Goal: Information Seeking & Learning: Learn about a topic

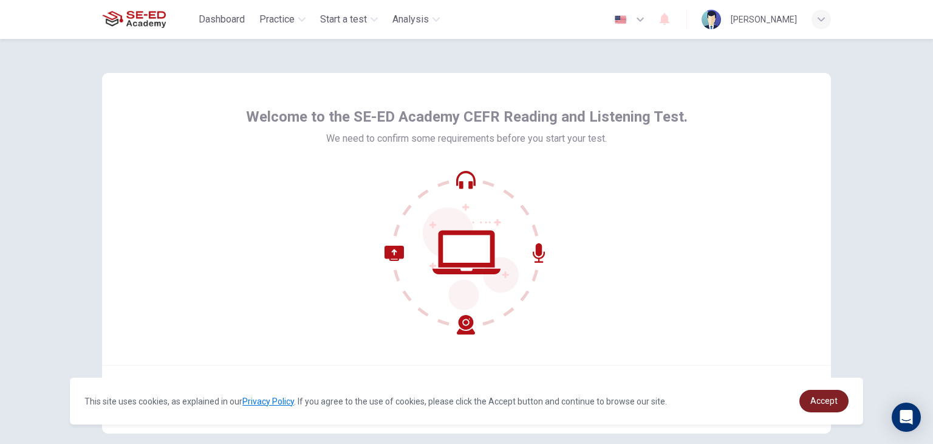
click at [841, 401] on link "Accept" at bounding box center [824, 400] width 49 height 22
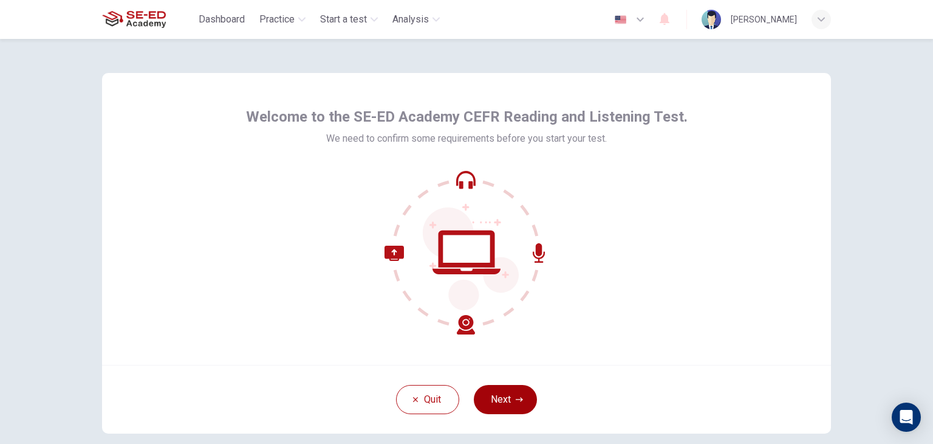
click at [502, 399] on button "Next" at bounding box center [505, 399] width 63 height 29
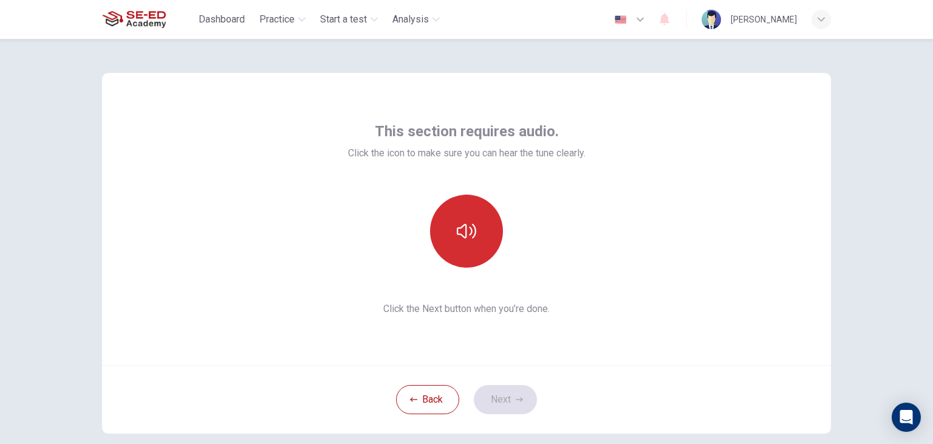
click at [452, 241] on button "button" at bounding box center [466, 230] width 73 height 73
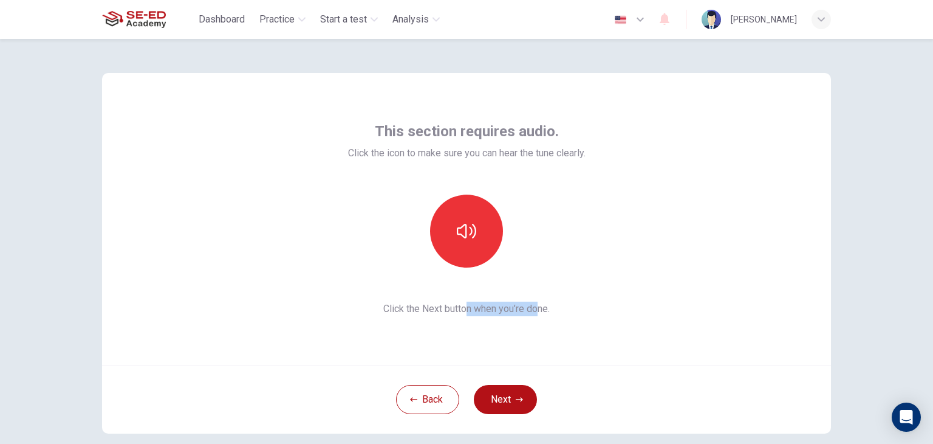
drag, startPoint x: 463, startPoint y: 307, endPoint x: 544, endPoint y: 306, distance: 81.4
click at [540, 307] on span "Click the Next button when you’re done." at bounding box center [467, 308] width 238 height 15
click at [585, 304] on span "Click the Next button when you’re done." at bounding box center [467, 308] width 238 height 15
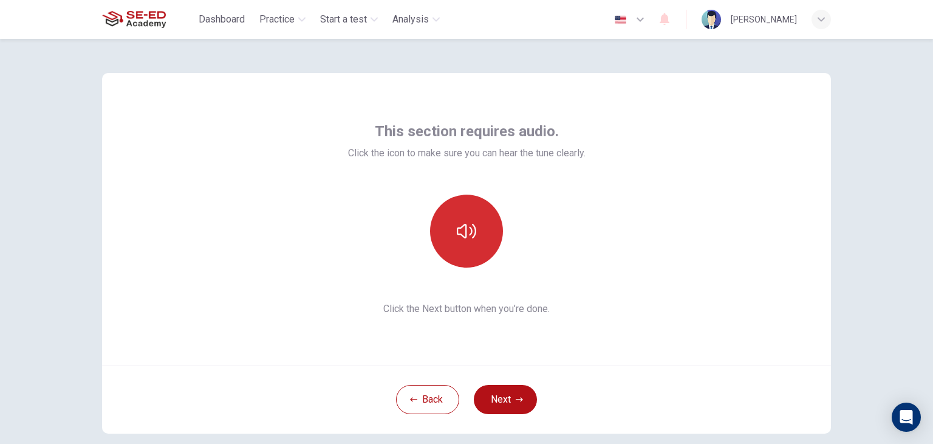
click at [469, 213] on button "button" at bounding box center [466, 230] width 73 height 73
click at [469, 219] on button "button" at bounding box center [466, 230] width 73 height 73
click at [473, 234] on icon "button" at bounding box center [466, 230] width 19 height 19
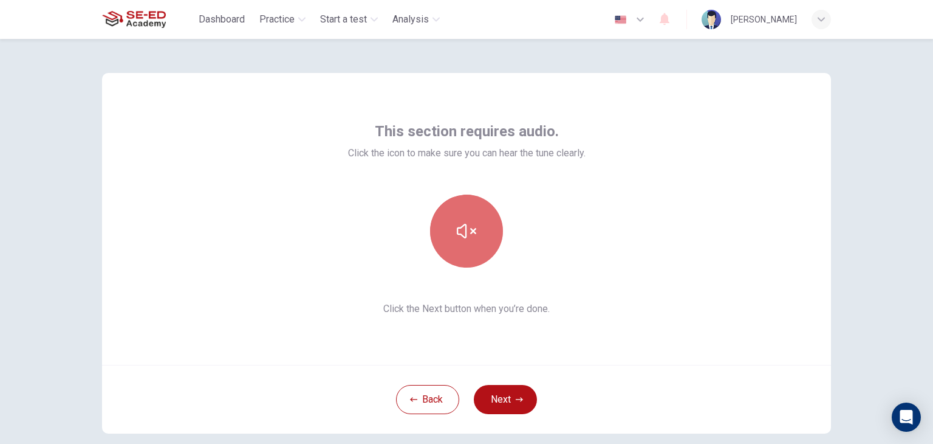
click at [492, 225] on button "button" at bounding box center [466, 230] width 73 height 73
click at [491, 224] on button "button" at bounding box center [466, 230] width 73 height 73
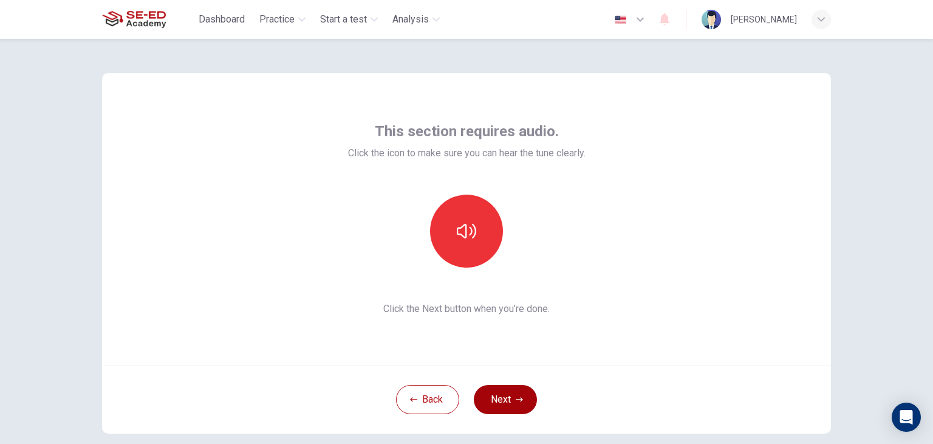
click at [507, 397] on button "Next" at bounding box center [505, 399] width 63 height 29
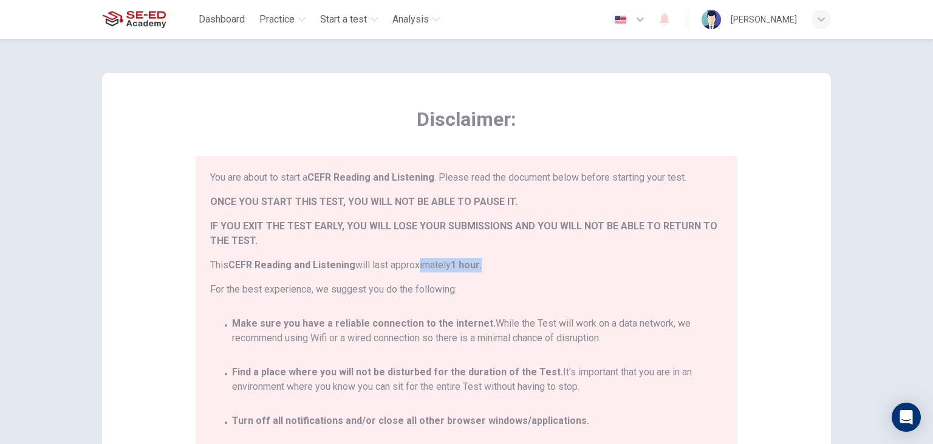
drag, startPoint x: 452, startPoint y: 261, endPoint x: 496, endPoint y: 261, distance: 43.7
click at [493, 261] on span "This CEFR Reading and Listening will last approximately 1 hour." at bounding box center [466, 265] width 513 height 15
click at [541, 270] on span "This CEFR Reading and Listening will last approximately 1 hour." at bounding box center [466, 265] width 513 height 15
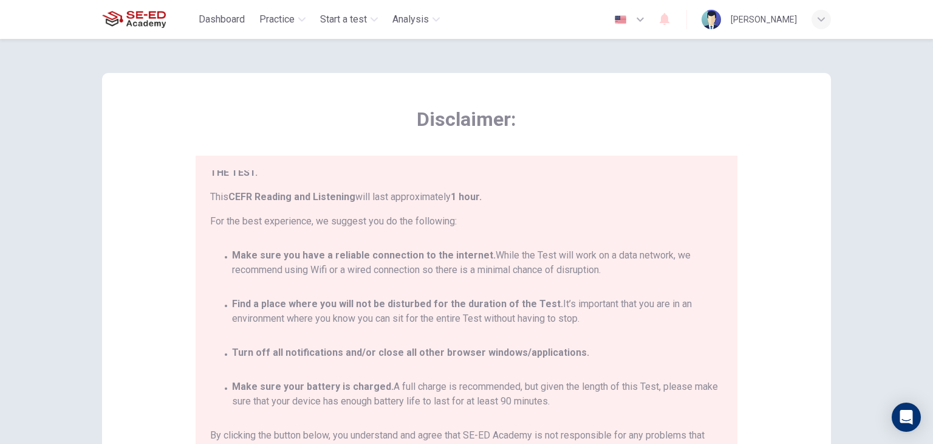
scroll to position [70, 0]
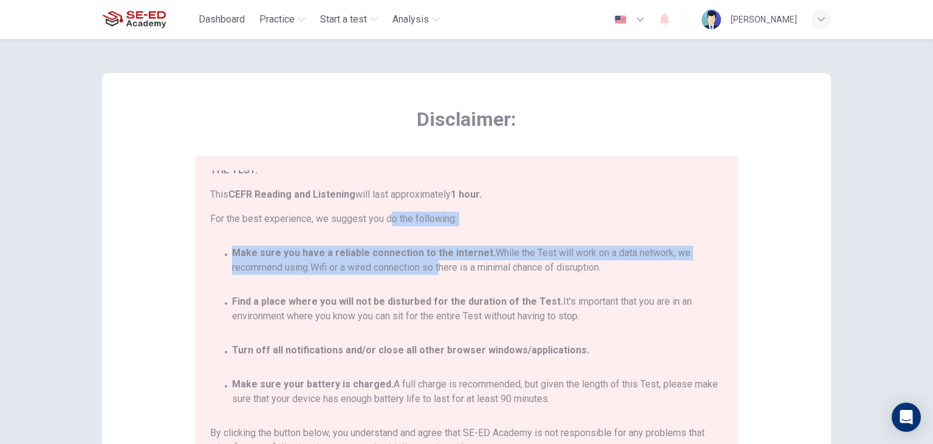
drag, startPoint x: 385, startPoint y: 230, endPoint x: 462, endPoint y: 281, distance: 92.3
click at [462, 281] on div "You are about to start a CEFR Reading and Listening . Please read the document …" at bounding box center [469, 331] width 518 height 323
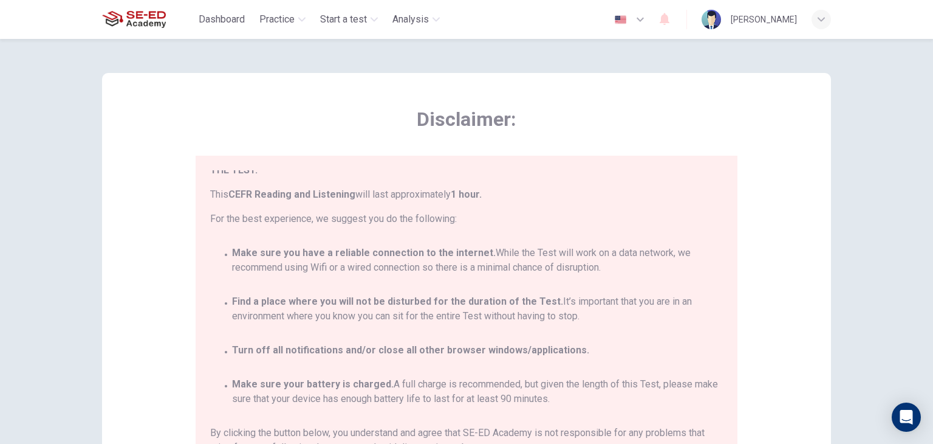
click at [479, 292] on div "You are about to start a CEFR Reading and Listening . Please read the document …" at bounding box center [469, 331] width 518 height 323
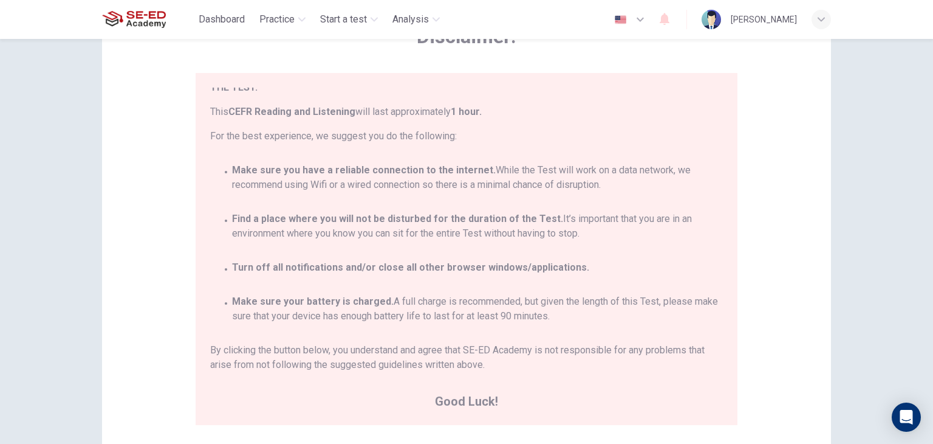
scroll to position [182, 0]
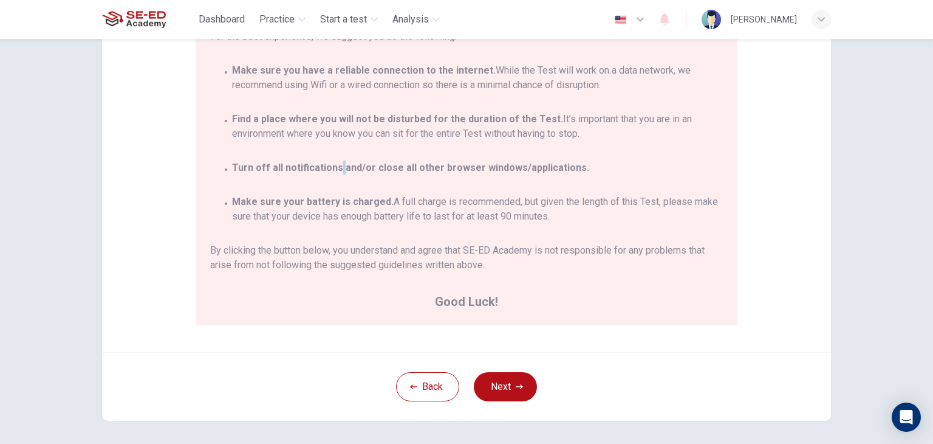
drag, startPoint x: 484, startPoint y: 175, endPoint x: 335, endPoint y: 177, distance: 148.9
click at [335, 177] on div "You are about to start a CEFR Reading and Listening . Please read the document …" at bounding box center [469, 149] width 518 height 323
click at [418, 239] on div "You are about to start a CEFR Reading and Listening . Please read the document …" at bounding box center [469, 149] width 518 height 323
click at [519, 388] on icon "button" at bounding box center [519, 386] width 7 height 7
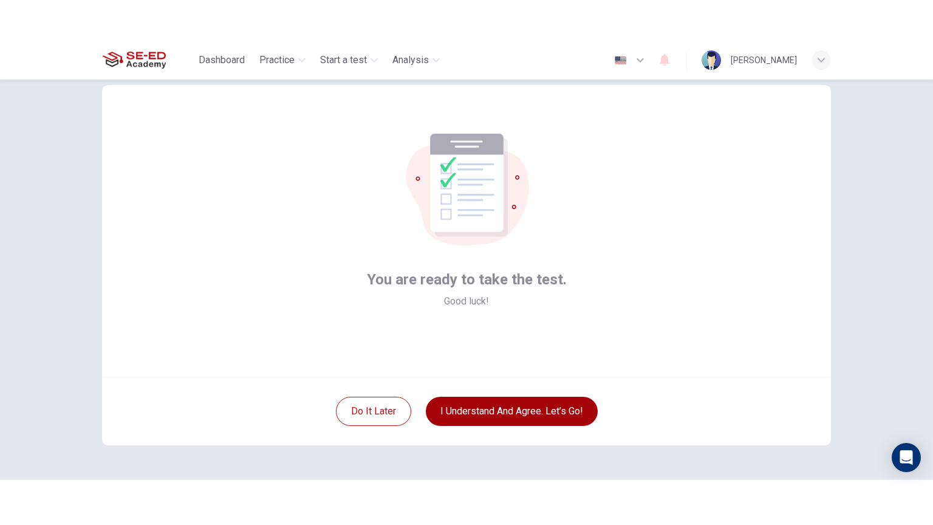
scroll to position [0, 0]
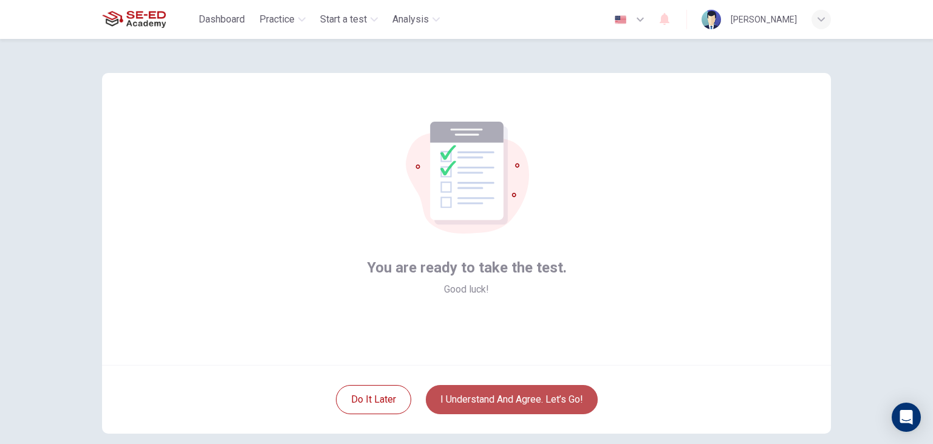
click at [518, 401] on button "I understand and agree. Let’s go!" at bounding box center [512, 399] width 172 height 29
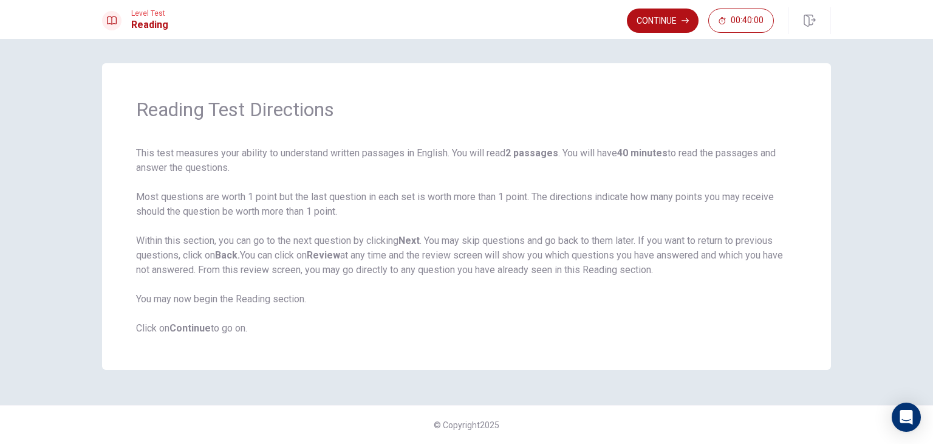
drag, startPoint x: 585, startPoint y: 149, endPoint x: 715, endPoint y: 145, distance: 129.5
click at [686, 143] on div "Reading Test Directions This test measures your ability to understand written p…" at bounding box center [466, 216] width 729 height 306
drag, startPoint x: 713, startPoint y: 144, endPoint x: 694, endPoint y: 143, distance: 18.8
click at [701, 144] on div "Reading Test Directions This test measures your ability to understand written p…" at bounding box center [466, 216] width 729 height 306
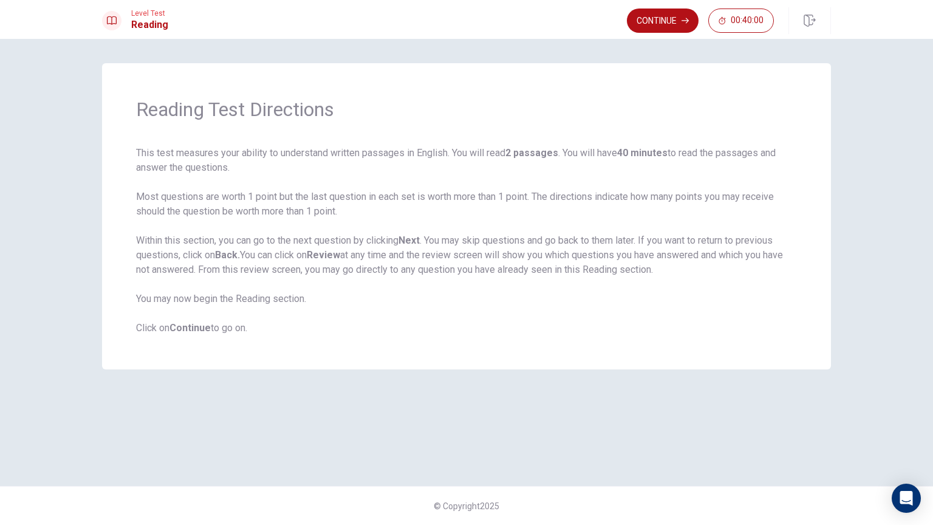
drag, startPoint x: 614, startPoint y: 146, endPoint x: 656, endPoint y: 151, distance: 42.9
click at [656, 151] on span "This test measures your ability to understand written passages in English. You …" at bounding box center [466, 241] width 661 height 190
drag, startPoint x: 659, startPoint y: 151, endPoint x: 609, endPoint y: 154, distance: 49.3
click at [609, 154] on span "This test measures your ability to understand written passages in English. You …" at bounding box center [466, 241] width 661 height 190
drag, startPoint x: 537, startPoint y: 269, endPoint x: 649, endPoint y: 270, distance: 111.8
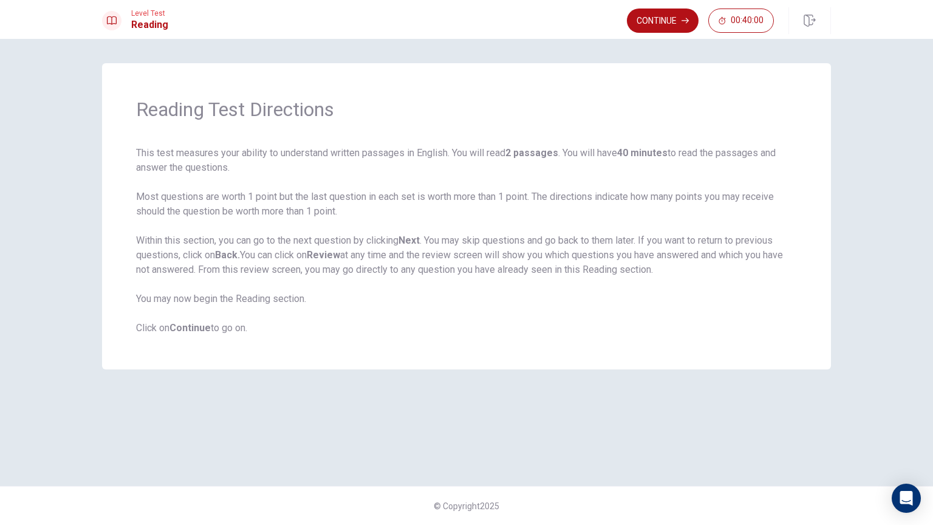
click at [645, 270] on span "This test measures your ability to understand written passages in English. You …" at bounding box center [466, 241] width 661 height 190
drag, startPoint x: 650, startPoint y: 273, endPoint x: 492, endPoint y: 252, distance: 159.5
click at [544, 251] on span "This test measures your ability to understand written passages in English. You …" at bounding box center [466, 241] width 661 height 190
drag, startPoint x: 159, startPoint y: 294, endPoint x: 346, endPoint y: 282, distance: 187.5
click at [334, 282] on span "This test measures your ability to understand written passages in English. You …" at bounding box center [466, 241] width 661 height 190
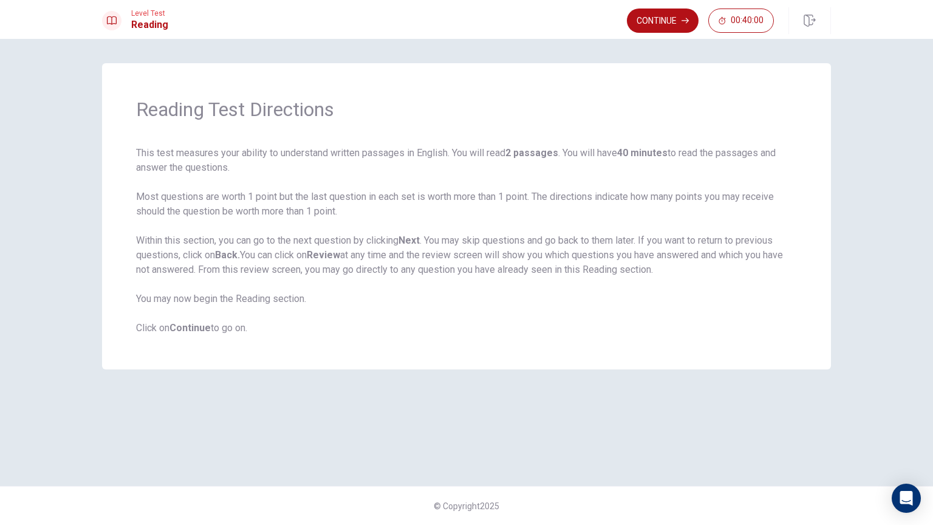
drag, startPoint x: 367, startPoint y: 287, endPoint x: 315, endPoint y: 289, distance: 52.3
click at [323, 289] on span "This test measures your ability to understand written passages in English. You …" at bounding box center [466, 241] width 661 height 190
click at [676, 13] on button "Continue" at bounding box center [663, 21] width 72 height 24
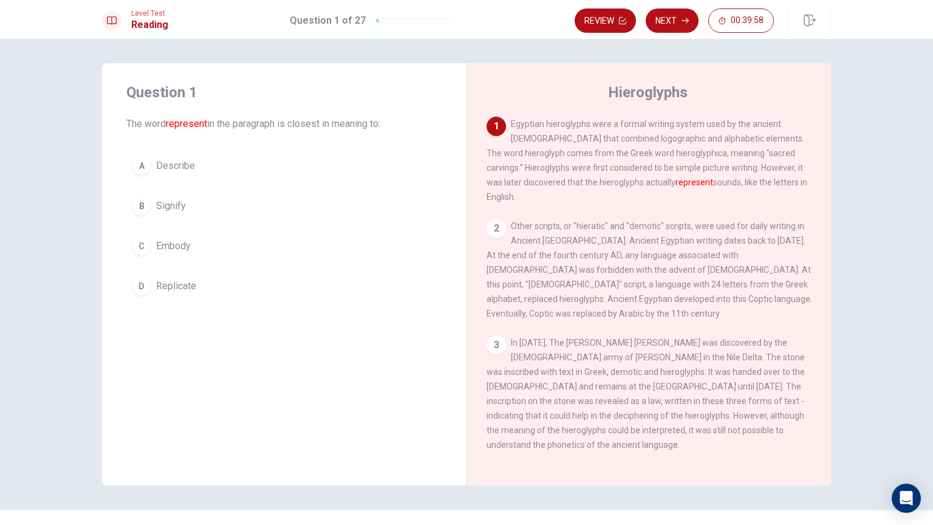
drag, startPoint x: 166, startPoint y: 121, endPoint x: 221, endPoint y: 122, distance: 54.7
click at [213, 122] on span "The word represent in the paragraph is closest in meaning to:" at bounding box center [284, 124] width 316 height 15
drag, startPoint x: 625, startPoint y: 122, endPoint x: 715, endPoint y: 124, distance: 90.0
click at [710, 124] on span "Egyptian hieroglyphs were a formal writing system used by the ancient [DEMOGRAP…" at bounding box center [647, 160] width 321 height 83
drag, startPoint x: 598, startPoint y: 168, endPoint x: 684, endPoint y: 168, distance: 85.7
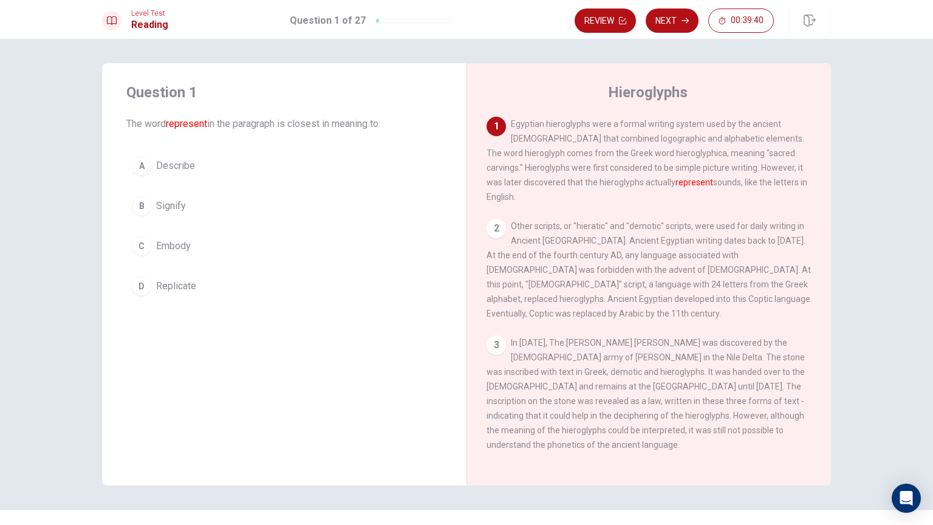
click at [674, 168] on span "Egyptian hieroglyphs were a formal writing system used by the ancient [DEMOGRAP…" at bounding box center [647, 160] width 321 height 83
click at [146, 240] on div "C" at bounding box center [141, 245] width 19 height 19
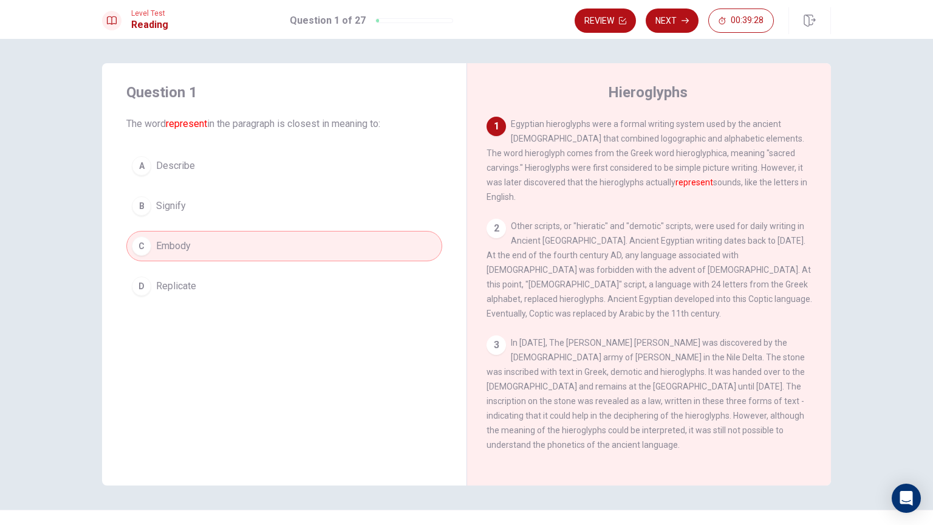
click at [165, 282] on span "Replicate" at bounding box center [176, 286] width 40 height 15
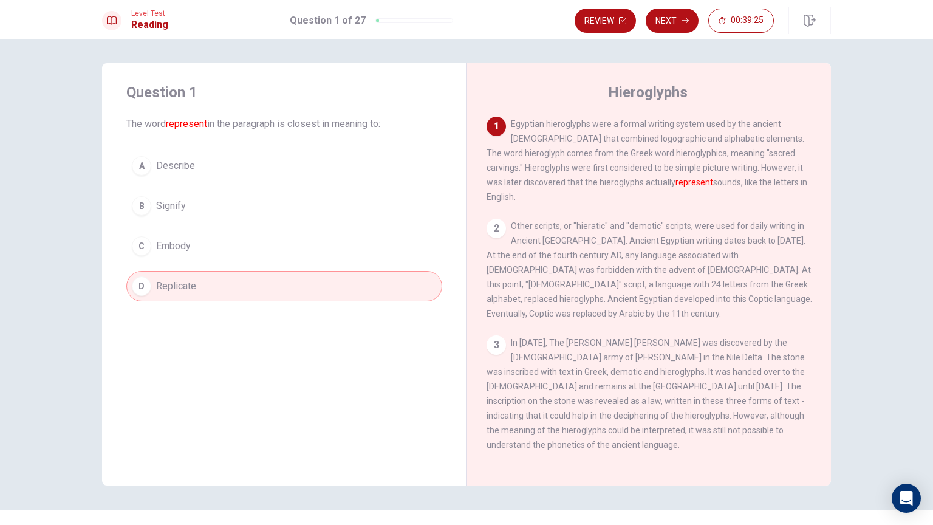
click at [194, 216] on button "B Signify" at bounding box center [284, 206] width 316 height 30
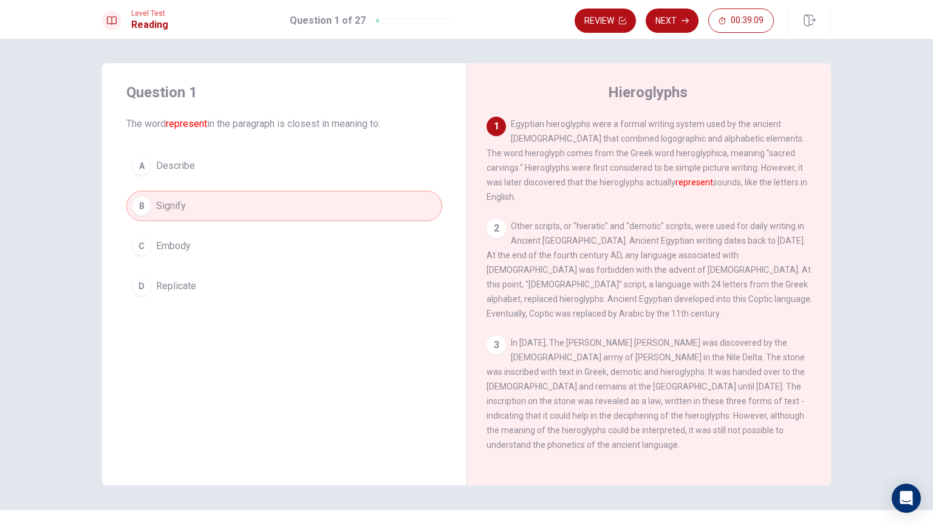
click at [205, 171] on button "A Describe" at bounding box center [284, 166] width 316 height 30
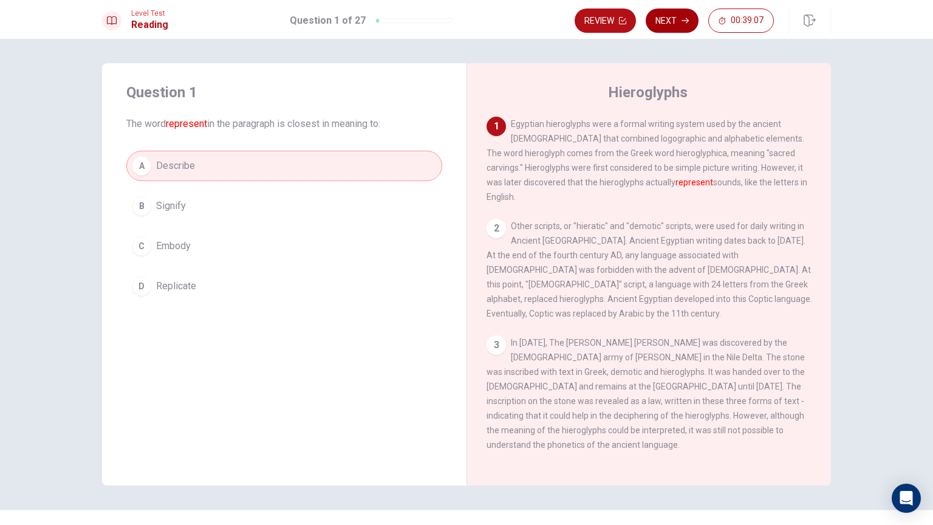
click at [690, 22] on button "Next" at bounding box center [672, 21] width 53 height 24
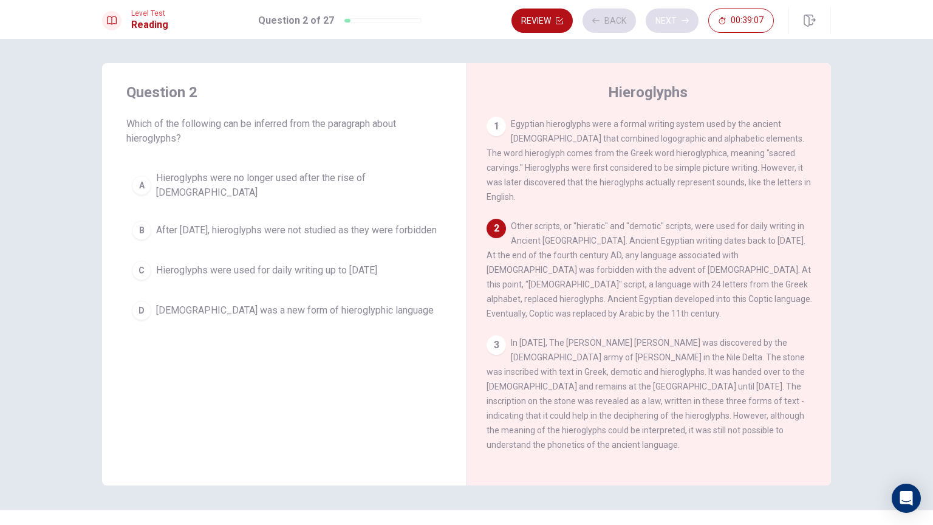
scroll to position [90, 0]
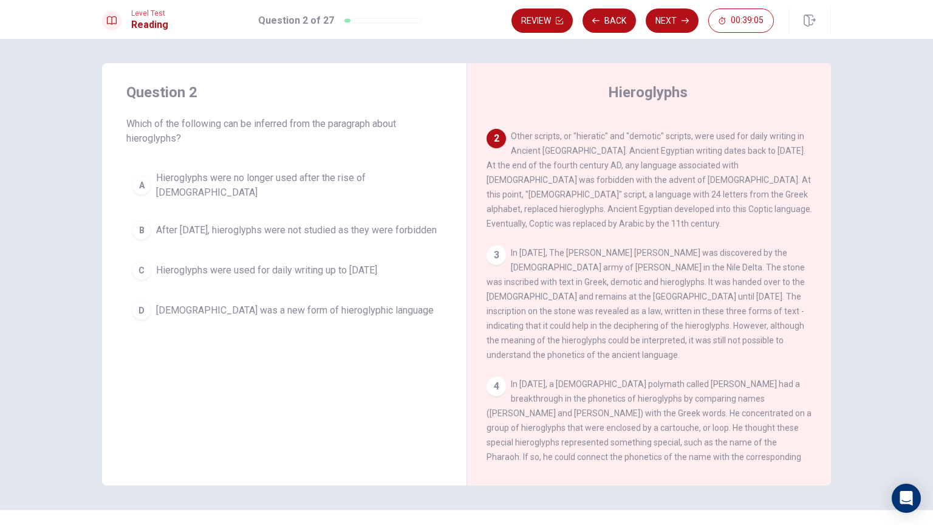
drag, startPoint x: 193, startPoint y: 112, endPoint x: 260, endPoint y: 117, distance: 67.6
click at [258, 117] on div "Question 2 Which of the following can be inferred from the paragraph about hier…" at bounding box center [284, 114] width 316 height 63
drag, startPoint x: 218, startPoint y: 125, endPoint x: 335, endPoint y: 122, distance: 117.3
click at [335, 122] on span "Which of the following can be inferred from the paragraph about hieroglyphs?" at bounding box center [284, 131] width 316 height 29
drag, startPoint x: 520, startPoint y: 189, endPoint x: 624, endPoint y: 186, distance: 103.9
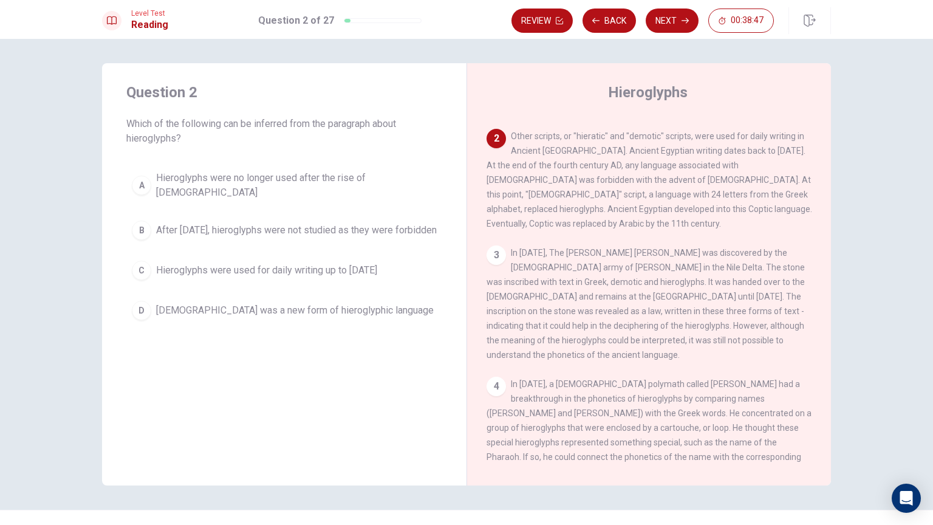
click at [584, 185] on span "Other scripts, or "hieratic" and "demotic" scripts, were used for daily writing…" at bounding box center [650, 179] width 326 height 97
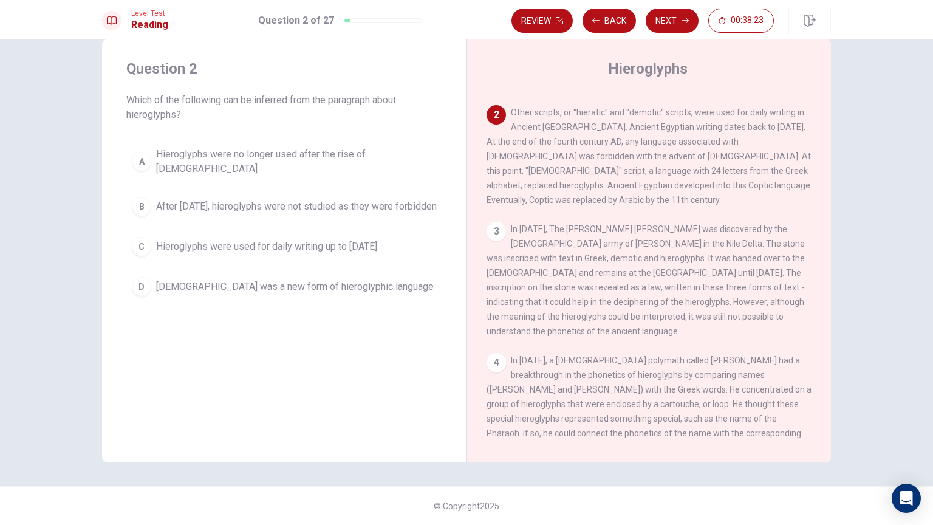
scroll to position [0, 0]
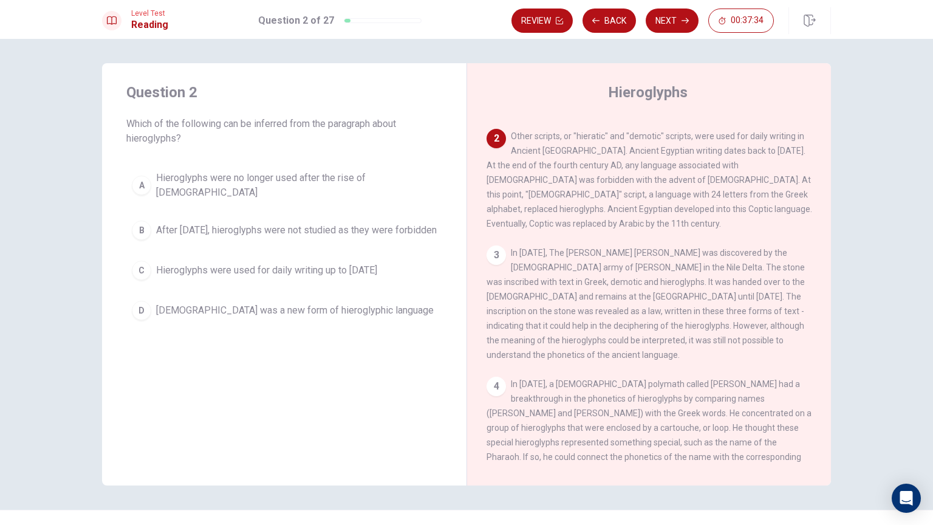
drag, startPoint x: 583, startPoint y: 153, endPoint x: 664, endPoint y: 157, distance: 80.9
click at [664, 157] on span "Other scripts, or "hieratic" and "demotic" scripts, were used for daily writing…" at bounding box center [650, 179] width 326 height 97
drag, startPoint x: 702, startPoint y: 163, endPoint x: 729, endPoint y: 162, distance: 26.7
click at [725, 163] on div "2 Other scripts, or "hieratic" and "demotic" scripts, were used for daily writi…" at bounding box center [650, 180] width 326 height 102
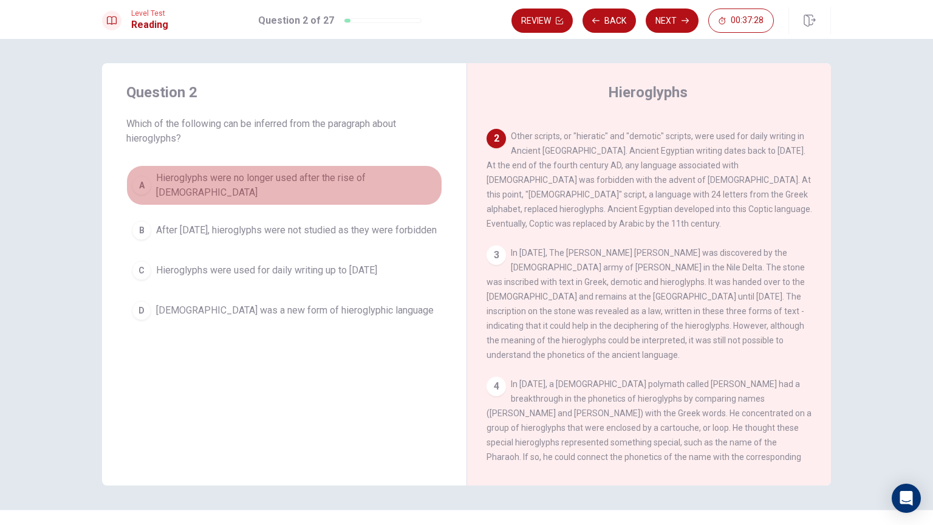
click at [262, 190] on button "A Hieroglyphs were no longer used after the rise of [DEMOGRAPHIC_DATA]" at bounding box center [284, 185] width 316 height 40
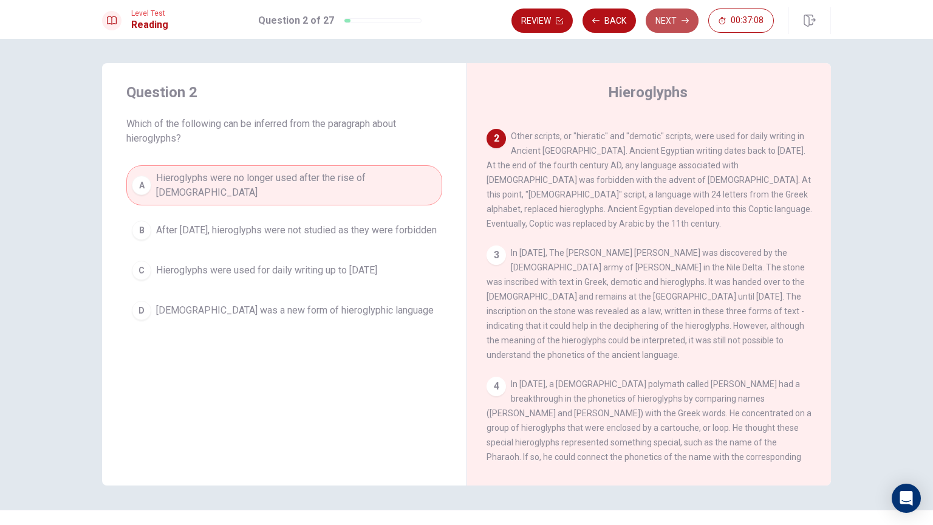
click at [679, 17] on button "Next" at bounding box center [672, 21] width 53 height 24
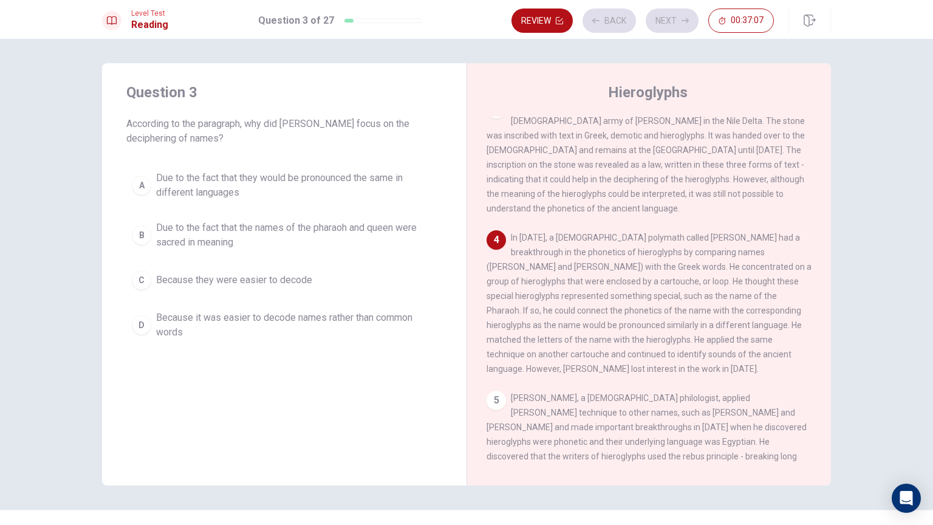
scroll to position [238, 0]
drag, startPoint x: 140, startPoint y: 125, endPoint x: 279, endPoint y: 130, distance: 139.2
click at [278, 131] on span "According to the paragraph, why did [PERSON_NAME] focus on the deciphering of n…" at bounding box center [284, 131] width 316 height 29
drag, startPoint x: 268, startPoint y: 125, endPoint x: 369, endPoint y: 126, distance: 101.5
click at [362, 124] on span "According to the paragraph, why did [PERSON_NAME] focus on the deciphering of n…" at bounding box center [284, 131] width 316 height 29
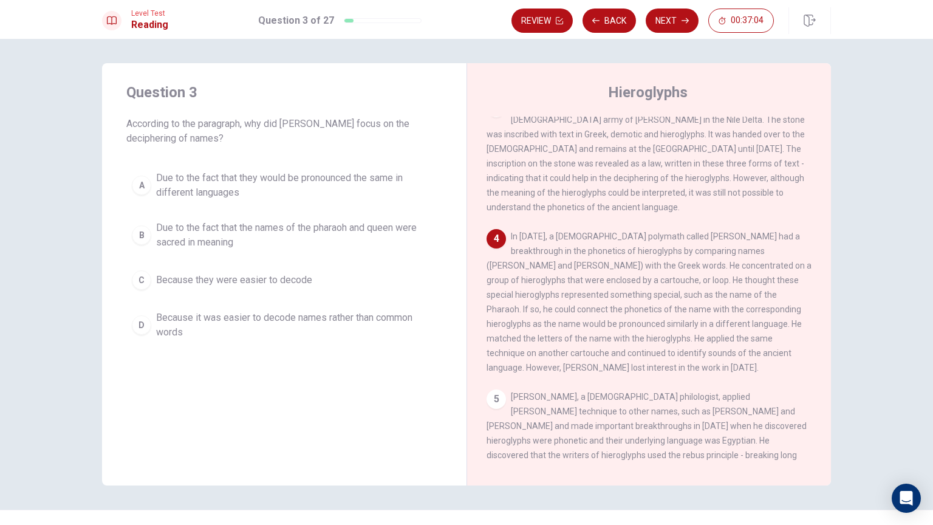
drag, startPoint x: 318, startPoint y: 119, endPoint x: 372, endPoint y: 123, distance: 54.2
click at [372, 123] on span "According to the paragraph, why did [PERSON_NAME] focus on the deciphering of n…" at bounding box center [284, 131] width 316 height 29
drag, startPoint x: 161, startPoint y: 146, endPoint x: 190, endPoint y: 146, distance: 28.6
click at [190, 146] on div "Question 3 According to the paragraph, why did [PERSON_NAME] focus on the decip…" at bounding box center [284, 213] width 365 height 301
drag, startPoint x: 154, startPoint y: 145, endPoint x: 191, endPoint y: 143, distance: 37.1
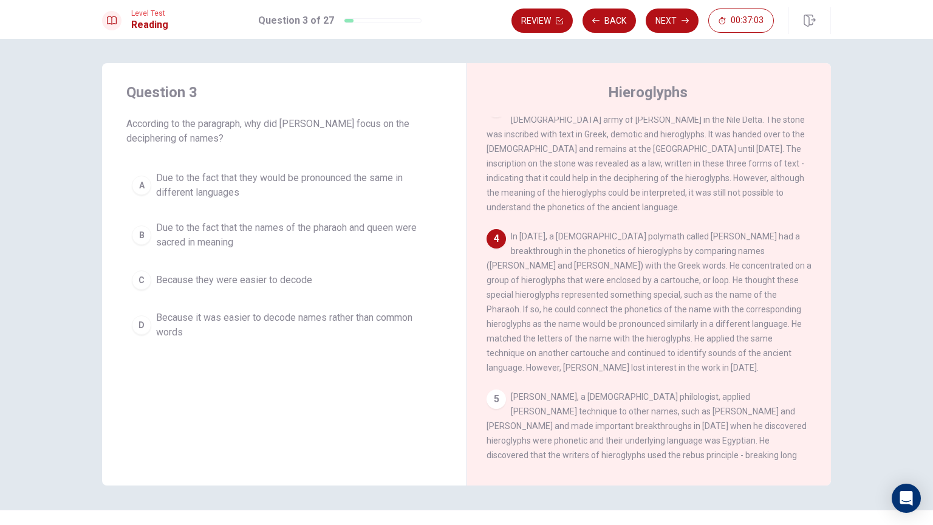
click at [191, 143] on span "According to the paragraph, why did [PERSON_NAME] focus on the deciphering of n…" at bounding box center [284, 131] width 316 height 29
drag, startPoint x: 592, startPoint y: 259, endPoint x: 645, endPoint y: 259, distance: 52.3
click at [642, 259] on span "In [DATE], a [DEMOGRAPHIC_DATA] polymath called [PERSON_NAME] had a breakthroug…" at bounding box center [649, 301] width 325 height 141
drag, startPoint x: 525, startPoint y: 295, endPoint x: 602, endPoint y: 295, distance: 76.6
click at [602, 295] on span "In [DATE], a [DEMOGRAPHIC_DATA] polymath called [PERSON_NAME] had a breakthroug…" at bounding box center [649, 301] width 325 height 141
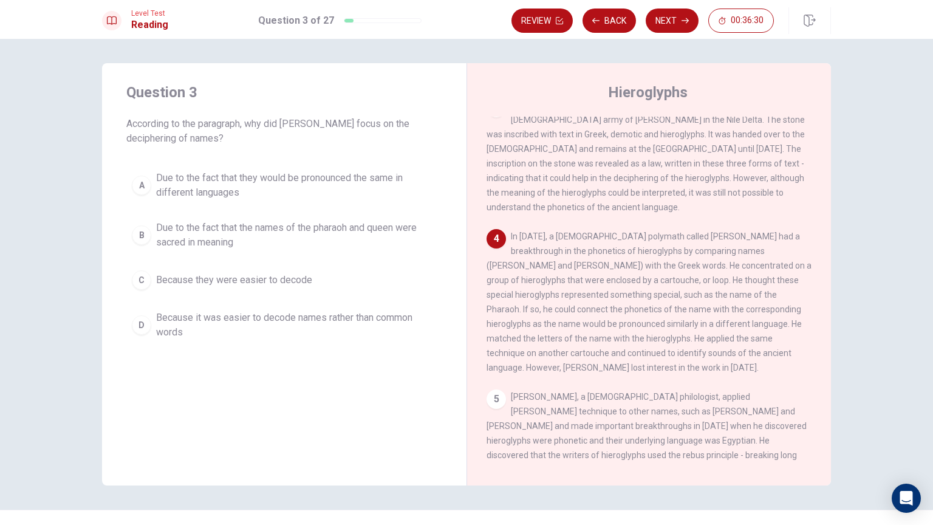
click at [700, 289] on span "In [DATE], a [DEMOGRAPHIC_DATA] polymath called [PERSON_NAME] had a breakthroug…" at bounding box center [649, 301] width 325 height 141
drag, startPoint x: 561, startPoint y: 310, endPoint x: 621, endPoint y: 309, distance: 59.5
click at [617, 308] on span "In [DATE], a [DEMOGRAPHIC_DATA] polymath called [PERSON_NAME] had a breakthroug…" at bounding box center [649, 301] width 325 height 141
drag, startPoint x: 738, startPoint y: 325, endPoint x: 772, endPoint y: 324, distance: 34.0
click at [770, 325] on span "In [DATE], a [DEMOGRAPHIC_DATA] polymath called [PERSON_NAME] had a breakthroug…" at bounding box center [649, 301] width 325 height 141
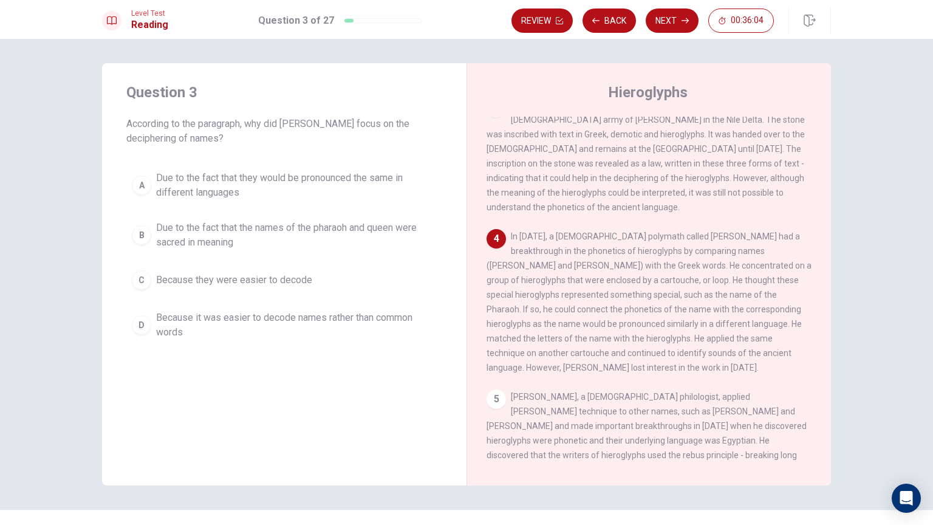
drag, startPoint x: 710, startPoint y: 258, endPoint x: 629, endPoint y: 262, distance: 80.3
click at [629, 262] on span "In [DATE], a [DEMOGRAPHIC_DATA] polymath called [PERSON_NAME] had a breakthroug…" at bounding box center [649, 301] width 325 height 141
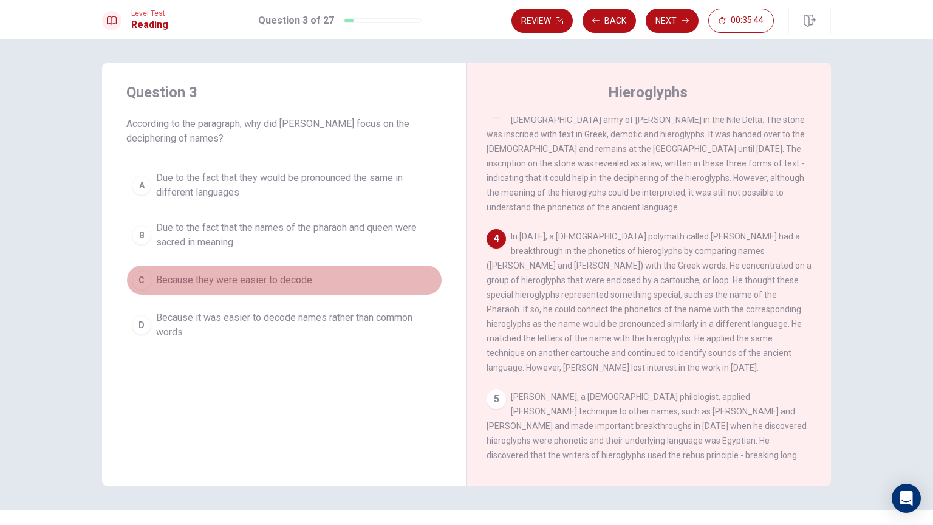
click at [278, 267] on button "C Because they were easier to decode" at bounding box center [284, 280] width 316 height 30
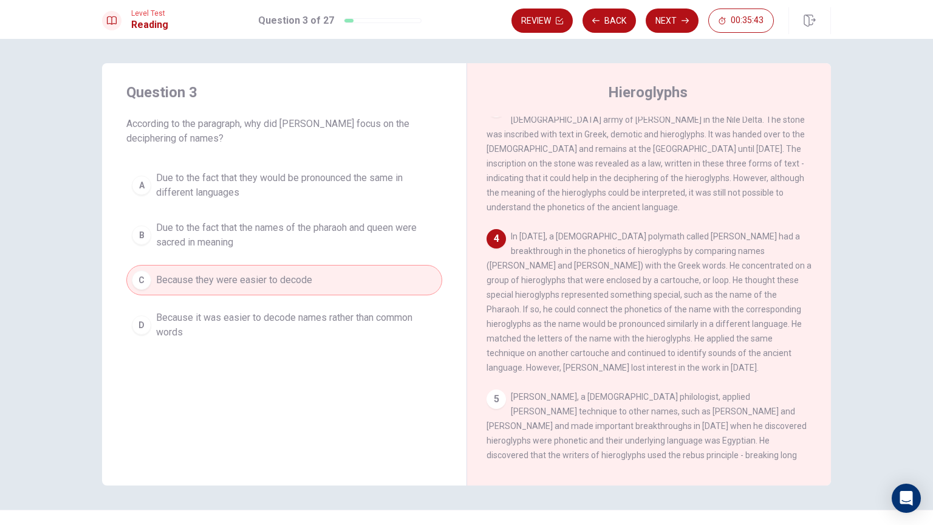
click at [332, 327] on span "Because it was easier to decode names rather than common words" at bounding box center [296, 324] width 281 height 29
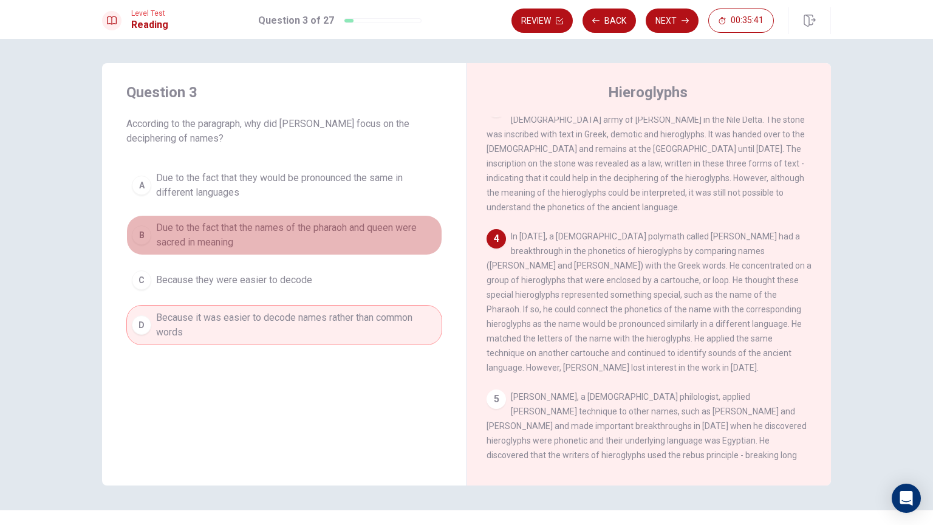
click at [282, 241] on span "Due to the fact that the names of the pharaoh and queen were sacred in meaning" at bounding box center [296, 235] width 281 height 29
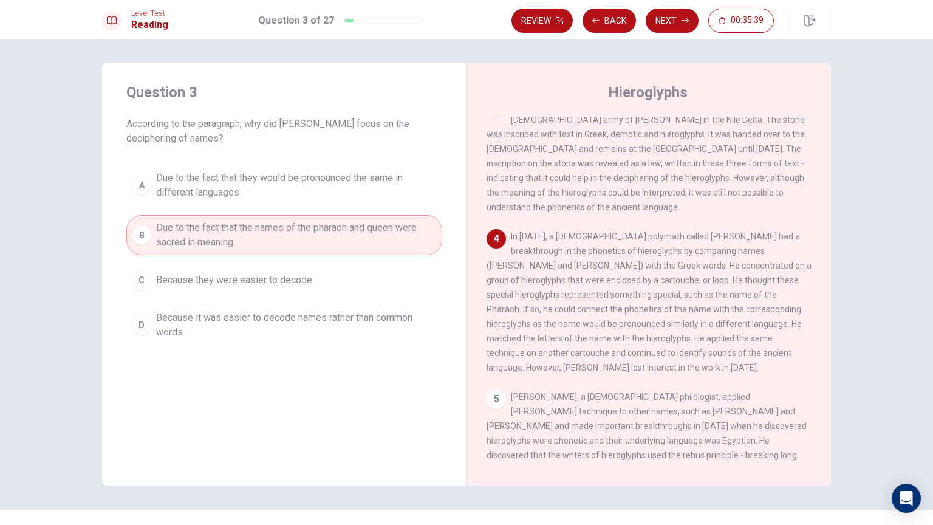
click at [274, 180] on span "Due to the fact that they would be pronounced the same in different languages" at bounding box center [296, 185] width 281 height 29
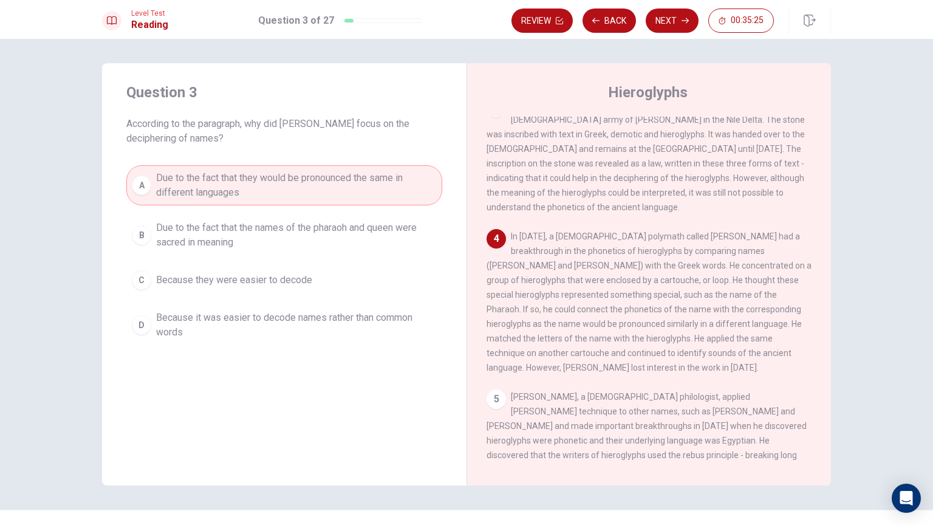
drag, startPoint x: 584, startPoint y: 261, endPoint x: 662, endPoint y: 261, distance: 77.8
click at [650, 261] on span "In [DATE], a [DEMOGRAPHIC_DATA] polymath called [PERSON_NAME] had a breakthroug…" at bounding box center [649, 301] width 325 height 141
click at [689, 265] on span "In [DATE], a [DEMOGRAPHIC_DATA] polymath called [PERSON_NAME] had a breakthroug…" at bounding box center [649, 301] width 325 height 141
click at [561, 267] on div "4 In [DATE], a [DEMOGRAPHIC_DATA] polymath called [PERSON_NAME] had a breakthro…" at bounding box center [650, 302] width 326 height 146
click at [663, 22] on button "Next" at bounding box center [672, 21] width 53 height 24
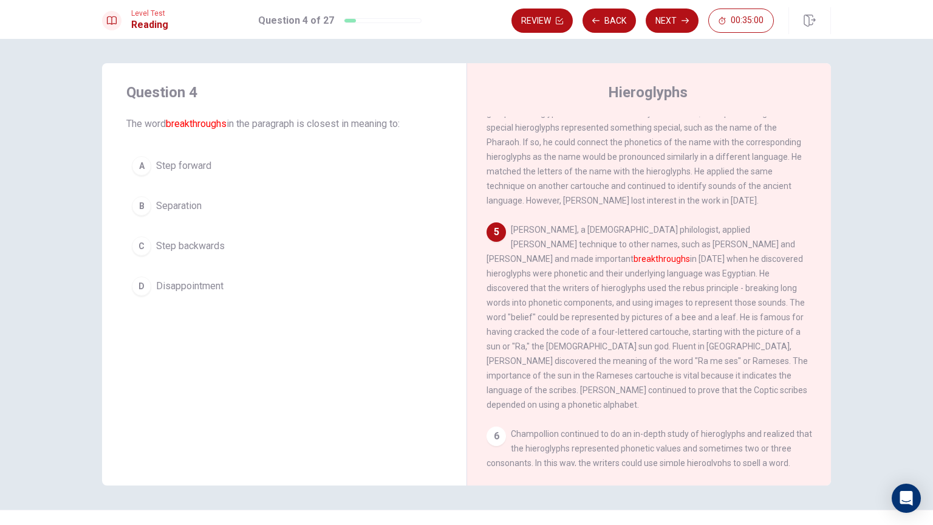
scroll to position [433, 0]
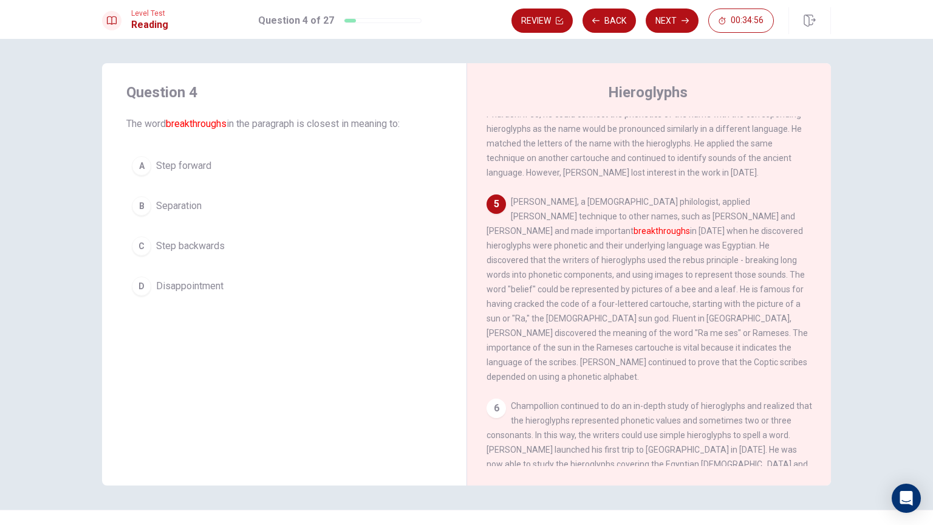
drag, startPoint x: 487, startPoint y: 202, endPoint x: 547, endPoint y: 202, distance: 60.8
click at [541, 203] on span "[PERSON_NAME], a [DEMOGRAPHIC_DATA] philologist, applied [PERSON_NAME] techniqu…" at bounding box center [647, 289] width 321 height 185
drag, startPoint x: 625, startPoint y: 197, endPoint x: 670, endPoint y: 197, distance: 45.0
click at [668, 197] on span "[PERSON_NAME], a [DEMOGRAPHIC_DATA] philologist, applied [PERSON_NAME] techniqu…" at bounding box center [647, 289] width 321 height 185
drag, startPoint x: 735, startPoint y: 201, endPoint x: 762, endPoint y: 204, distance: 27.0
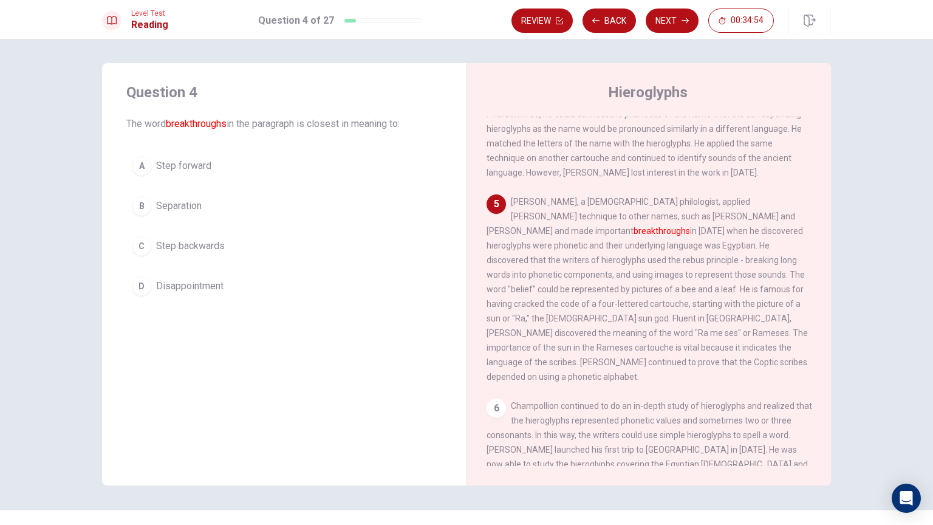
click at [760, 204] on span "[PERSON_NAME], a [DEMOGRAPHIC_DATA] philologist, applied [PERSON_NAME] techniqu…" at bounding box center [647, 289] width 321 height 185
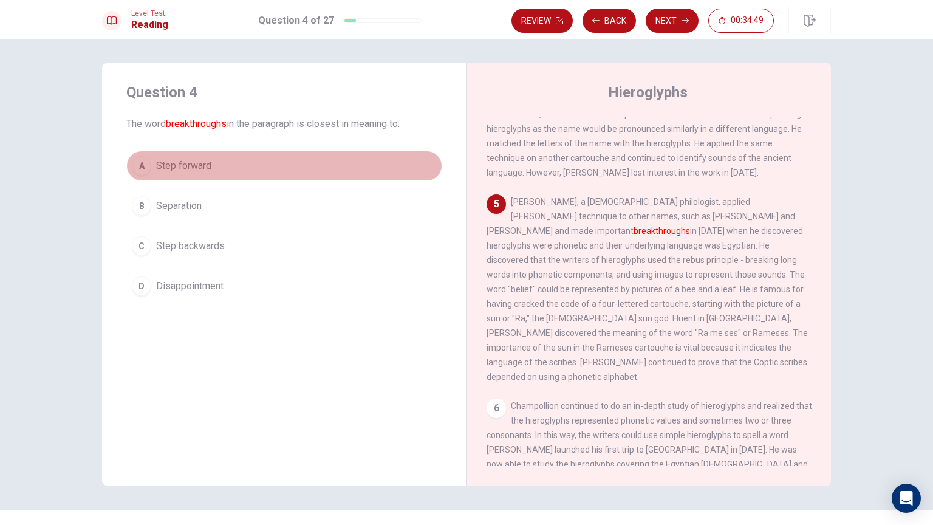
click at [228, 173] on button "A Step forward" at bounding box center [284, 166] width 316 height 30
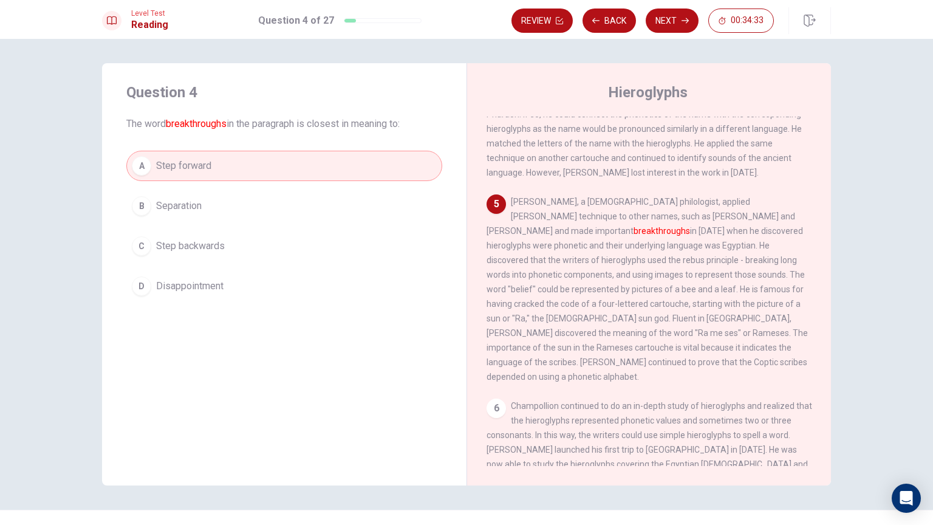
click at [243, 200] on button "B Separation" at bounding box center [284, 206] width 316 height 30
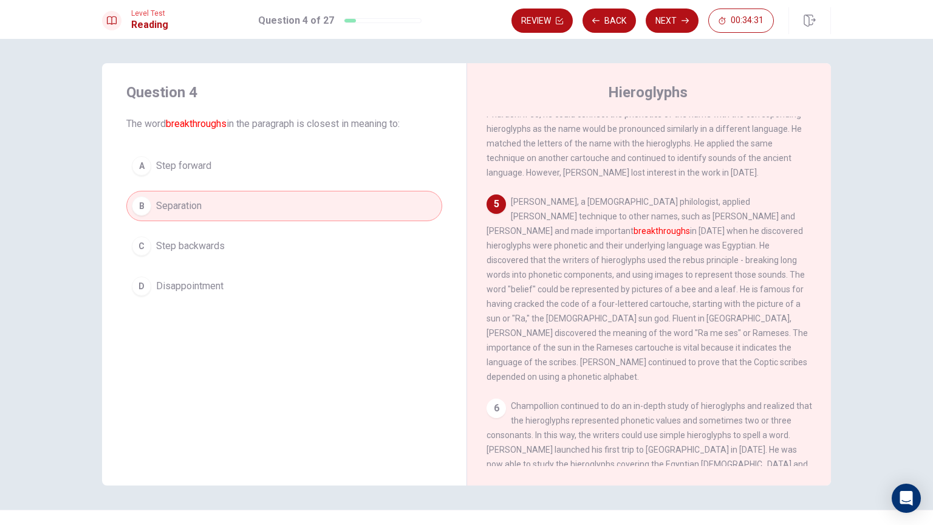
click at [47, 326] on div "Question 4 The word breakthroughs in the paragraph is closest in meaning to: A …" at bounding box center [466, 282] width 933 height 486
drag, startPoint x: 654, startPoint y: 201, endPoint x: 762, endPoint y: 199, distance: 108.2
click at [762, 199] on span "[PERSON_NAME], a [DEMOGRAPHIC_DATA] philologist, applied [PERSON_NAME] techniqu…" at bounding box center [647, 289] width 321 height 185
drag, startPoint x: 654, startPoint y: 172, endPoint x: 717, endPoint y: 210, distance: 73.6
click at [752, 197] on span "[PERSON_NAME], a [DEMOGRAPHIC_DATA] philologist, applied [PERSON_NAME] techniqu…" at bounding box center [647, 289] width 321 height 185
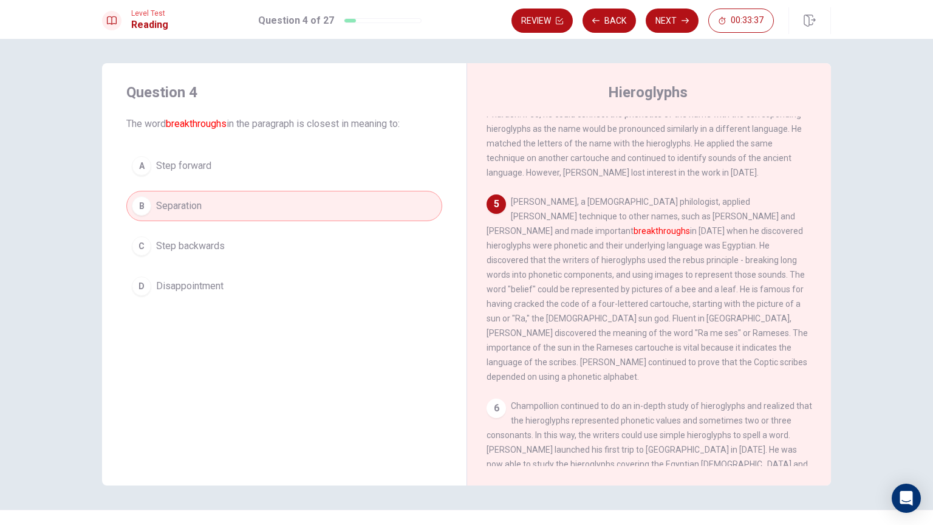
click at [694, 213] on span "[PERSON_NAME], a [DEMOGRAPHIC_DATA] philologist, applied [PERSON_NAME] techniqu…" at bounding box center [647, 289] width 321 height 185
drag, startPoint x: 660, startPoint y: 202, endPoint x: 720, endPoint y: 199, distance: 59.7
click at [719, 199] on span "[PERSON_NAME], a [DEMOGRAPHIC_DATA] philologist, applied [PERSON_NAME] techniqu…" at bounding box center [647, 289] width 321 height 185
drag, startPoint x: 598, startPoint y: 221, endPoint x: 643, endPoint y: 218, distance: 44.4
click at [635, 220] on span "[PERSON_NAME], a [DEMOGRAPHIC_DATA] philologist, applied [PERSON_NAME] techniqu…" at bounding box center [647, 289] width 321 height 185
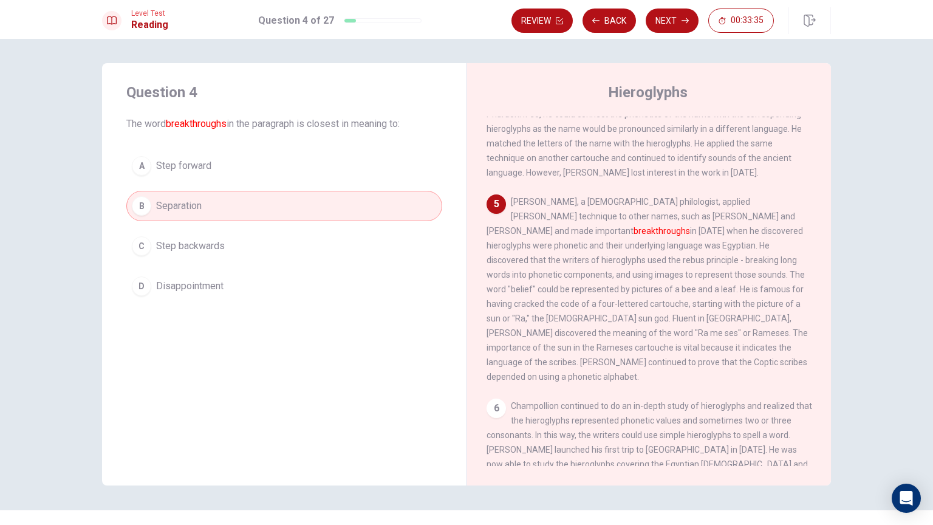
drag, startPoint x: 706, startPoint y: 214, endPoint x: 727, endPoint y: 214, distance: 20.7
click at [726, 214] on span "[PERSON_NAME], a [DEMOGRAPHIC_DATA] philologist, applied [PERSON_NAME] techniqu…" at bounding box center [647, 289] width 321 height 185
drag, startPoint x: 525, startPoint y: 236, endPoint x: 601, endPoint y: 231, distance: 76.1
click at [562, 236] on div "5 [PERSON_NAME], a [DEMOGRAPHIC_DATA] philologist, applied [PERSON_NAME] techni…" at bounding box center [650, 289] width 326 height 190
drag, startPoint x: 680, startPoint y: 284, endPoint x: 746, endPoint y: 283, distance: 65.6
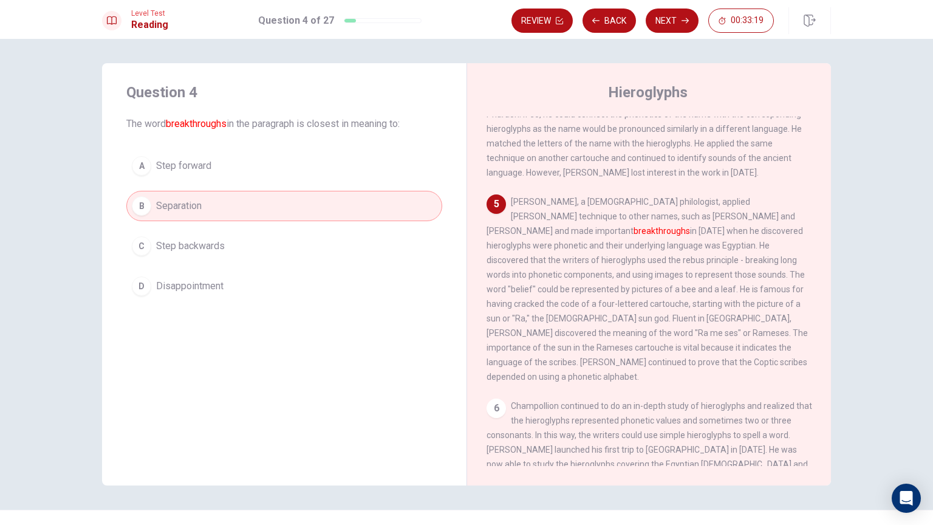
click at [744, 283] on div "5 [PERSON_NAME], a [DEMOGRAPHIC_DATA] philologist, applied [PERSON_NAME] techni…" at bounding box center [650, 289] width 326 height 190
drag, startPoint x: 545, startPoint y: 310, endPoint x: 628, endPoint y: 304, distance: 82.9
click at [618, 304] on span "[PERSON_NAME], a [DEMOGRAPHIC_DATA] philologist, applied [PERSON_NAME] techniqu…" at bounding box center [647, 289] width 321 height 185
click at [244, 174] on button "A Step forward" at bounding box center [284, 166] width 316 height 30
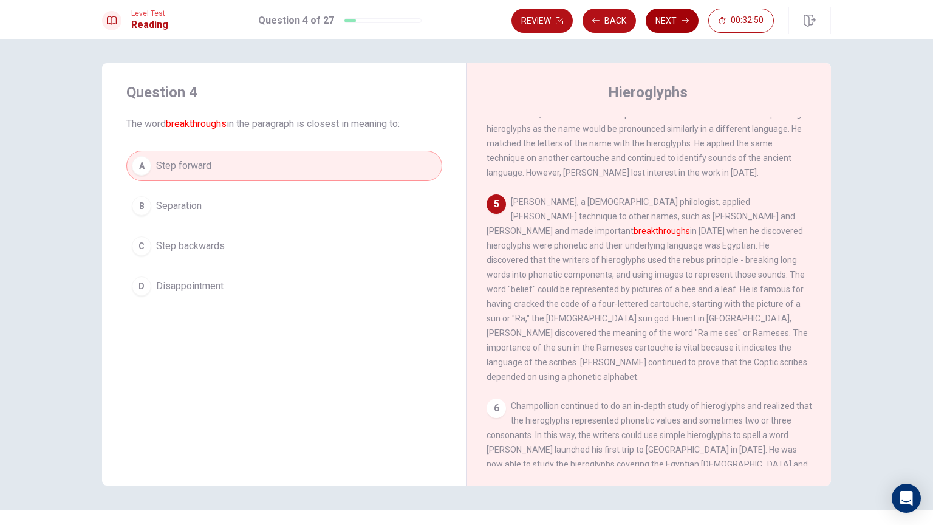
click at [678, 15] on button "Next" at bounding box center [672, 21] width 53 height 24
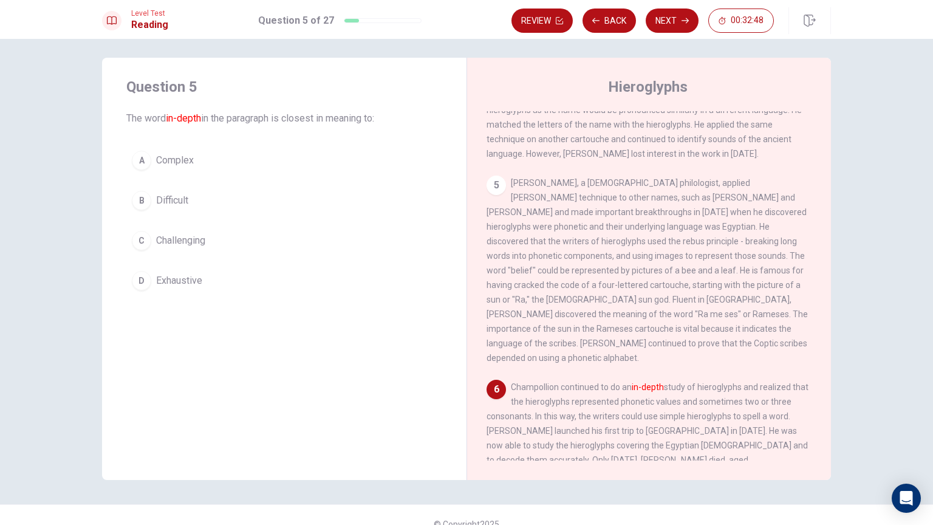
scroll to position [24, 0]
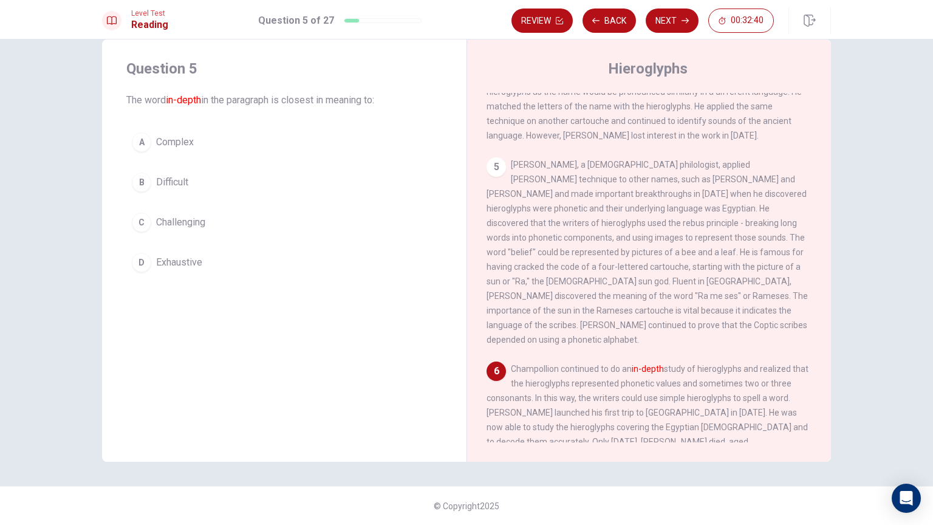
drag, startPoint x: 558, startPoint y: 347, endPoint x: 632, endPoint y: 347, distance: 74.1
click at [629, 364] on span "Champollion continued to do an in-depth study of hieroglyphs and realized that …" at bounding box center [648, 420] width 322 height 112
drag, startPoint x: 711, startPoint y: 343, endPoint x: 751, endPoint y: 342, distance: 40.1
click at [750, 364] on span "Champollion continued to do an in-depth study of hieroglyphs and realized that …" at bounding box center [648, 420] width 322 height 112
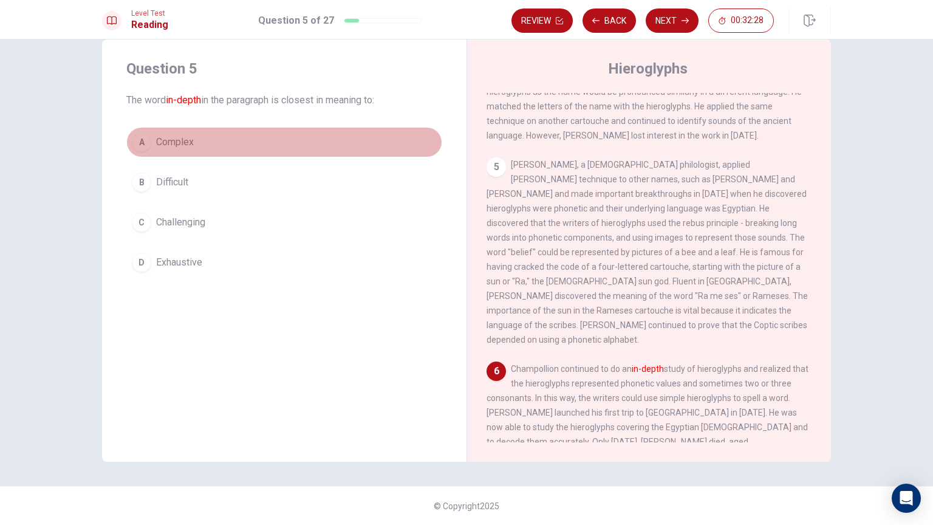
click at [197, 153] on button "A Complex" at bounding box center [284, 142] width 316 height 30
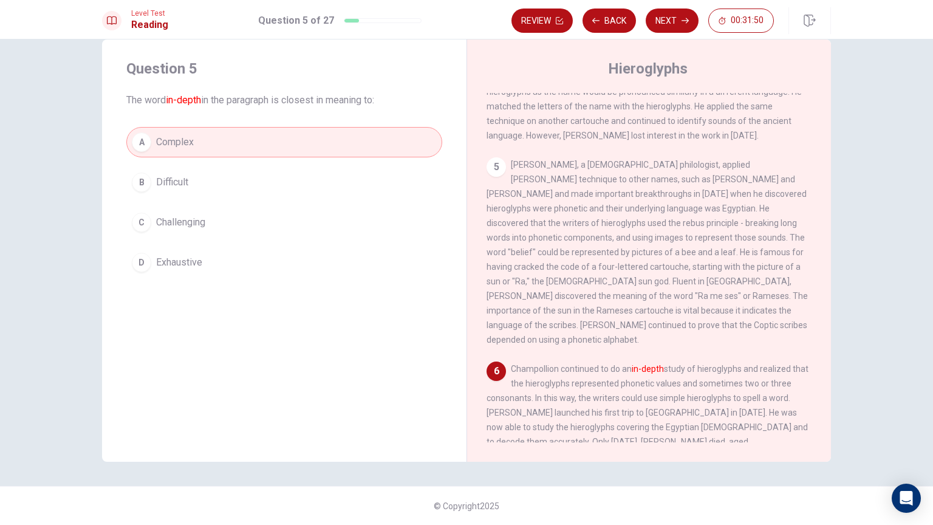
click at [380, 389] on div "Question 5 The word in-depth in the paragraph is closest in meaning to: A Compl…" at bounding box center [284, 250] width 365 height 422
click at [687, 12] on button "Next" at bounding box center [672, 21] width 53 height 24
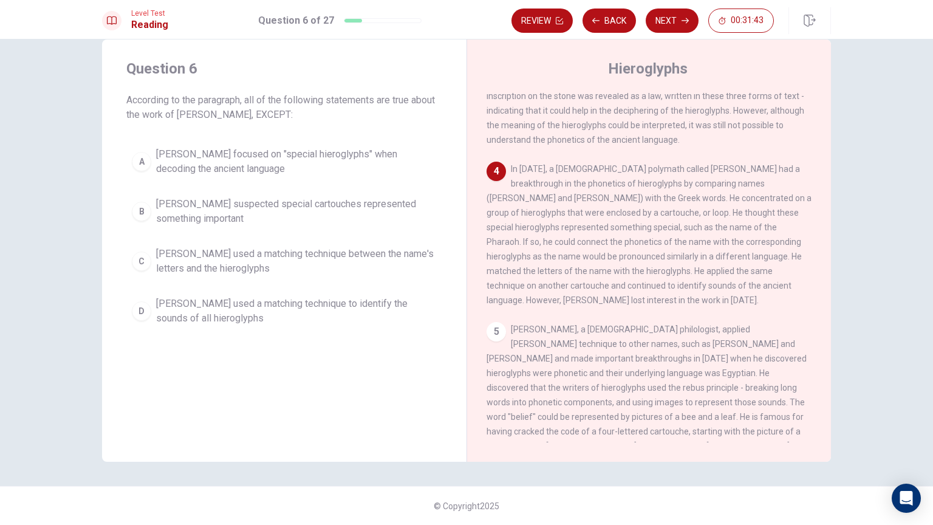
scroll to position [254, 0]
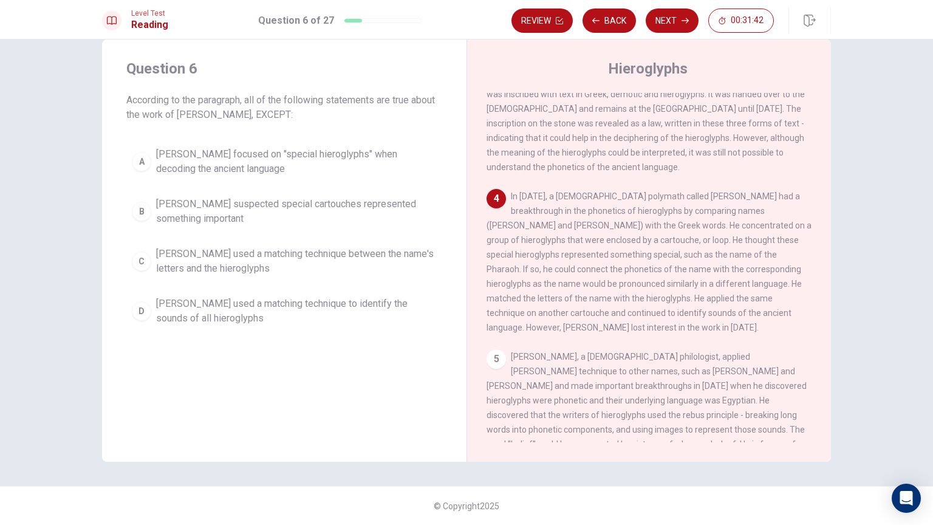
drag, startPoint x: 156, startPoint y: 109, endPoint x: 217, endPoint y: 109, distance: 61.4
click at [215, 109] on span "According to the paragraph, all of the following statements are true about the …" at bounding box center [284, 107] width 316 height 29
click at [282, 375] on div "Question 6 According to the paragraph, all of the following statements are true…" at bounding box center [284, 250] width 365 height 422
click at [281, 375] on div "Question 6 According to the paragraph, all of the following statements are true…" at bounding box center [284, 250] width 365 height 422
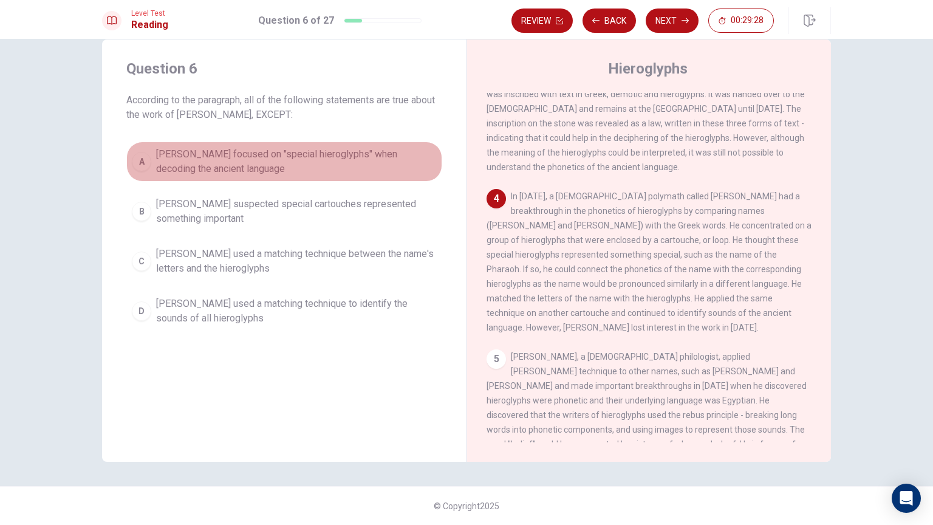
click at [359, 154] on span "[PERSON_NAME] focused on "special hieroglyphs" when decoding the ancient langua…" at bounding box center [296, 161] width 281 height 29
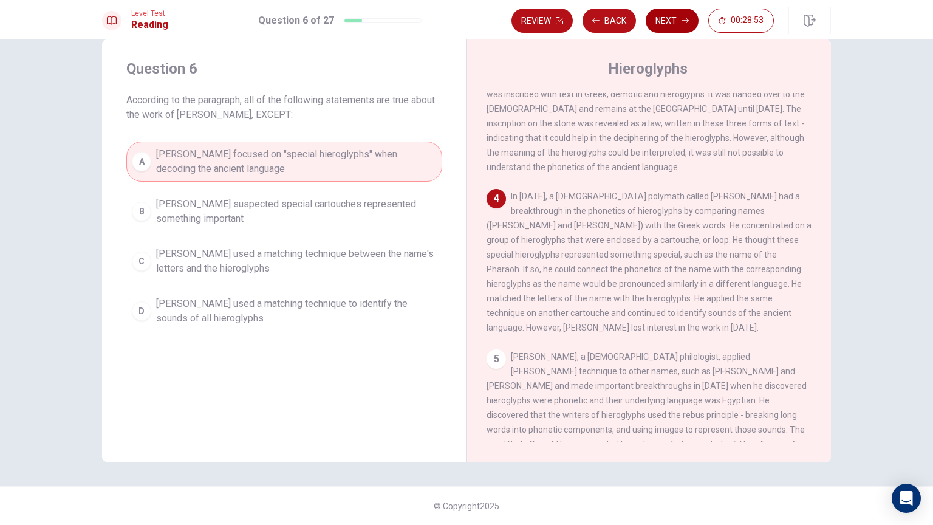
click at [665, 18] on button "Next" at bounding box center [672, 21] width 53 height 24
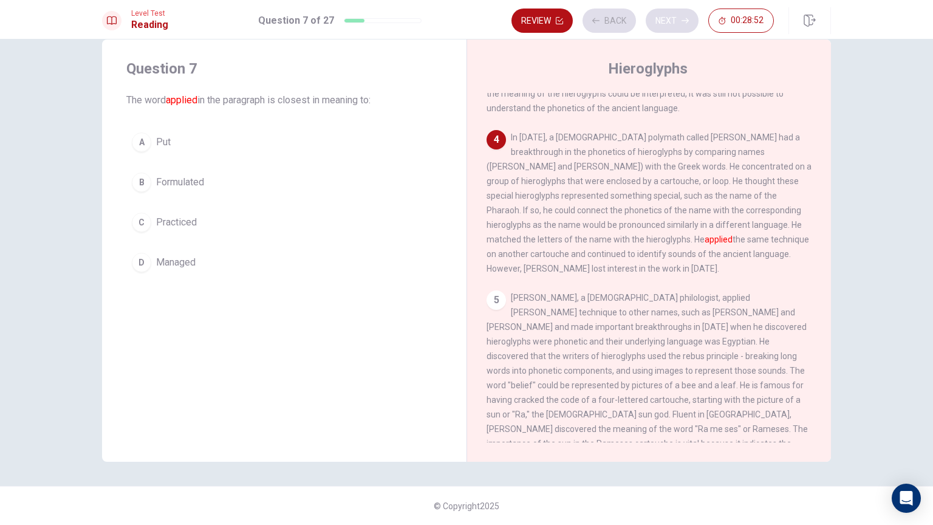
scroll to position [315, 0]
drag, startPoint x: 170, startPoint y: 99, endPoint x: 231, endPoint y: 100, distance: 62.0
click at [231, 100] on span "The word applied in the paragraph is closest in meaning to:" at bounding box center [284, 100] width 316 height 15
click at [289, 103] on span "The word applied in the paragraph is closest in meaning to:" at bounding box center [284, 100] width 316 height 15
drag, startPoint x: 173, startPoint y: 105, endPoint x: 314, endPoint y: 102, distance: 141.6
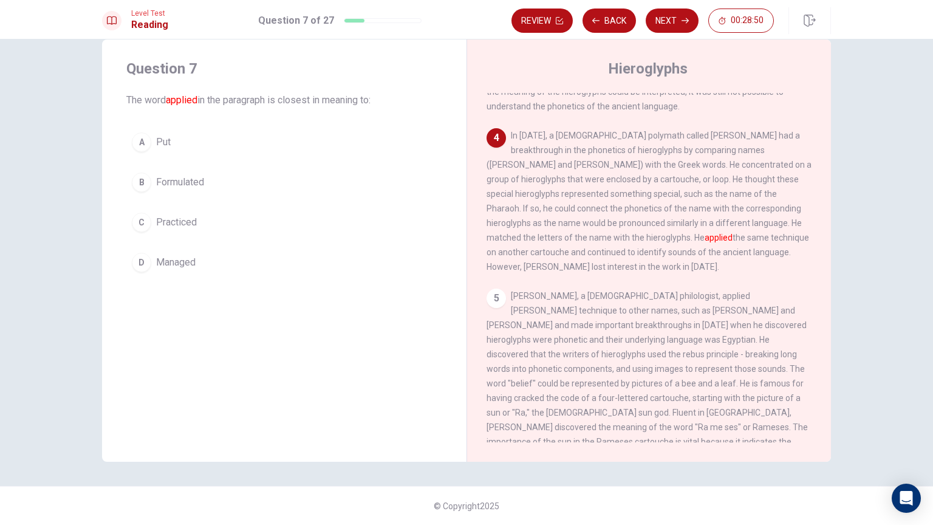
click at [312, 102] on span "The word applied in the paragraph is closest in meaning to:" at bounding box center [284, 100] width 316 height 15
drag, startPoint x: 174, startPoint y: 111, endPoint x: 194, endPoint y: 107, distance: 20.5
click at [190, 109] on div "Question 7 The word applied in the paragraph is closest in meaning to: A Put B …" at bounding box center [284, 168] width 365 height 258
drag, startPoint x: 238, startPoint y: 102, endPoint x: 337, endPoint y: 97, distance: 98.5
click at [318, 98] on span "The word applied in the paragraph is closest in meaning to:" at bounding box center [284, 100] width 316 height 15
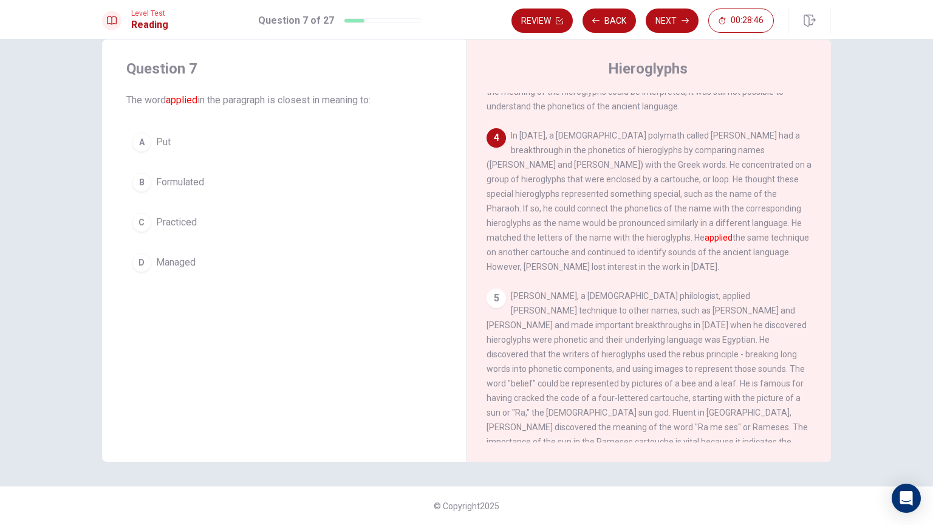
drag, startPoint x: 516, startPoint y: 95, endPoint x: 602, endPoint y: 97, distance: 85.1
click at [593, 131] on span "In [DATE], a [DEMOGRAPHIC_DATA] polymath called [PERSON_NAME] had a breakthroug…" at bounding box center [649, 201] width 325 height 141
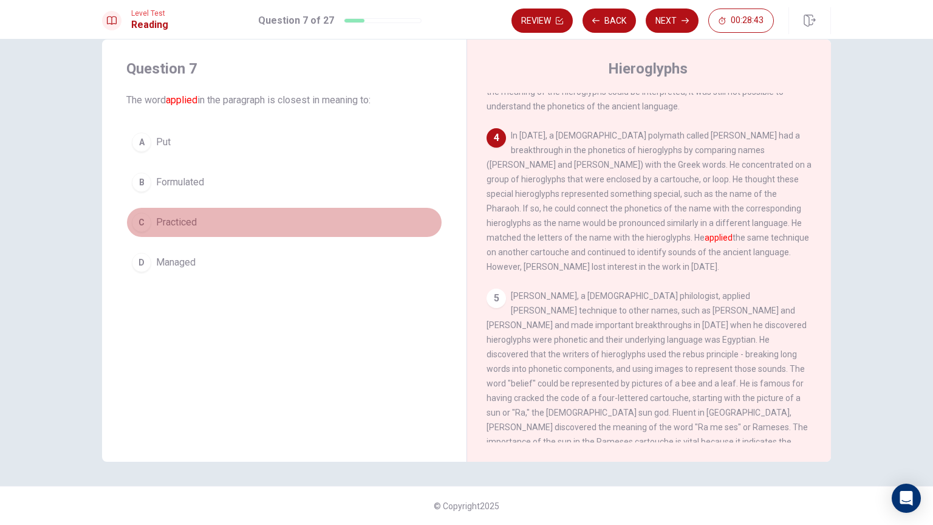
click at [249, 225] on button "C Practiced" at bounding box center [284, 222] width 316 height 30
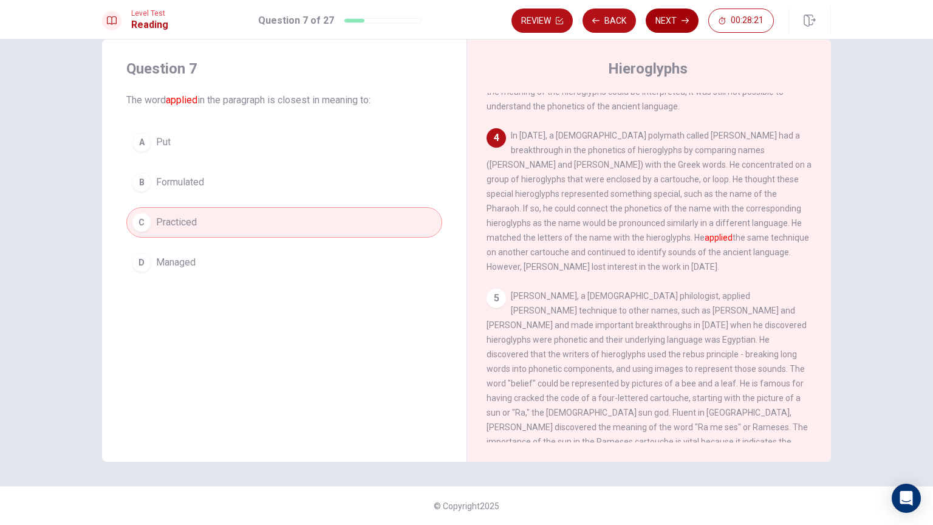
click at [674, 24] on button "Next" at bounding box center [672, 21] width 53 height 24
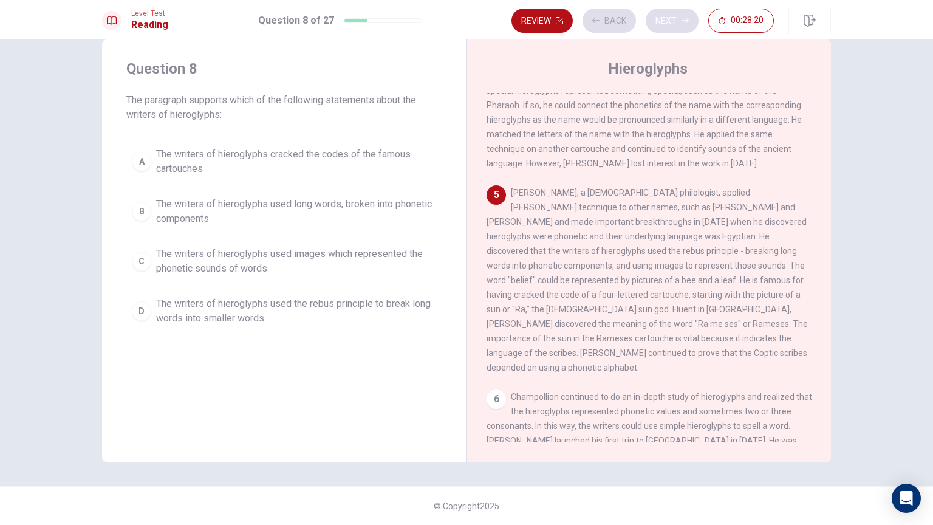
scroll to position [433, 0]
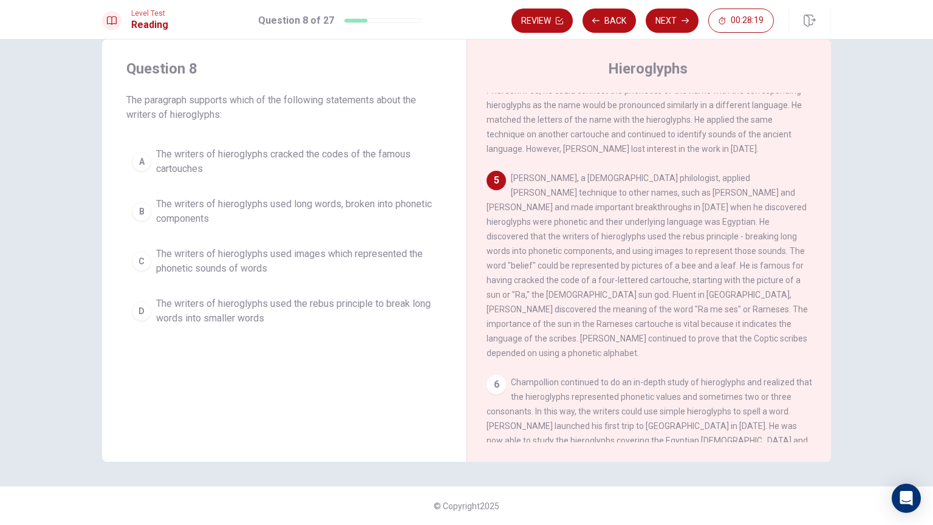
click at [582, 173] on span "[PERSON_NAME], a [DEMOGRAPHIC_DATA] philologist, applied [PERSON_NAME] techniqu…" at bounding box center [647, 265] width 321 height 185
drag, startPoint x: 563, startPoint y: 148, endPoint x: 673, endPoint y: 143, distance: 110.1
click at [673, 173] on span "[PERSON_NAME], a [DEMOGRAPHIC_DATA] philologist, applied [PERSON_NAME] techniqu…" at bounding box center [647, 265] width 321 height 185
drag, startPoint x: 278, startPoint y: 100, endPoint x: 375, endPoint y: 100, distance: 97.8
click at [375, 100] on span "The paragraph supports which of the following statements about the writers of h…" at bounding box center [284, 107] width 316 height 29
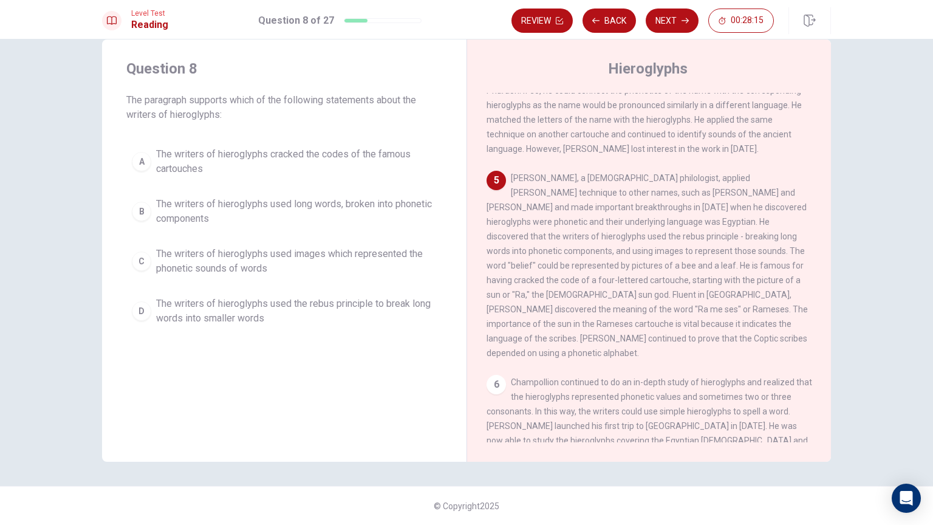
drag, startPoint x: 199, startPoint y: 110, endPoint x: 250, endPoint y: 120, distance: 51.4
click at [205, 110] on span "The paragraph supports which of the following statements about the writers of h…" at bounding box center [284, 107] width 316 height 29
drag, startPoint x: 269, startPoint y: 105, endPoint x: 351, endPoint y: 101, distance: 81.5
click at [340, 101] on span "The paragraph supports which of the following statements about the writers of h…" at bounding box center [284, 107] width 316 height 29
click at [241, 97] on span "The paragraph supports which of the following statements about the writers of h…" at bounding box center [284, 107] width 316 height 29
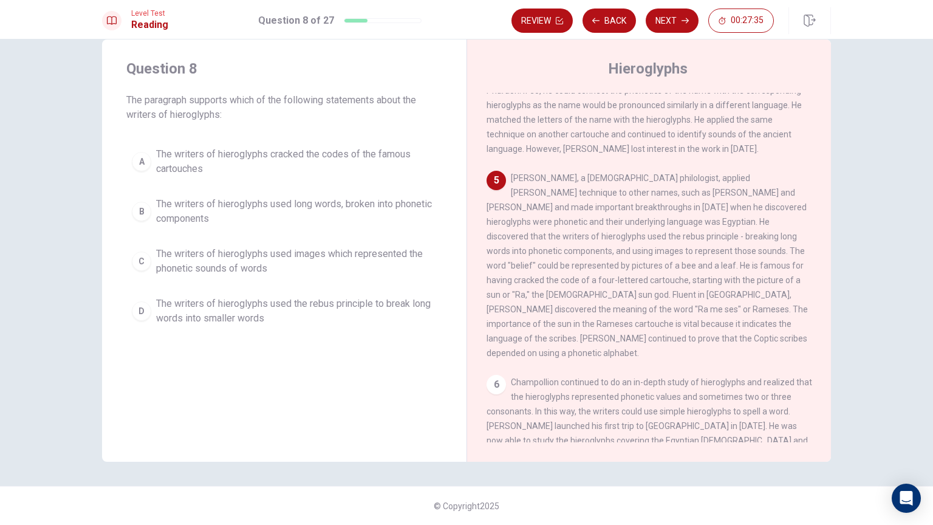
click at [224, 93] on span "The paragraph supports which of the following statements about the writers of h…" at bounding box center [284, 107] width 316 height 29
click at [139, 392] on div "Question 8 The paragraph supports which of the following statements about the w…" at bounding box center [284, 250] width 365 height 422
click at [143, 392] on div "Question 8 The paragraph supports which of the following statements about the w…" at bounding box center [284, 250] width 365 height 422
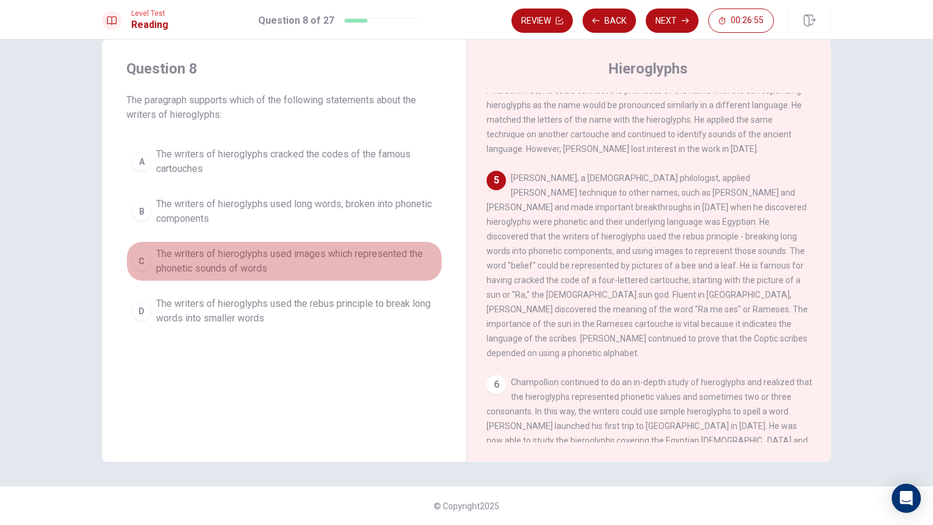
click at [219, 263] on span "The writers of hieroglyphs used images which represented the phonetic sounds of…" at bounding box center [296, 261] width 281 height 29
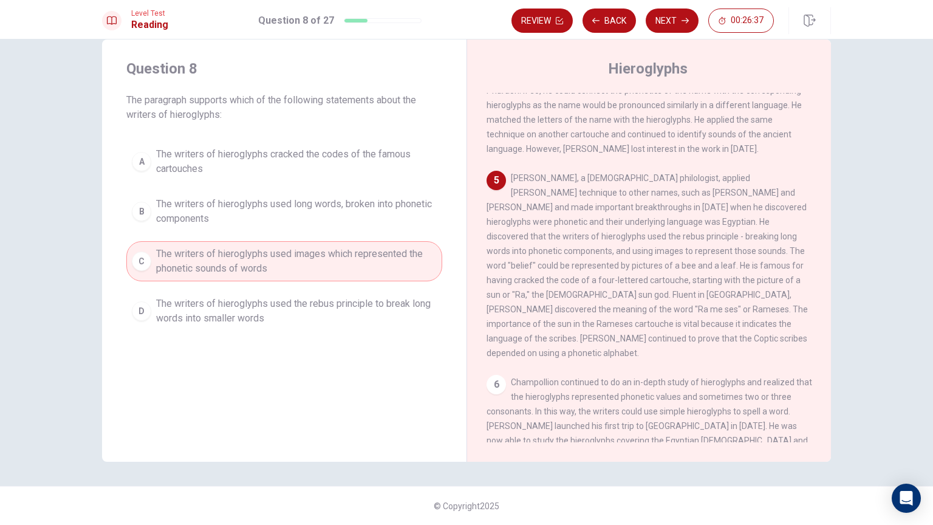
drag, startPoint x: 563, startPoint y: 211, endPoint x: 596, endPoint y: 213, distance: 32.9
click at [596, 211] on span "[PERSON_NAME], a [DEMOGRAPHIC_DATA] philologist, applied [PERSON_NAME] techniqu…" at bounding box center [647, 265] width 321 height 185
click at [610, 222] on span "[PERSON_NAME], a [DEMOGRAPHIC_DATA] philologist, applied [PERSON_NAME] techniqu…" at bounding box center [647, 265] width 321 height 185
drag, startPoint x: 626, startPoint y: 205, endPoint x: 711, endPoint y: 205, distance: 84.5
click at [708, 205] on span "[PERSON_NAME], a [DEMOGRAPHIC_DATA] philologist, applied [PERSON_NAME] techniqu…" at bounding box center [647, 265] width 321 height 185
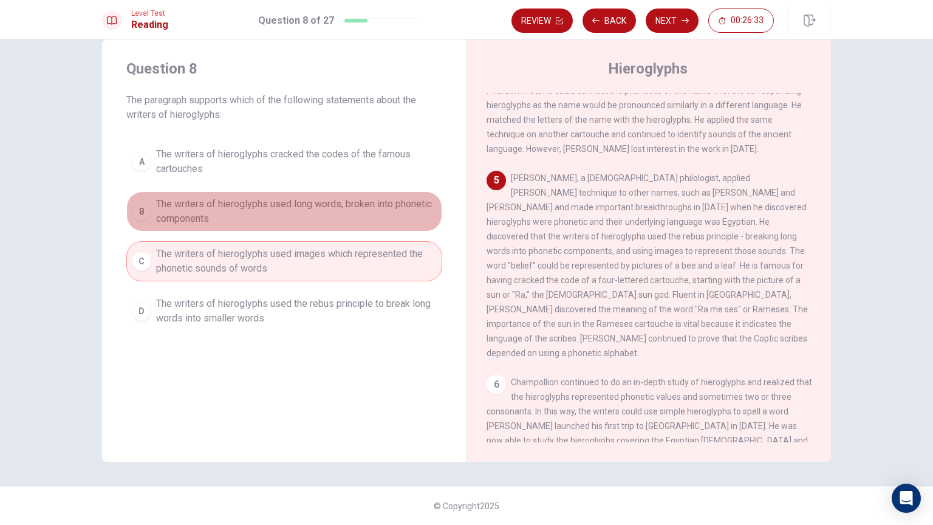
click at [388, 219] on span "The writers of hieroglyphs used long words, broken into phonetic components" at bounding box center [296, 211] width 281 height 29
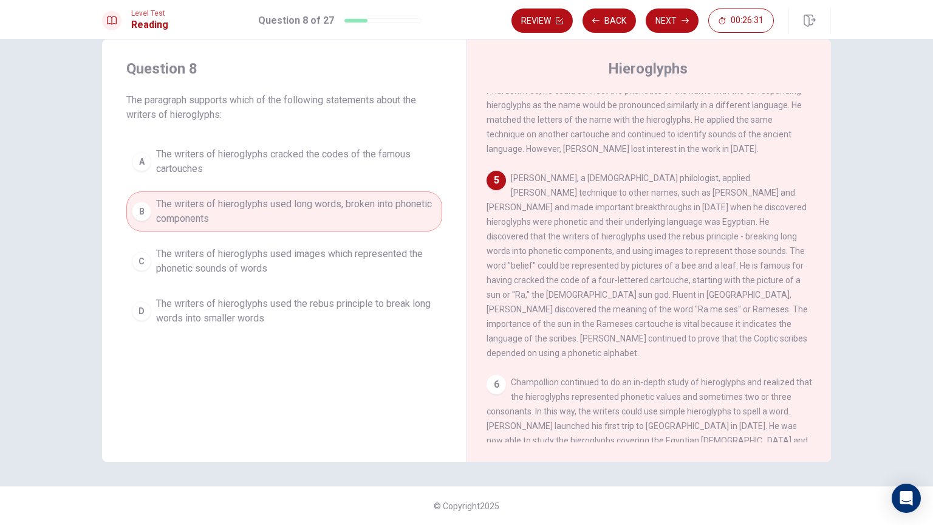
click at [225, 377] on div "Question 8 The paragraph supports which of the following statements about the w…" at bounding box center [284, 250] width 365 height 422
click at [673, 24] on button "Next" at bounding box center [672, 21] width 53 height 24
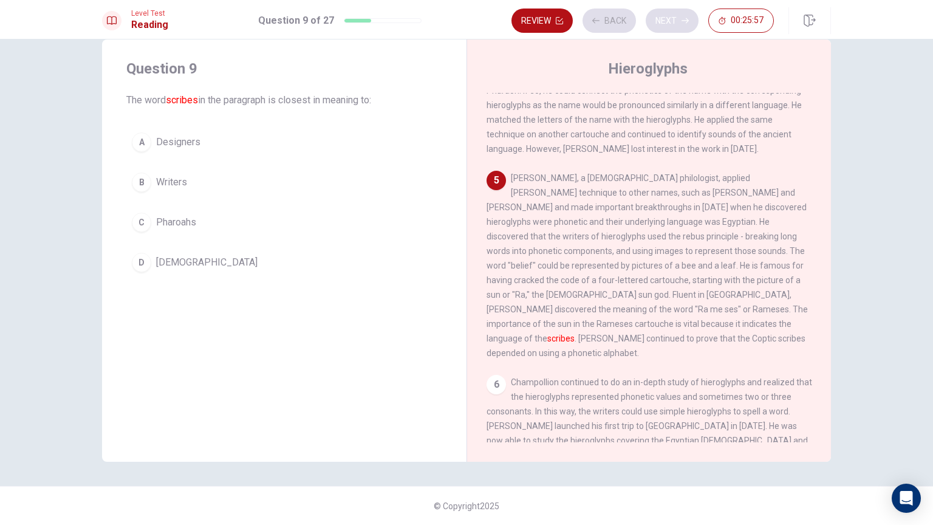
scroll to position [446, 0]
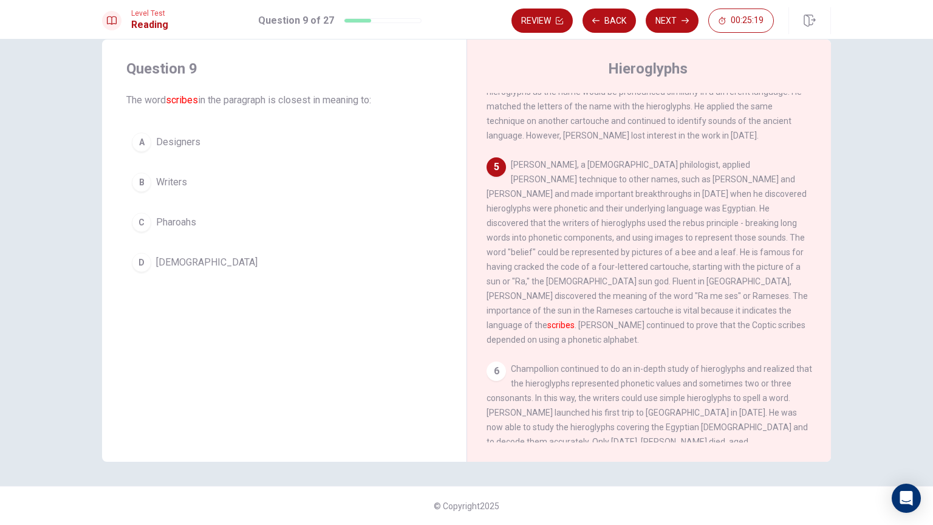
drag, startPoint x: 565, startPoint y: 236, endPoint x: 622, endPoint y: 234, distance: 56.5
click at [591, 236] on span "[PERSON_NAME], a [DEMOGRAPHIC_DATA] philologist, applied [PERSON_NAME] techniqu…" at bounding box center [647, 252] width 321 height 185
drag, startPoint x: 735, startPoint y: 241, endPoint x: 775, endPoint y: 242, distance: 40.7
click at [775, 242] on span "[PERSON_NAME], a [DEMOGRAPHIC_DATA] philologist, applied [PERSON_NAME] techniqu…" at bounding box center [647, 252] width 321 height 185
drag, startPoint x: 544, startPoint y: 252, endPoint x: 634, endPoint y: 250, distance: 90.5
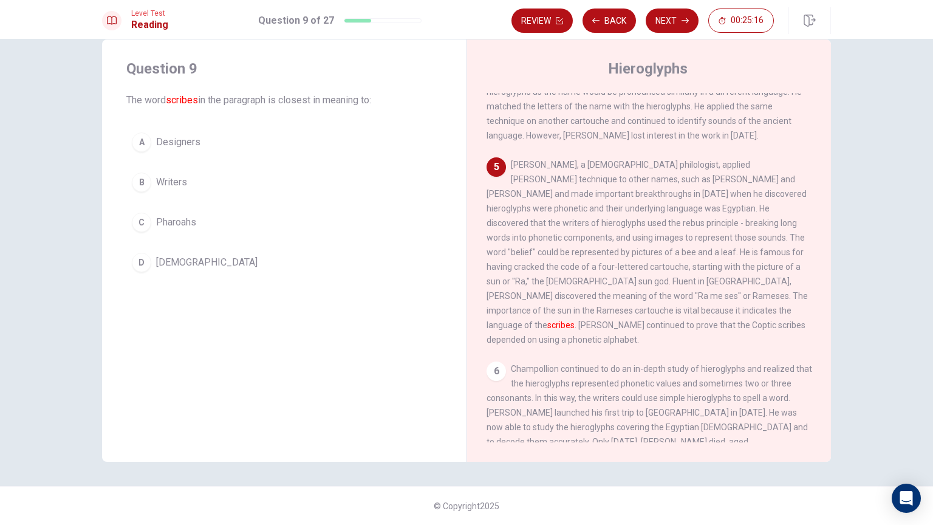
click at [622, 250] on span "[PERSON_NAME], a [DEMOGRAPHIC_DATA] philologist, applied [PERSON_NAME] techniqu…" at bounding box center [647, 252] width 321 height 185
click at [217, 187] on button "B Writers" at bounding box center [284, 182] width 316 height 30
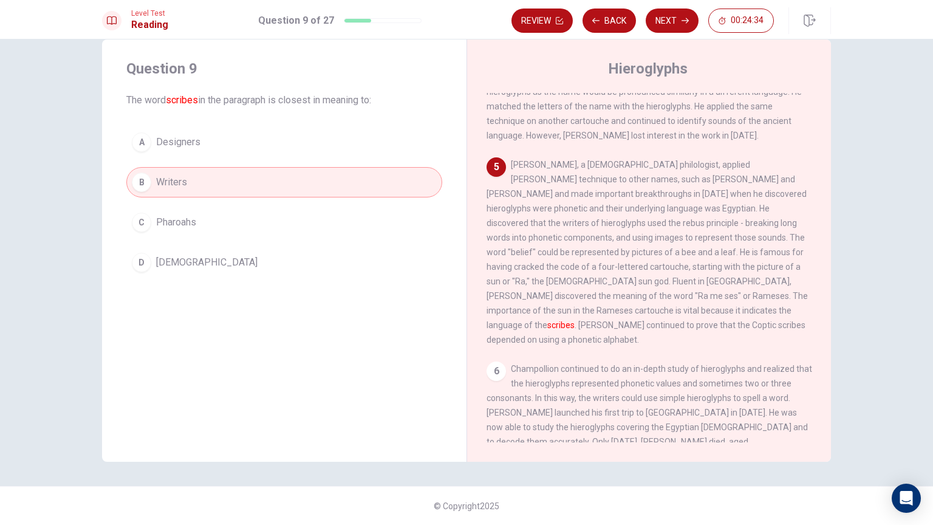
drag, startPoint x: 637, startPoint y: 193, endPoint x: 753, endPoint y: 224, distance: 120.1
click at [753, 224] on span "[PERSON_NAME], a [DEMOGRAPHIC_DATA] philologist, applied [PERSON_NAME] techniqu…" at bounding box center [647, 252] width 321 height 185
drag, startPoint x: 615, startPoint y: 222, endPoint x: 681, endPoint y: 222, distance: 66.2
click at [668, 222] on span "[PERSON_NAME], a [DEMOGRAPHIC_DATA] philologist, applied [PERSON_NAME] techniqu…" at bounding box center [647, 252] width 321 height 185
drag, startPoint x: 702, startPoint y: 228, endPoint x: 728, endPoint y: 228, distance: 25.5
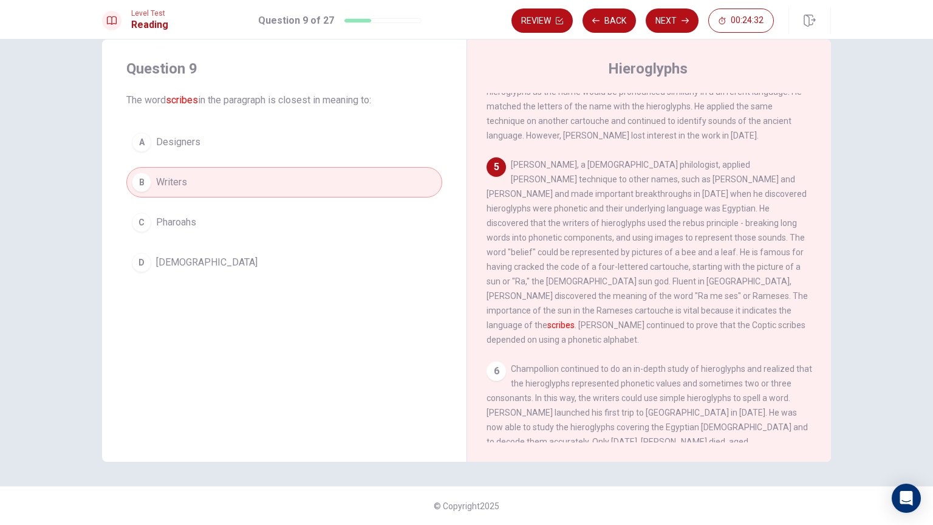
click at [727, 228] on span "[PERSON_NAME], a [DEMOGRAPHIC_DATA] philologist, applied [PERSON_NAME] techniqu…" at bounding box center [647, 252] width 321 height 185
drag, startPoint x: 581, startPoint y: 241, endPoint x: 683, endPoint y: 244, distance: 102.1
click at [678, 244] on span "[PERSON_NAME], a [DEMOGRAPHIC_DATA] philologist, applied [PERSON_NAME] techniqu…" at bounding box center [647, 252] width 321 height 185
click at [743, 241] on span "[PERSON_NAME], a [DEMOGRAPHIC_DATA] philologist, applied [PERSON_NAME] techniqu…" at bounding box center [647, 252] width 321 height 185
click at [498, 284] on span "[PERSON_NAME], a [DEMOGRAPHIC_DATA] philologist, applied [PERSON_NAME] techniqu…" at bounding box center [647, 252] width 321 height 185
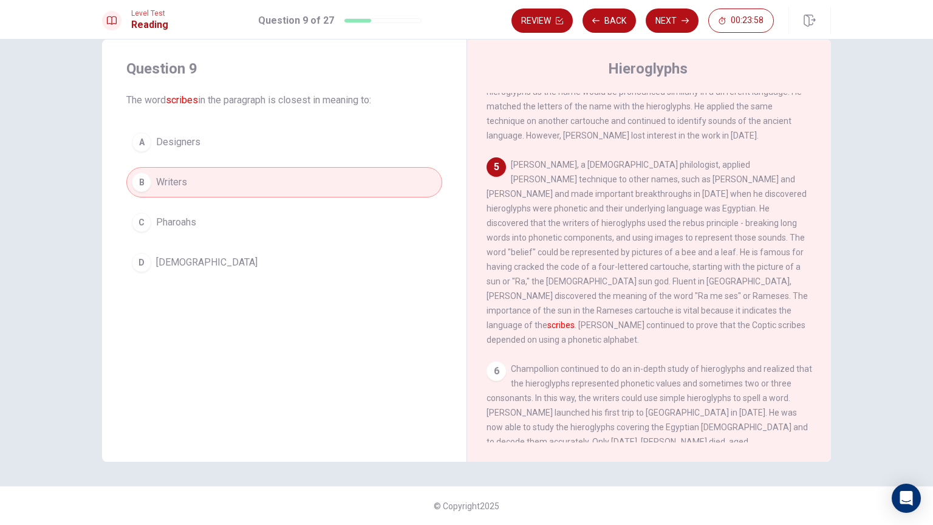
click at [359, 182] on button "B Writers" at bounding box center [284, 182] width 316 height 30
click at [656, 21] on button "Next" at bounding box center [672, 21] width 53 height 24
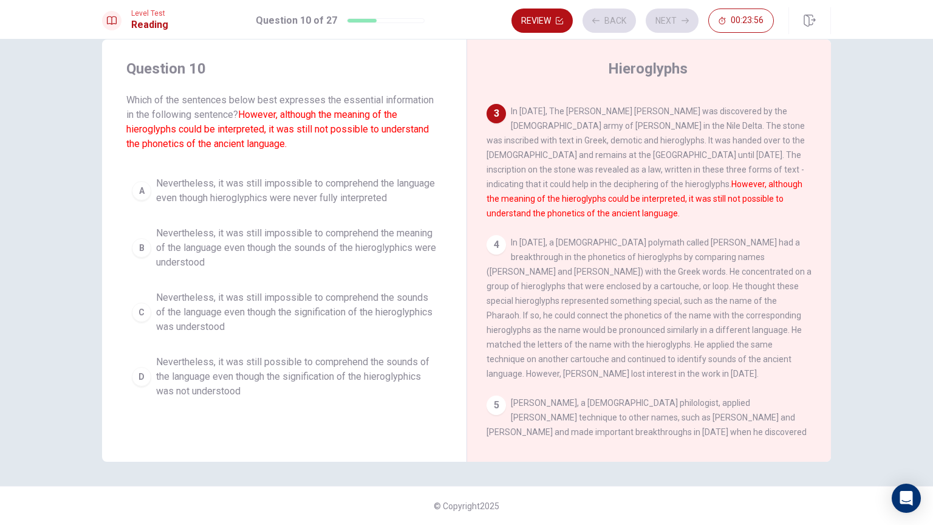
scroll to position [194, 0]
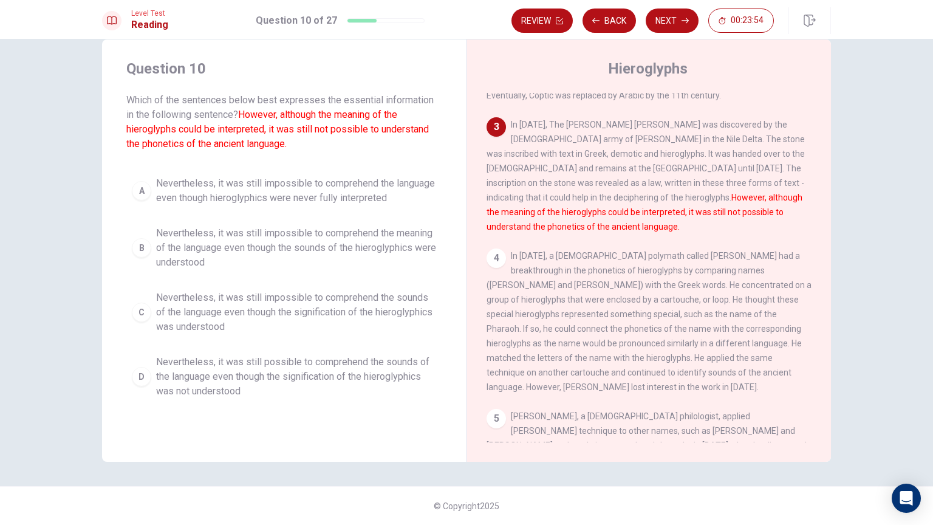
drag, startPoint x: 334, startPoint y: 115, endPoint x: 418, endPoint y: 116, distance: 84.5
click at [417, 116] on span "Which of the sentences below best expresses the essential information in the fo…" at bounding box center [284, 122] width 316 height 58
drag, startPoint x: 174, startPoint y: 131, endPoint x: 236, endPoint y: 131, distance: 61.4
click at [224, 131] on font "However, although the meaning of the hieroglyphs could be interpreted, it was s…" at bounding box center [277, 129] width 303 height 41
drag, startPoint x: 153, startPoint y: 102, endPoint x: 359, endPoint y: 104, distance: 206.6
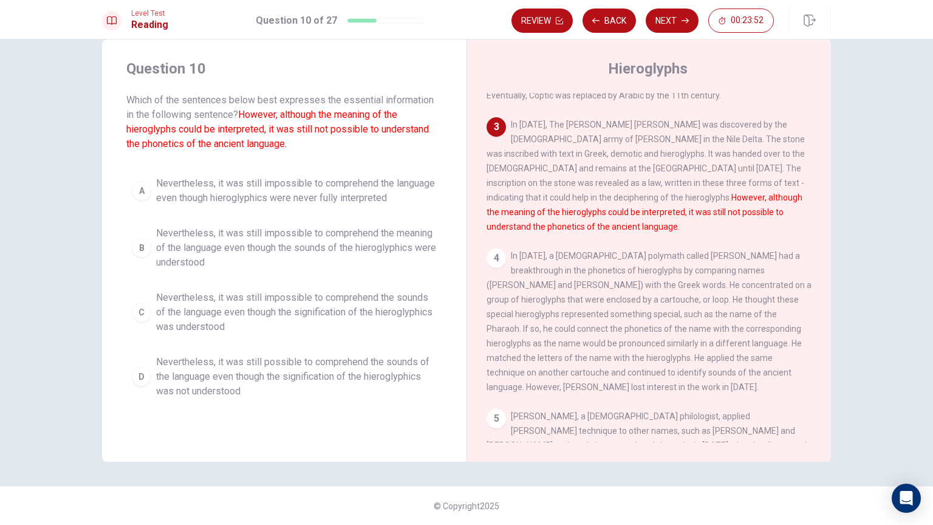
click at [328, 101] on span "Which of the sentences below best expresses the essential information in the fo…" at bounding box center [284, 122] width 316 height 58
drag, startPoint x: 199, startPoint y: 134, endPoint x: 250, endPoint y: 137, distance: 51.2
click at [245, 137] on span "Which of the sentences below best expresses the essential information in the fo…" at bounding box center [284, 122] width 316 height 58
click at [292, 314] on span "Nevertheless, it was still impossible to comprehend the sounds of the language …" at bounding box center [296, 312] width 281 height 44
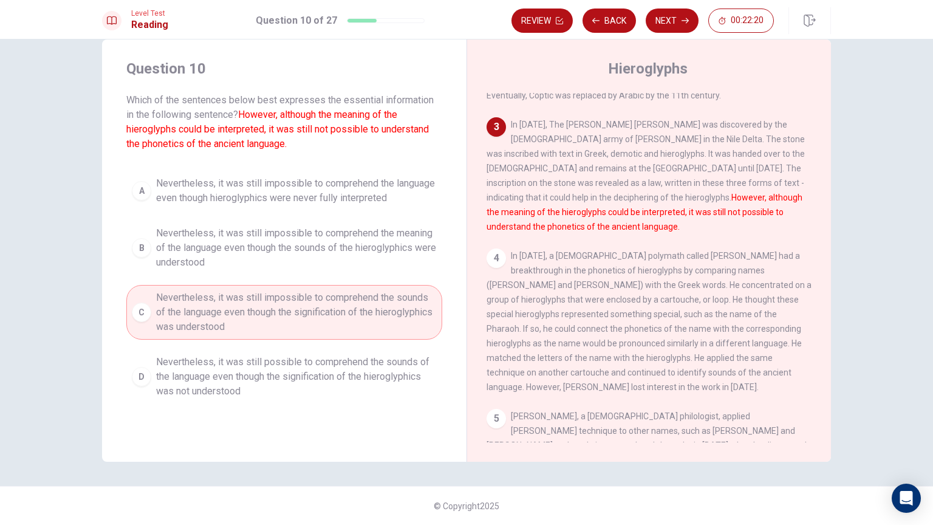
click at [27, 324] on div "Question 10 Which of the sentences below best expresses the essential informati…" at bounding box center [466, 282] width 933 height 486
click at [689, 18] on icon "button" at bounding box center [685, 20] width 7 height 7
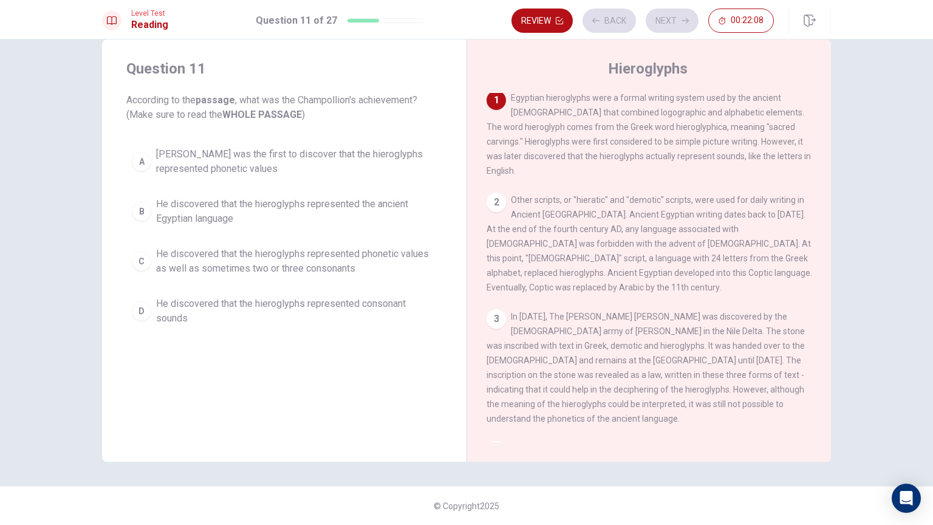
scroll to position [0, 0]
drag, startPoint x: 255, startPoint y: 111, endPoint x: 289, endPoint y: 111, distance: 34.0
click at [269, 111] on span "According to the passage , what was the Champollion's achievement? (Make sure t…" at bounding box center [284, 107] width 316 height 29
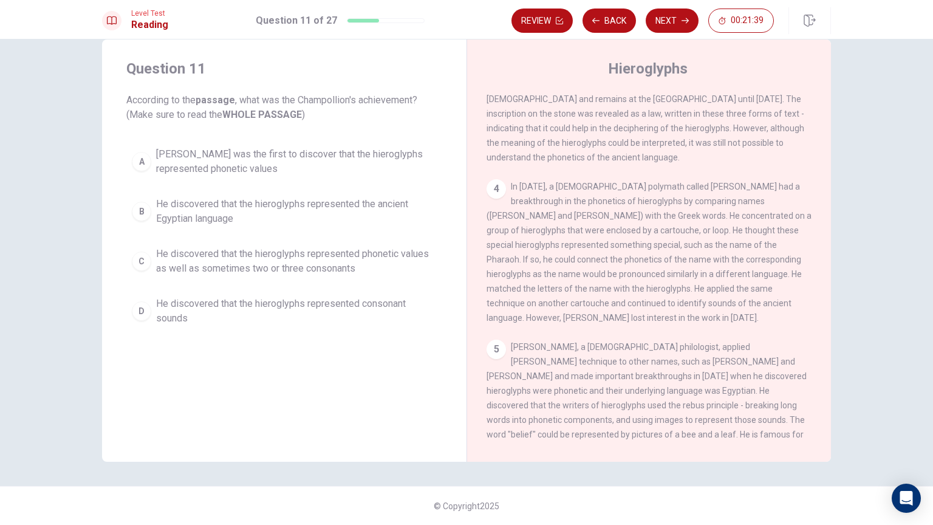
scroll to position [446, 0]
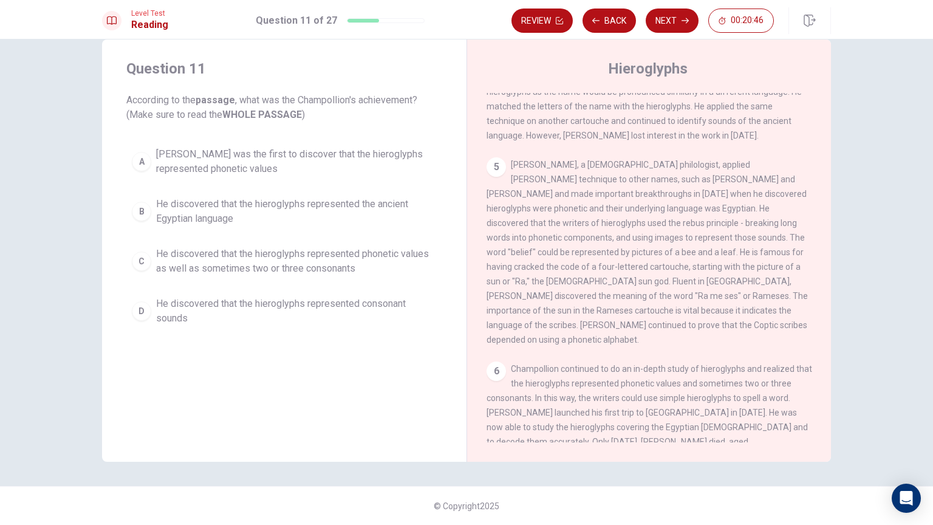
click at [202, 283] on div "A Champollion was the first to discover that the hieroglyphs represented phonet…" at bounding box center [284, 237] width 316 height 190
click at [195, 272] on span "He discovered that the hieroglyphs represented phonetic values as well as somet…" at bounding box center [296, 261] width 281 height 29
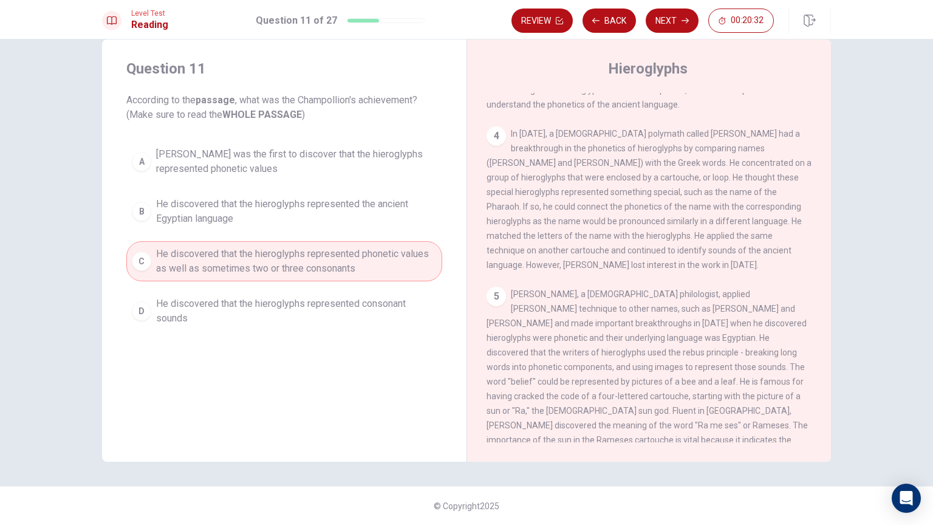
scroll to position [203, 0]
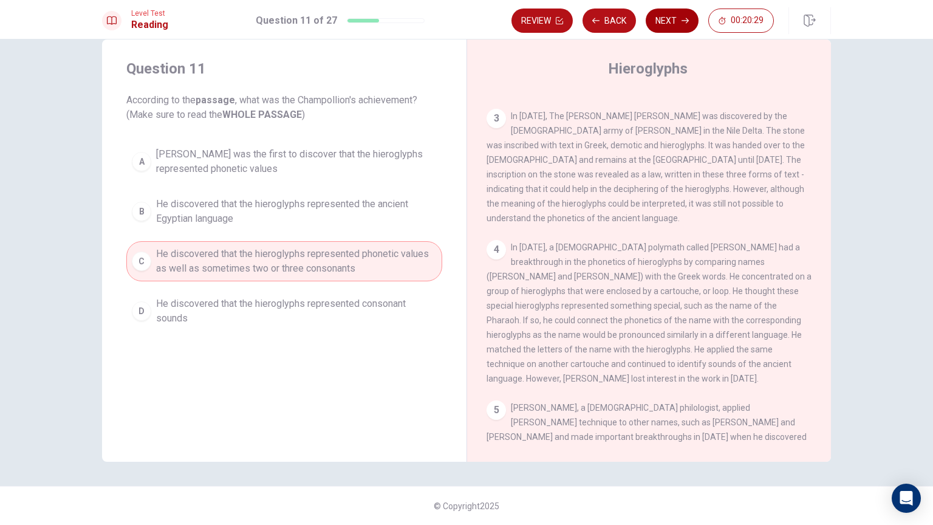
click at [663, 21] on button "Next" at bounding box center [672, 21] width 53 height 24
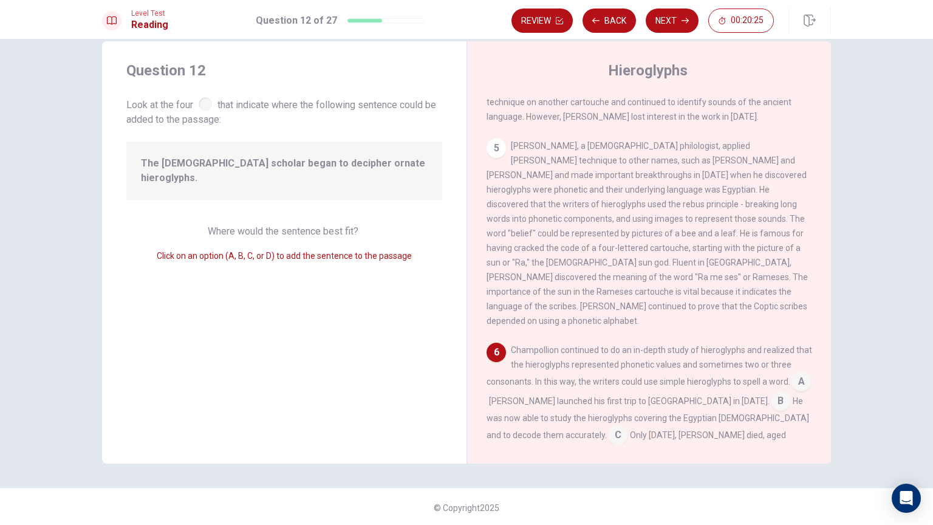
scroll to position [24, 0]
drag, startPoint x: 181, startPoint y: 104, endPoint x: 211, endPoint y: 102, distance: 29.8
click at [209, 102] on span "Look at the four that indicate where the following sentence could be added to t…" at bounding box center [284, 109] width 316 height 32
drag, startPoint x: 187, startPoint y: 160, endPoint x: 285, endPoint y: 160, distance: 97.8
click at [279, 160] on span "The [DEMOGRAPHIC_DATA] scholar began to decipher ornate hieroglyphs." at bounding box center [284, 168] width 287 height 29
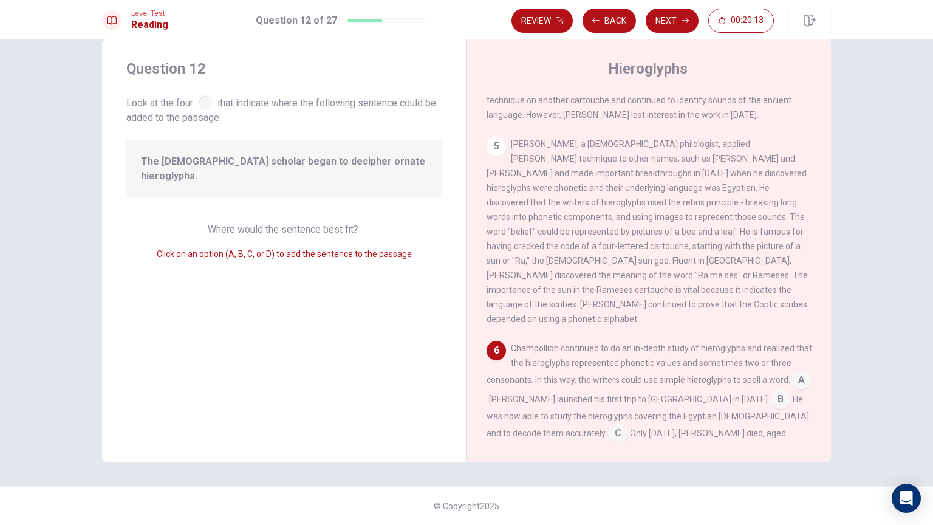
click at [792, 371] on input at bounding box center [801, 380] width 19 height 19
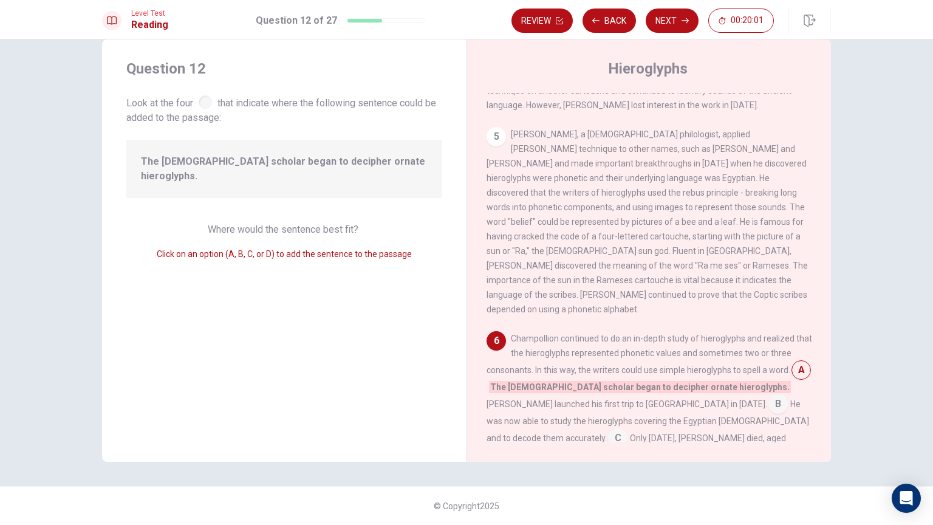
scroll to position [476, 0]
click at [769, 396] on input at bounding box center [778, 405] width 19 height 19
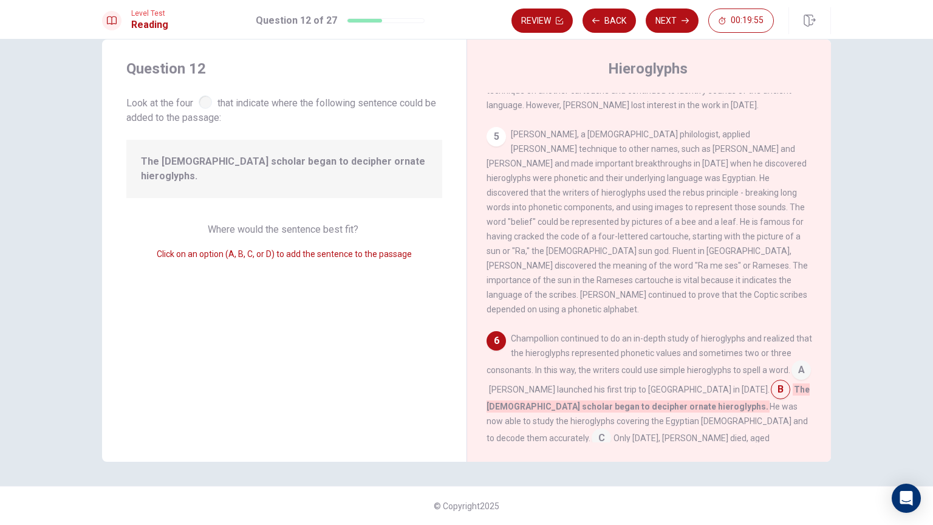
scroll to position [471, 0]
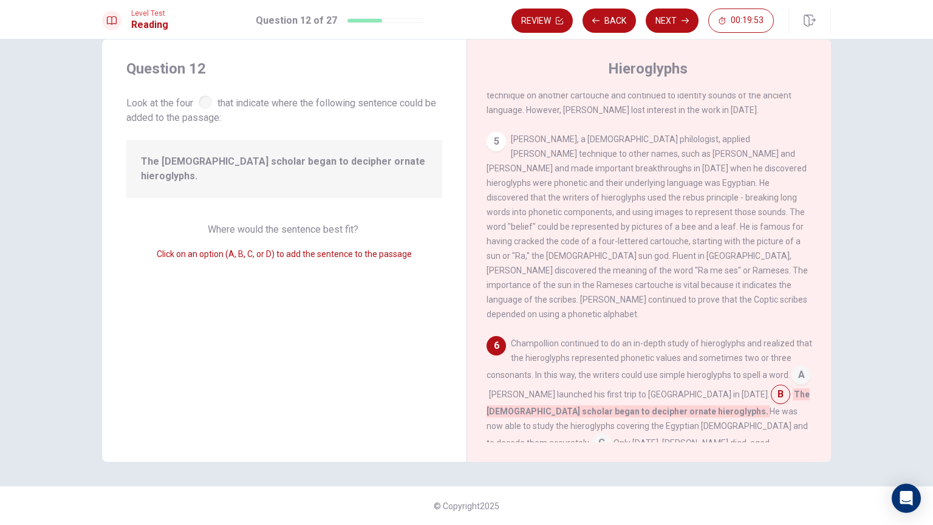
click at [771, 386] on input at bounding box center [780, 395] width 19 height 19
click at [792, 366] on input at bounding box center [801, 375] width 19 height 19
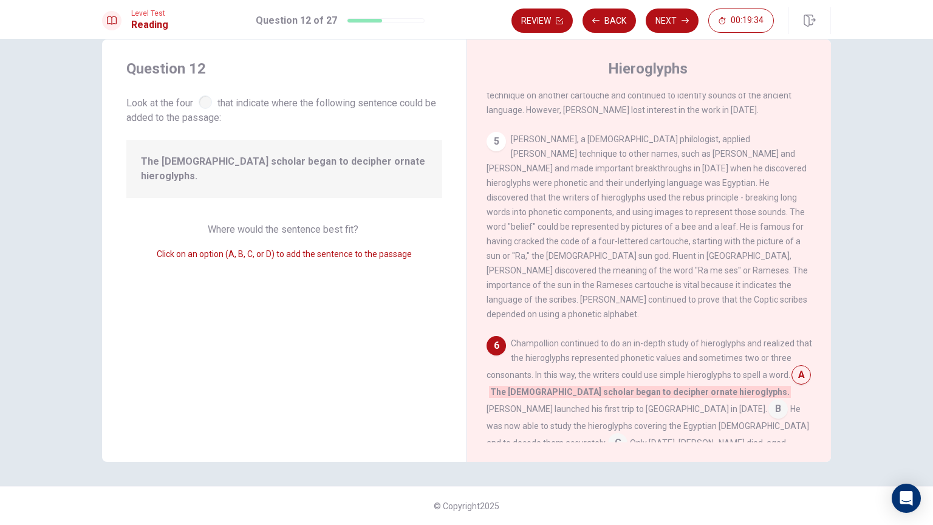
click at [769, 400] on input at bounding box center [778, 409] width 19 height 19
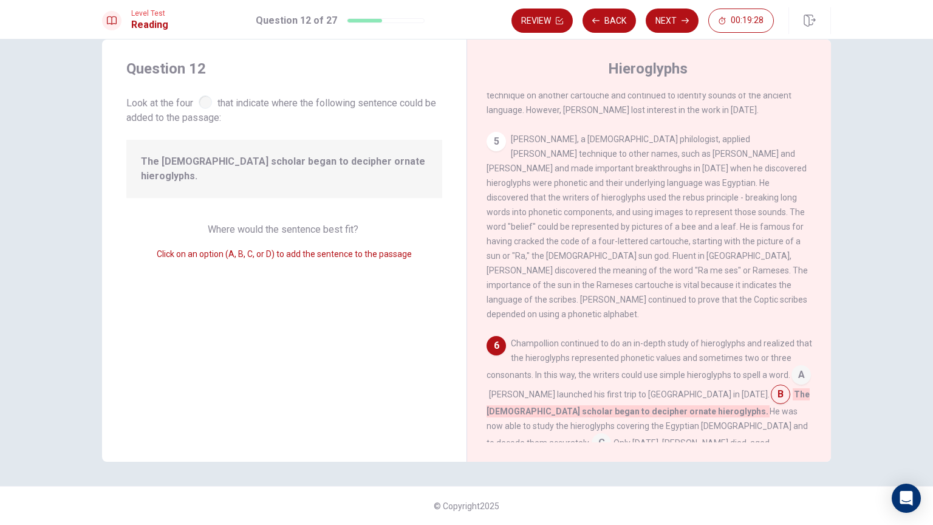
click at [611, 434] on input at bounding box center [601, 443] width 19 height 19
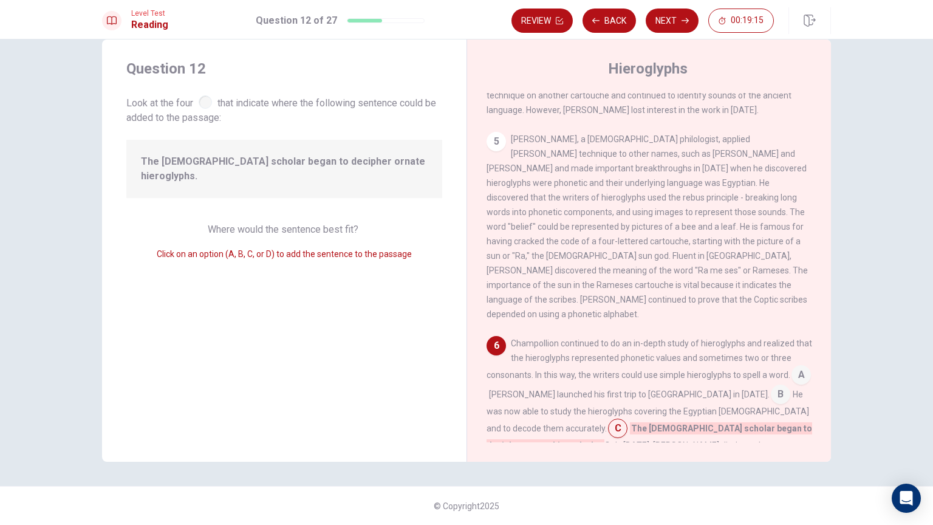
click at [771, 386] on input at bounding box center [780, 395] width 19 height 19
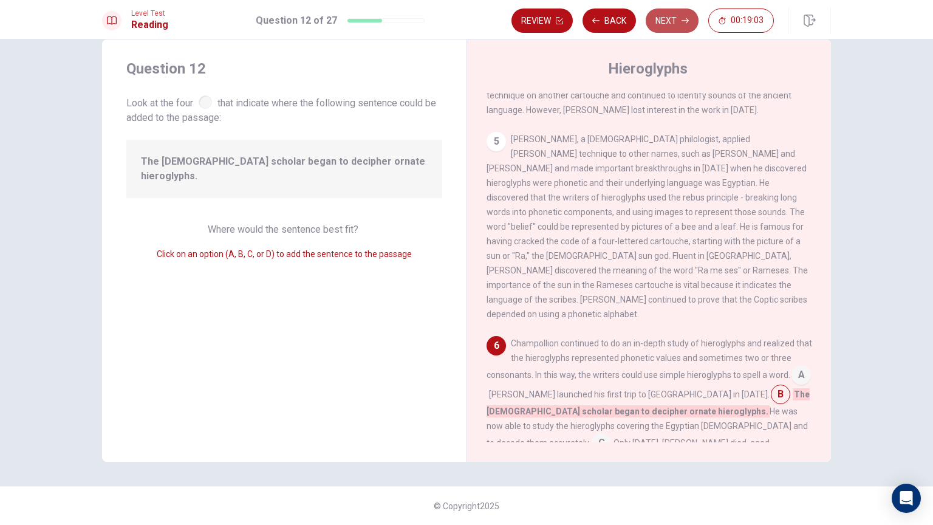
click at [673, 15] on button "Next" at bounding box center [672, 21] width 53 height 24
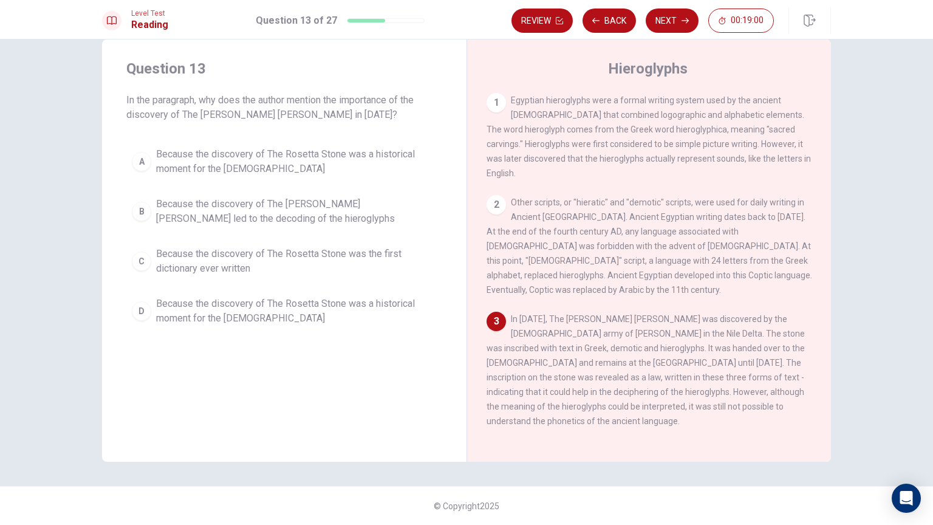
drag, startPoint x: 239, startPoint y: 99, endPoint x: 403, endPoint y: 95, distance: 164.7
click at [400, 95] on span "In the paragraph, why does the author mention the importance of the discovery o…" at bounding box center [284, 107] width 316 height 29
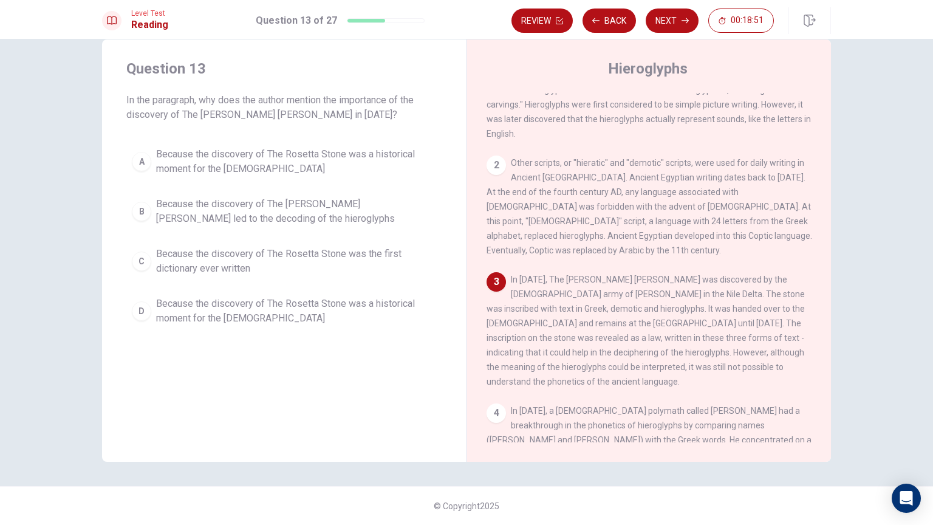
scroll to position [61, 0]
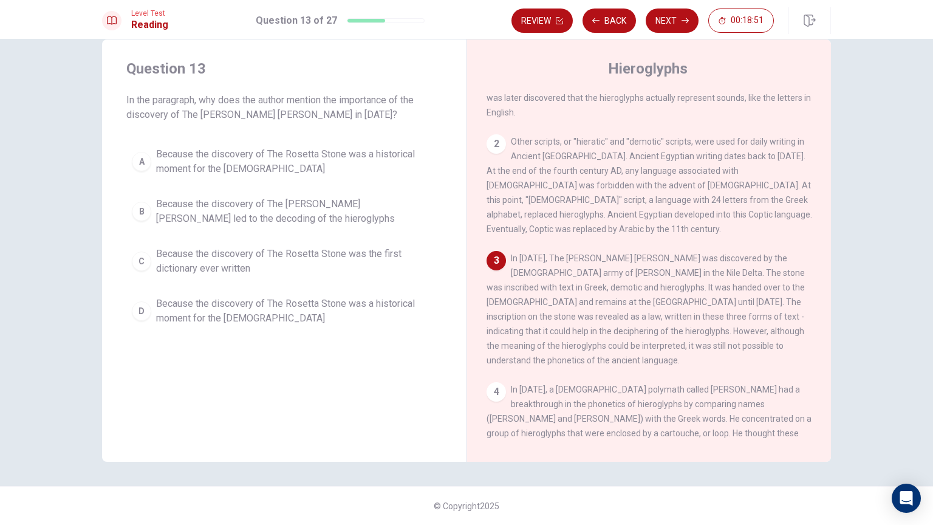
drag, startPoint x: 700, startPoint y: 246, endPoint x: 736, endPoint y: 250, distance: 36.6
click at [744, 253] on span "In [DATE], The [PERSON_NAME] [PERSON_NAME] was discovered by the [DEMOGRAPHIC_D…" at bounding box center [646, 309] width 318 height 112
click at [337, 173] on span "Because the discovery of The Rosetta Stone was a historical moment for the [DEM…" at bounding box center [296, 161] width 281 height 29
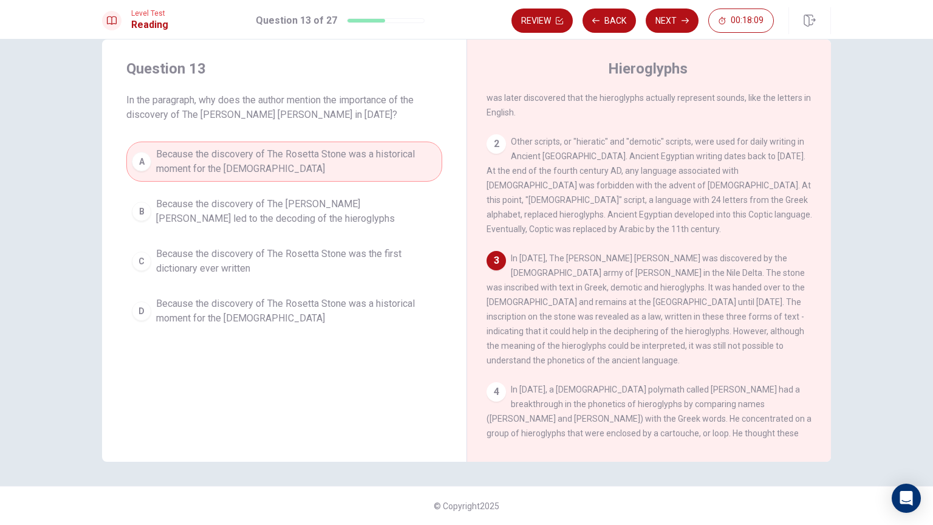
click at [331, 220] on span "Because the discovery of The [PERSON_NAME] [PERSON_NAME] led to the decoding of…" at bounding box center [296, 211] width 281 height 29
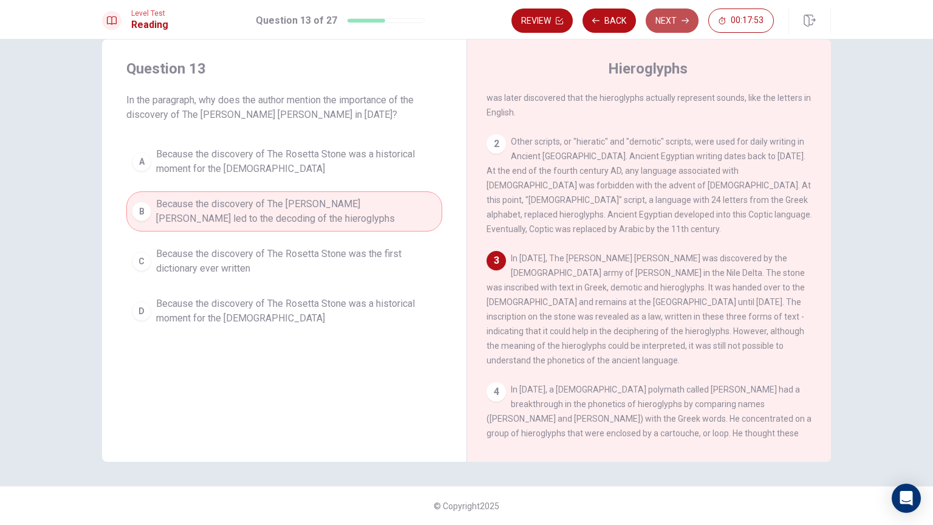
click at [668, 26] on button "Next" at bounding box center [672, 21] width 53 height 24
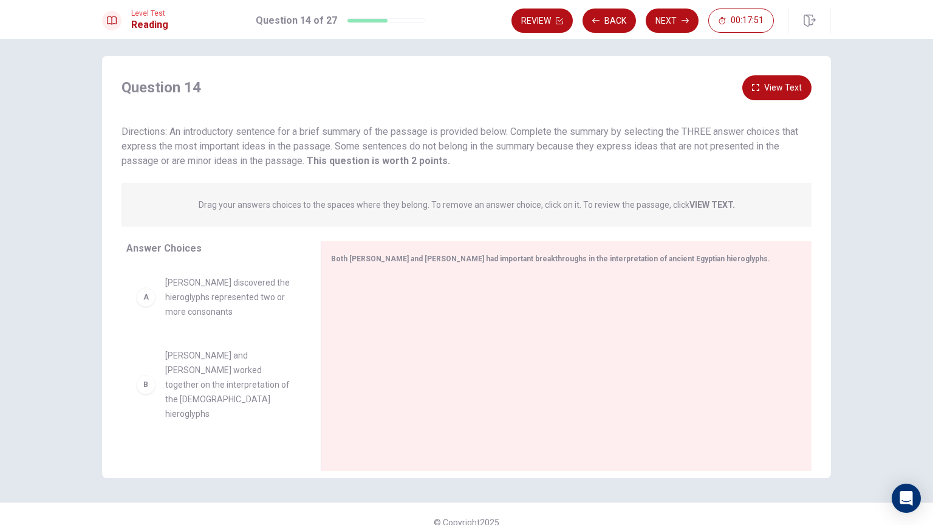
scroll to position [0, 0]
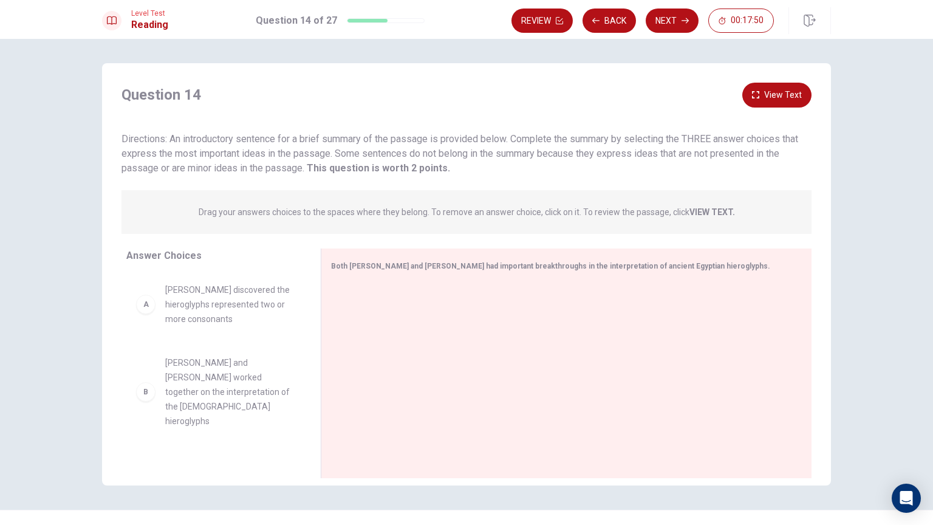
drag, startPoint x: 168, startPoint y: 126, endPoint x: 308, endPoint y: 132, distance: 140.5
click at [308, 132] on div "Question 14 View Text Directions: An introductory sentence for a brief summary …" at bounding box center [466, 129] width 729 height 93
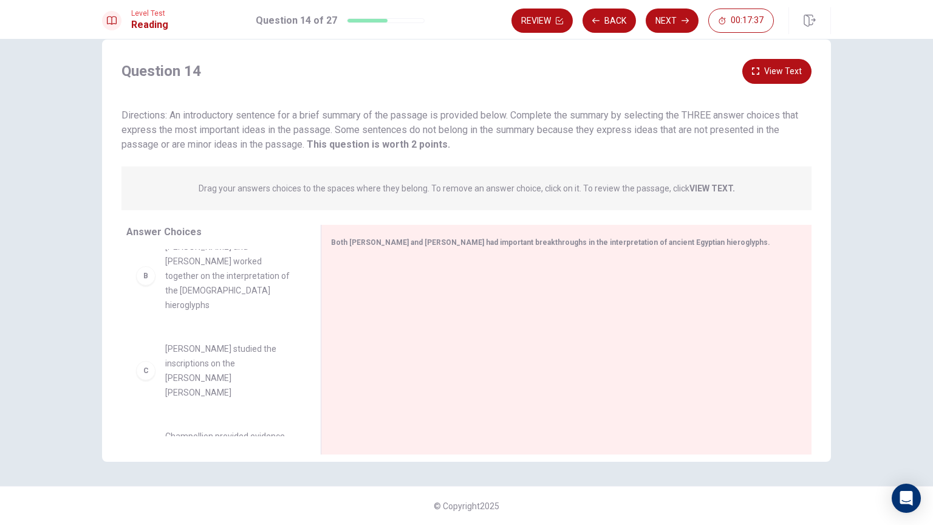
scroll to position [87, 0]
drag, startPoint x: 153, startPoint y: 129, endPoint x: 250, endPoint y: 129, distance: 97.8
click at [250, 129] on span "Directions: An introductory sentence for a brief summary of the passage is prov…" at bounding box center [460, 129] width 677 height 41
drag, startPoint x: 315, startPoint y: 132, endPoint x: 360, endPoint y: 130, distance: 44.4
click at [332, 131] on span "Directions: An introductory sentence for a brief summary of the passage is prov…" at bounding box center [460, 129] width 677 height 41
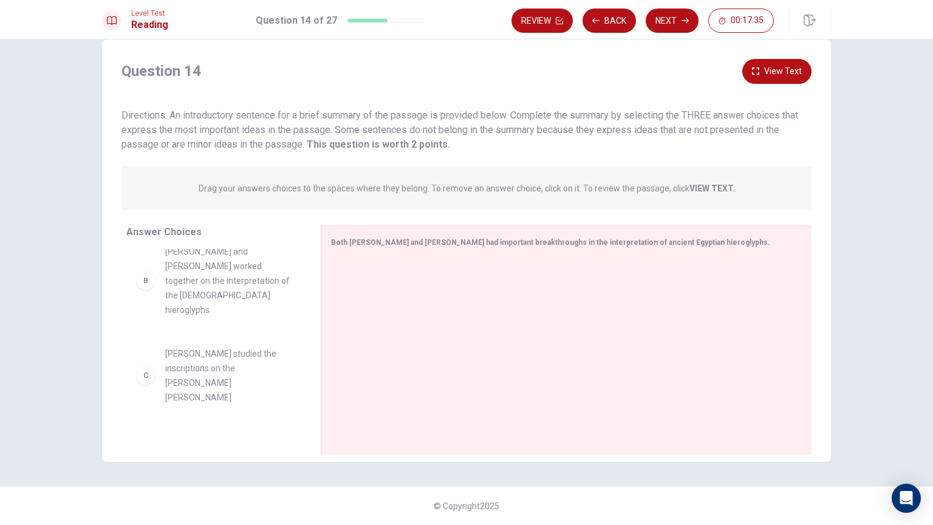
drag, startPoint x: 405, startPoint y: 130, endPoint x: 423, endPoint y: 133, distance: 17.9
click at [417, 129] on span "Directions: An introductory sentence for a brief summary of the passage is prov…" at bounding box center [460, 129] width 677 height 41
drag, startPoint x: 515, startPoint y: 126, endPoint x: 557, endPoint y: 132, distance: 42.3
click at [552, 131] on span "Directions: An introductory sentence for a brief summary of the passage is prov…" at bounding box center [460, 129] width 677 height 41
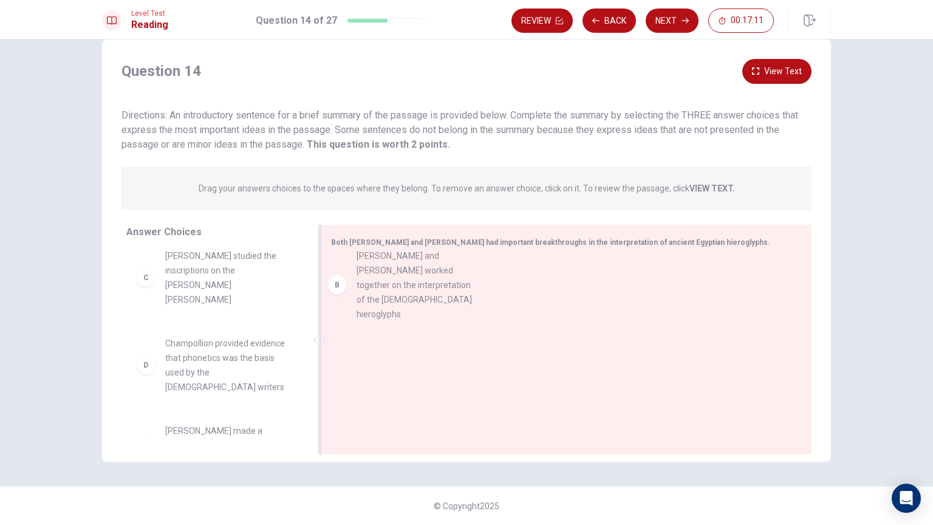
scroll to position [83, 0]
drag, startPoint x: 228, startPoint y: 255, endPoint x: 365, endPoint y: 293, distance: 141.8
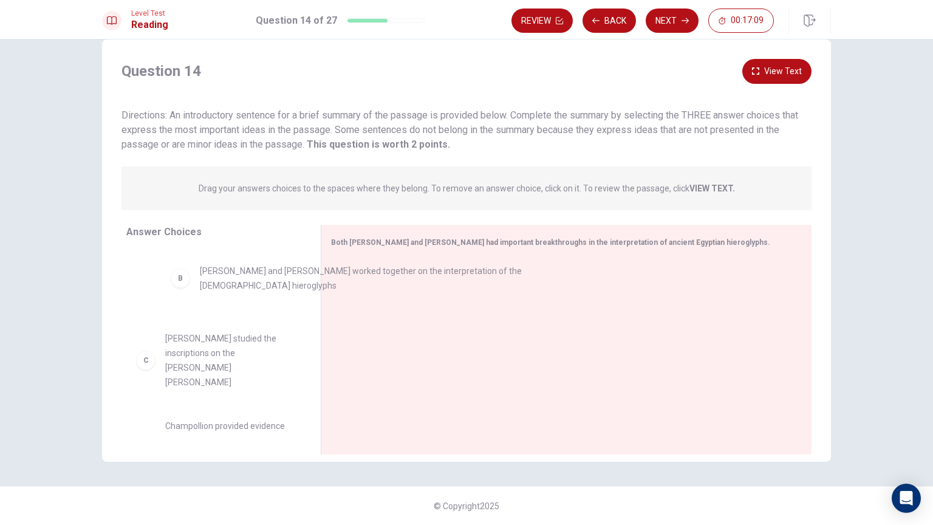
drag, startPoint x: 412, startPoint y: 290, endPoint x: 251, endPoint y: 286, distance: 161.1
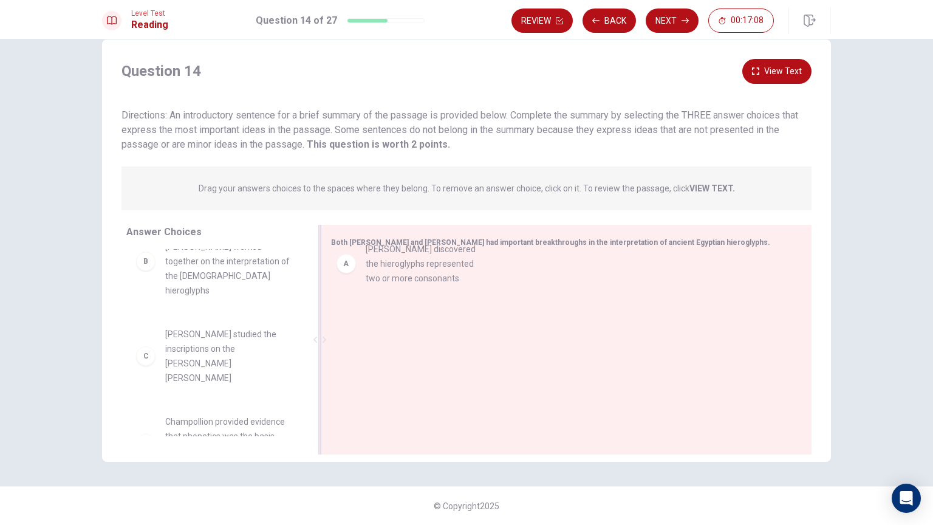
drag, startPoint x: 214, startPoint y: 267, endPoint x: 428, endPoint y: 286, distance: 214.7
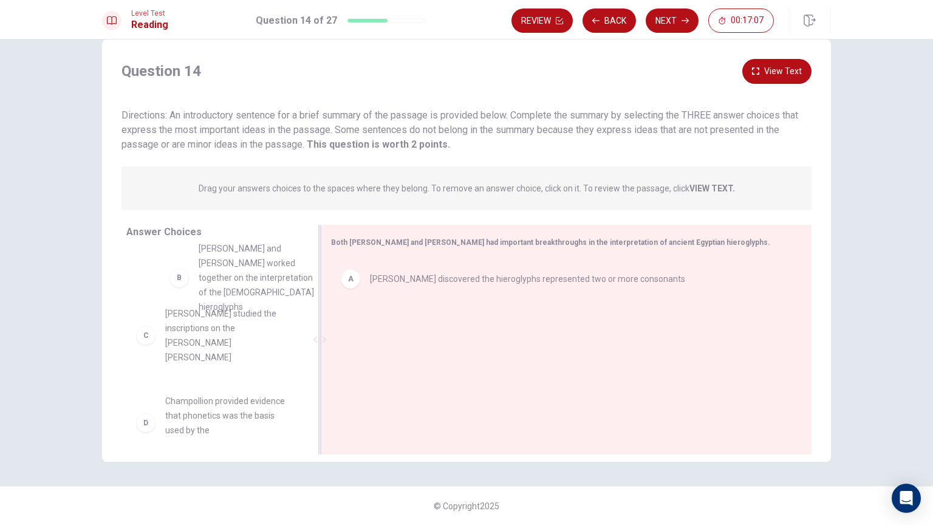
scroll to position [30, 0]
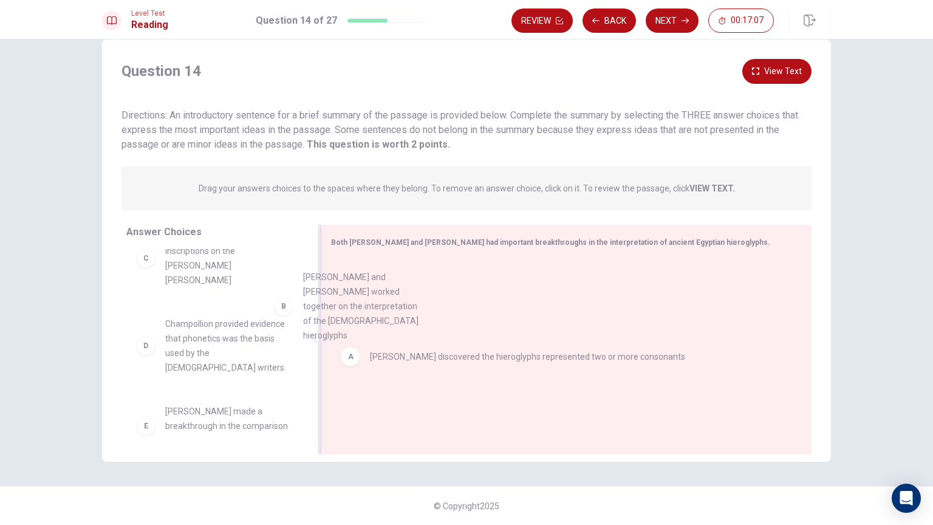
drag, startPoint x: 256, startPoint y: 286, endPoint x: 396, endPoint y: 327, distance: 146.1
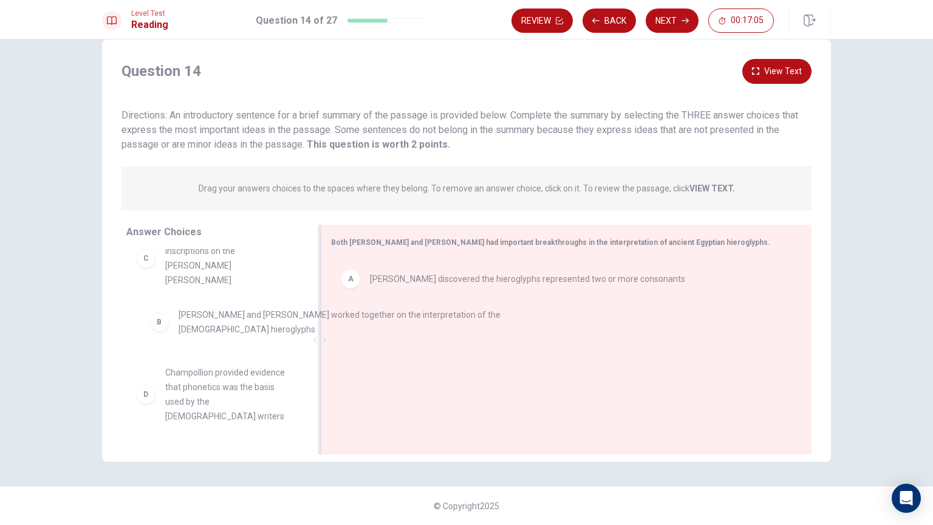
drag, startPoint x: 399, startPoint y: 332, endPoint x: 328, endPoint y: 283, distance: 86.0
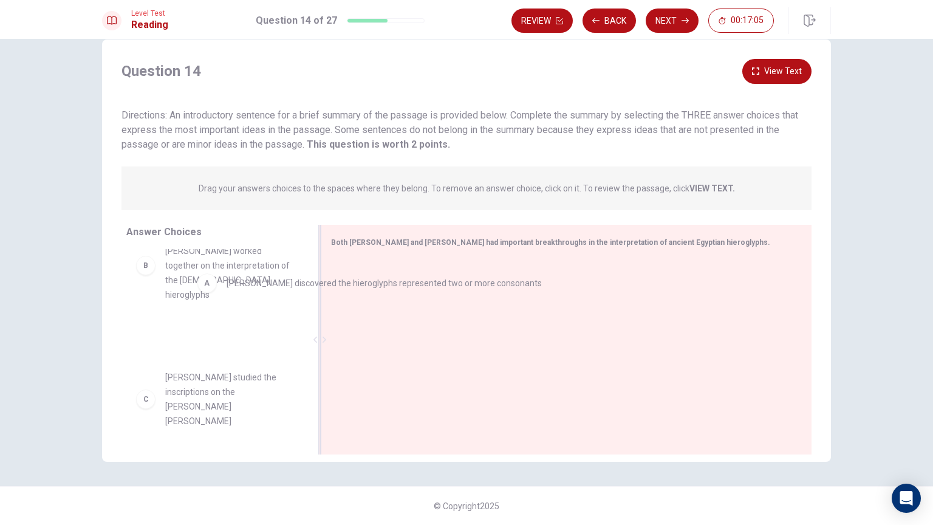
drag, startPoint x: 389, startPoint y: 283, endPoint x: 241, endPoint y: 287, distance: 148.9
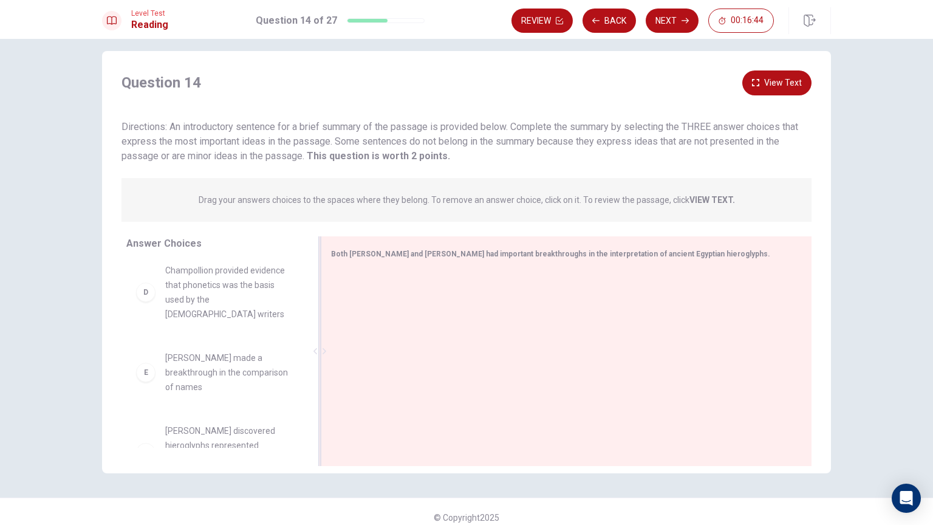
scroll to position [24, 0]
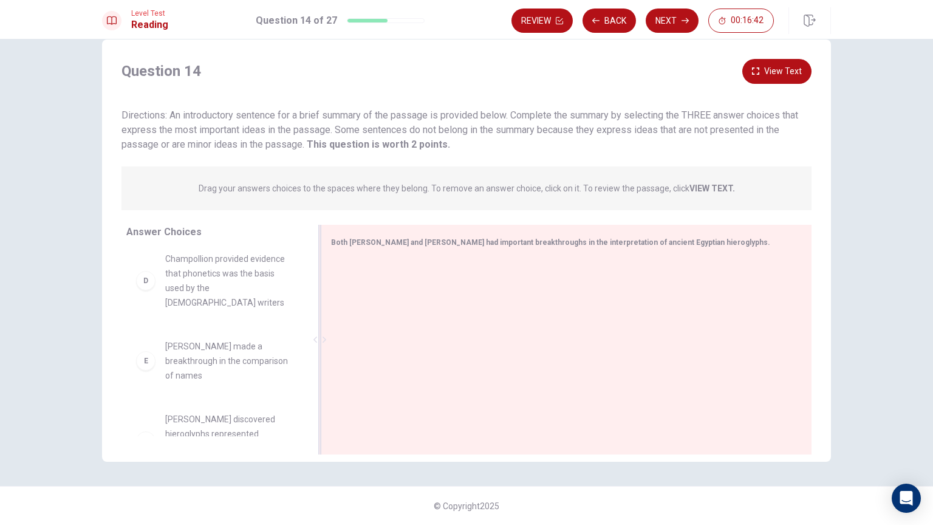
drag, startPoint x: 384, startPoint y: 242, endPoint x: 472, endPoint y: 238, distance: 88.2
click at [468, 238] on span "Both [PERSON_NAME] and [PERSON_NAME] had important breakthroughs in the interpr…" at bounding box center [550, 242] width 439 height 9
drag, startPoint x: 521, startPoint y: 236, endPoint x: 533, endPoint y: 236, distance: 11.5
click at [530, 236] on div "Both [PERSON_NAME] and [PERSON_NAME] had important breakthroughs in the interpr…" at bounding box center [559, 242] width 456 height 15
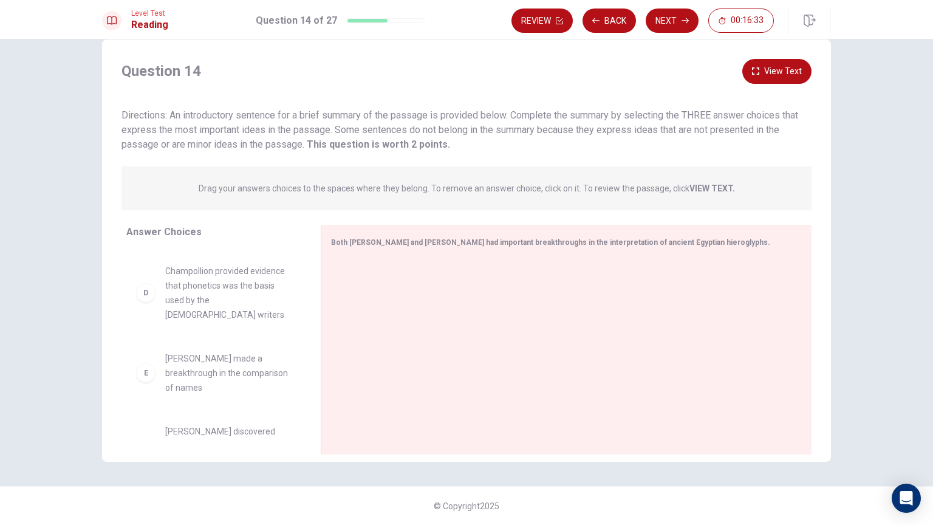
scroll to position [270, 0]
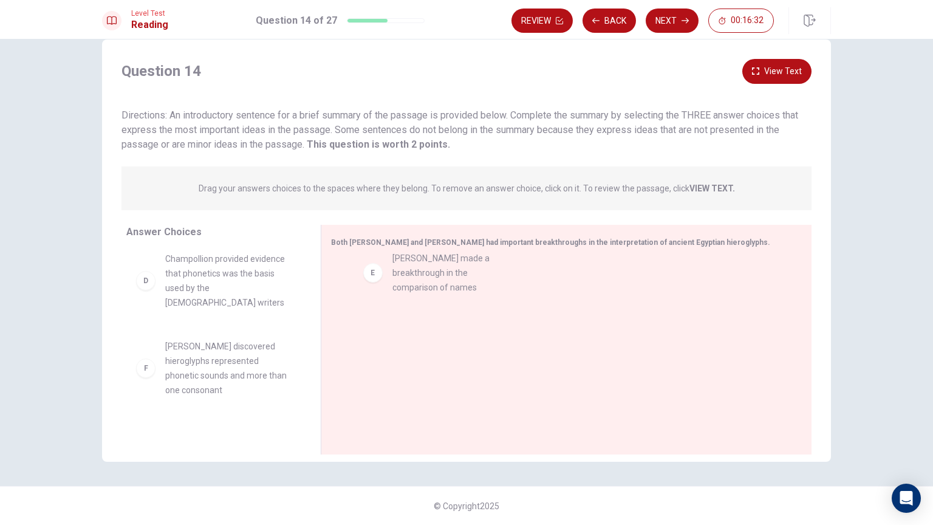
drag, startPoint x: 221, startPoint y: 316, endPoint x: 444, endPoint y: 272, distance: 227.8
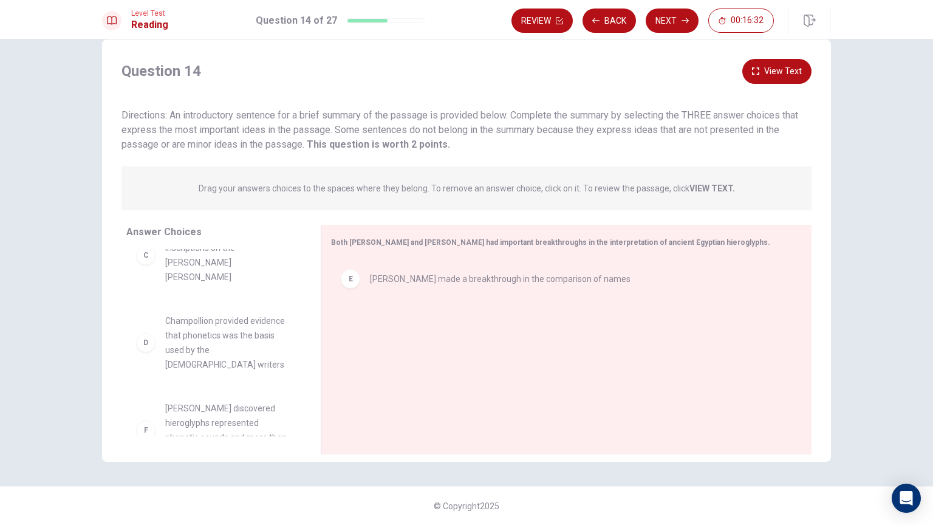
scroll to position [197, 0]
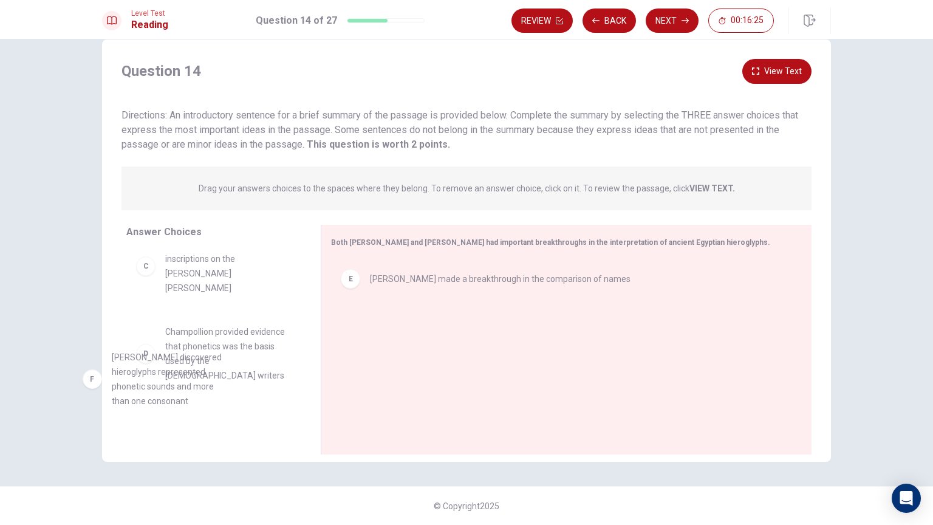
drag, startPoint x: 207, startPoint y: 398, endPoint x: 181, endPoint y: 377, distance: 33.3
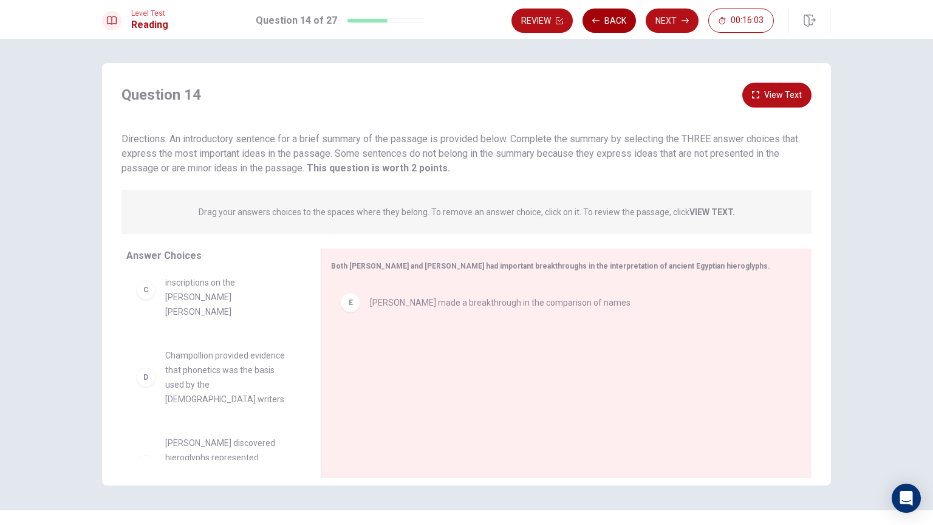
click at [617, 15] on button "Back" at bounding box center [609, 21] width 53 height 24
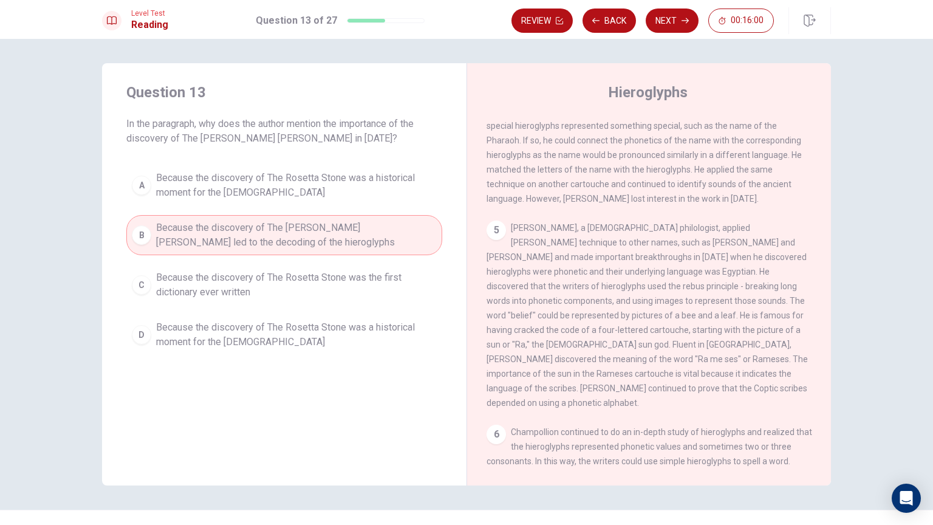
scroll to position [446, 0]
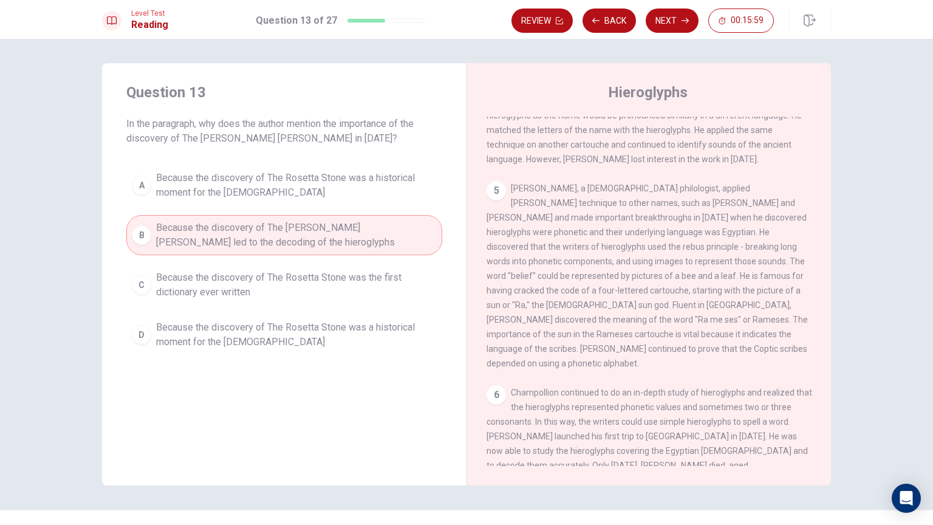
drag, startPoint x: 714, startPoint y: 171, endPoint x: 722, endPoint y: 179, distance: 11.6
click at [724, 183] on span "[PERSON_NAME], a [DEMOGRAPHIC_DATA] philologist, applied [PERSON_NAME] techniqu…" at bounding box center [647, 275] width 321 height 185
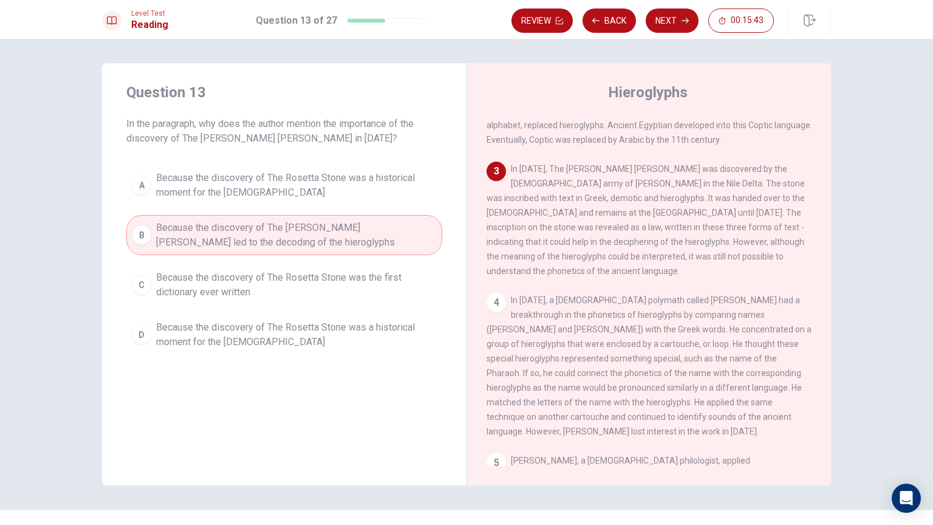
scroll to position [203, 0]
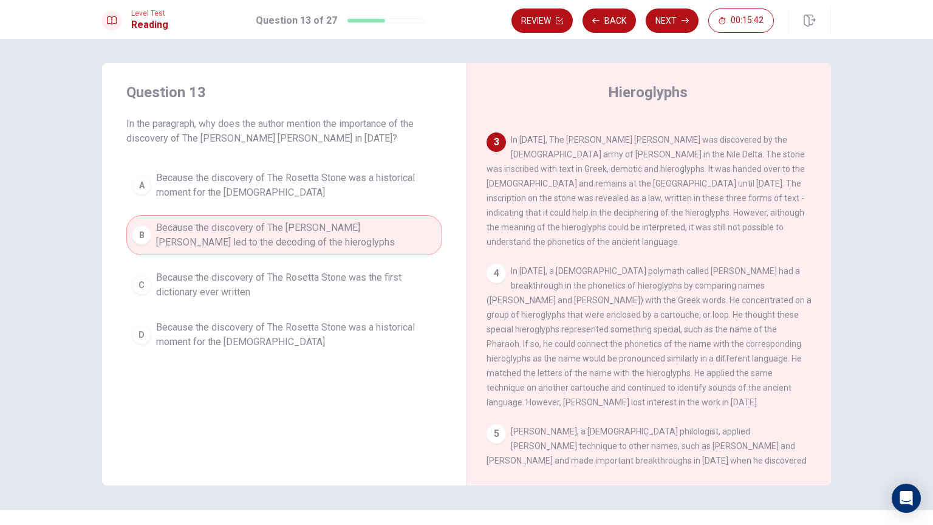
drag, startPoint x: 609, startPoint y: 289, endPoint x: 667, endPoint y: 280, distance: 58.3
click at [656, 280] on div "4 In [DATE], a [DEMOGRAPHIC_DATA] polymath called [PERSON_NAME] had a breakthro…" at bounding box center [650, 337] width 326 height 146
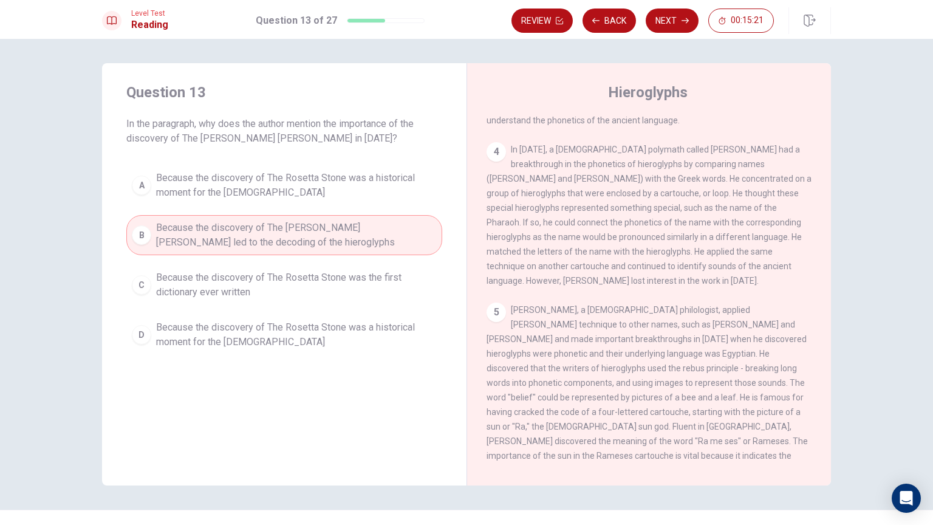
scroll to position [446, 0]
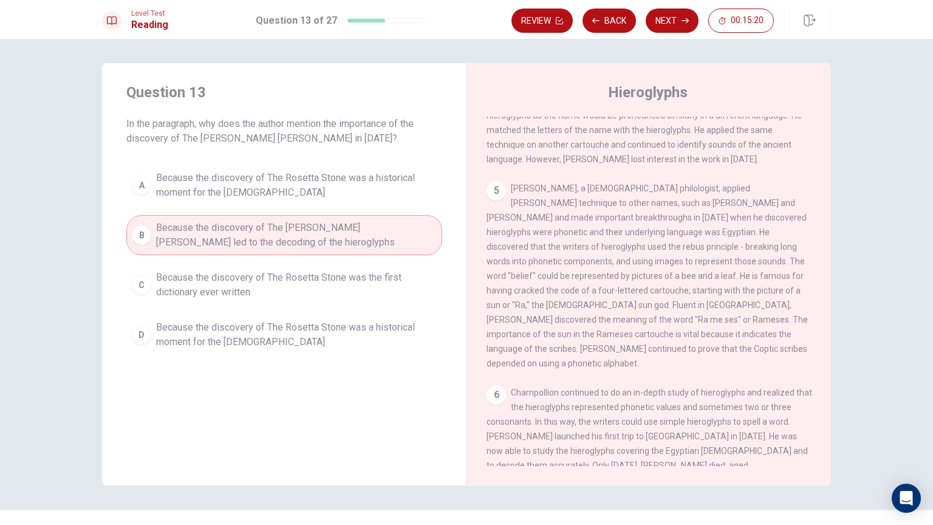
drag, startPoint x: 659, startPoint y: 209, endPoint x: 690, endPoint y: 204, distance: 32.0
click at [689, 209] on div "5 [PERSON_NAME], a [DEMOGRAPHIC_DATA] philologist, applied [PERSON_NAME] techni…" at bounding box center [650, 276] width 326 height 190
drag, startPoint x: 668, startPoint y: 190, endPoint x: 702, endPoint y: 190, distance: 34.0
click at [699, 190] on span "[PERSON_NAME], a [DEMOGRAPHIC_DATA] philologist, applied [PERSON_NAME] techniqu…" at bounding box center [647, 275] width 321 height 185
click at [668, 31] on button "Next" at bounding box center [672, 21] width 53 height 24
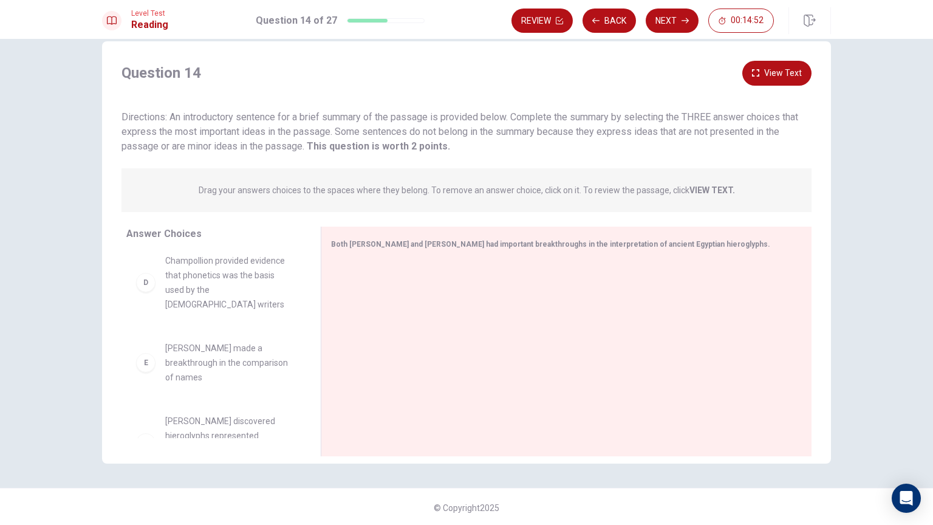
scroll to position [24, 0]
drag, startPoint x: 100, startPoint y: 389, endPoint x: 67, endPoint y: 404, distance: 35.9
click at [57, 405] on div "Question 14 View Text Directions: An introductory sentence for a brief summary …" at bounding box center [466, 282] width 933 height 486
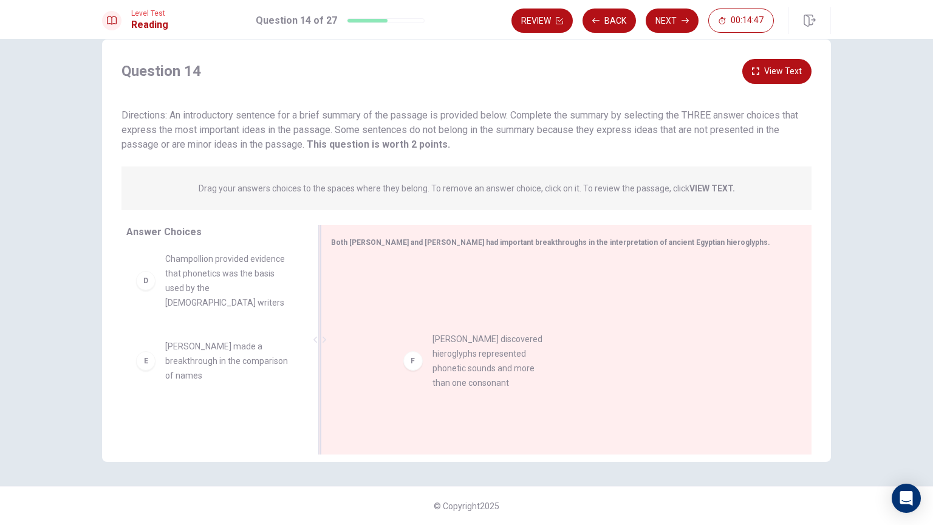
drag, startPoint x: 225, startPoint y: 400, endPoint x: 488, endPoint y: 348, distance: 267.6
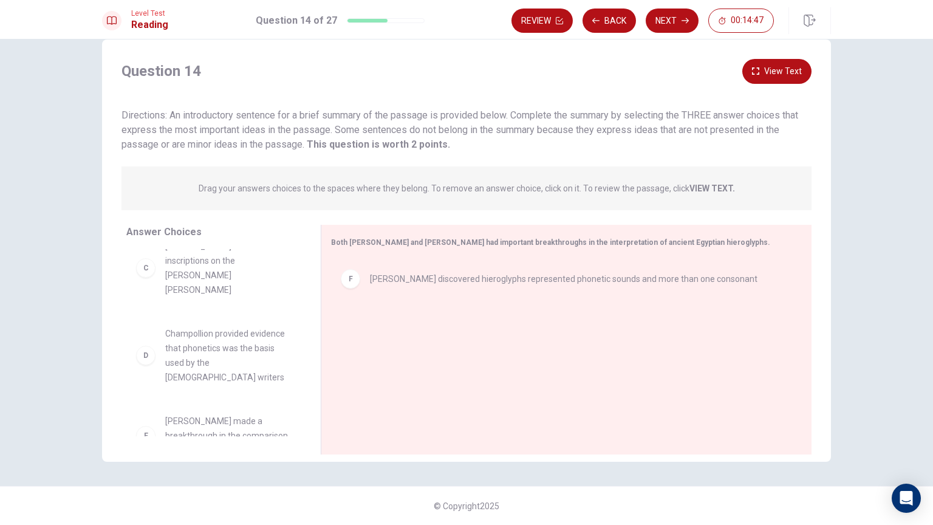
scroll to position [182, 0]
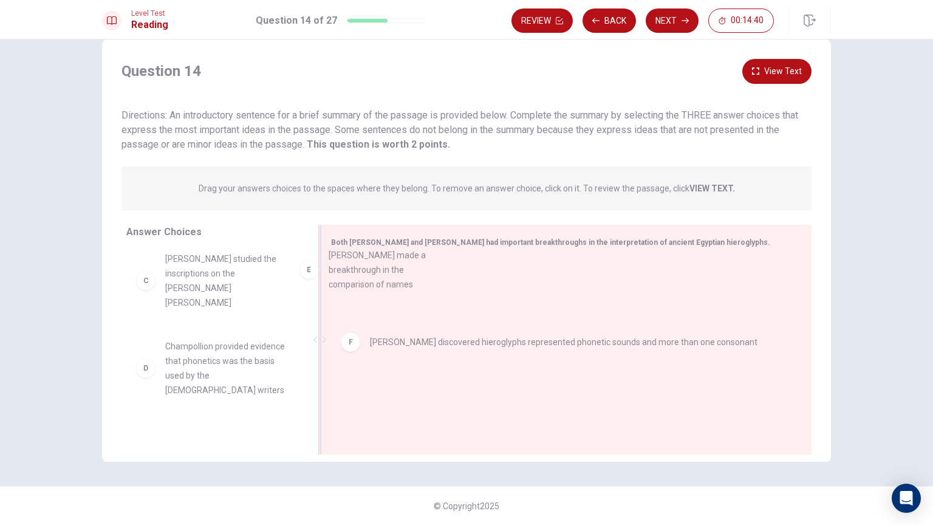
drag, startPoint x: 207, startPoint y: 411, endPoint x: 383, endPoint y: 275, distance: 222.3
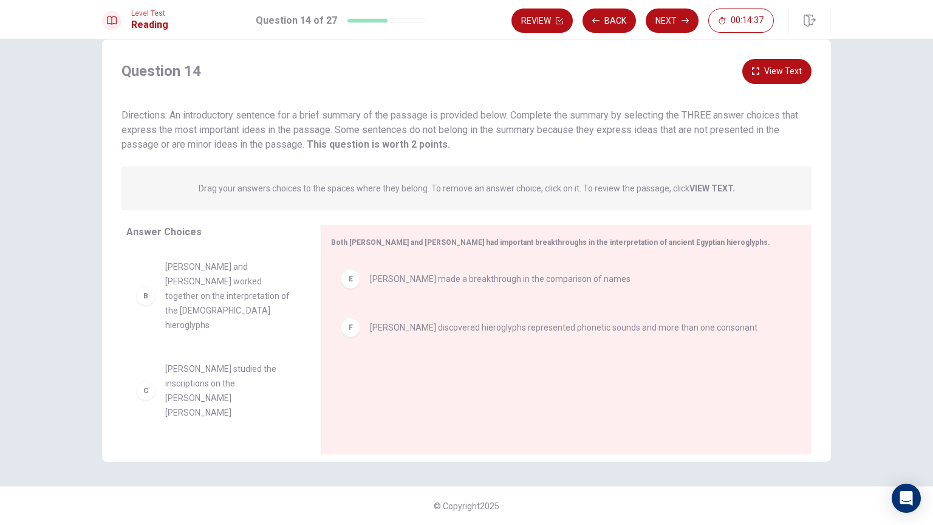
scroll to position [0, 0]
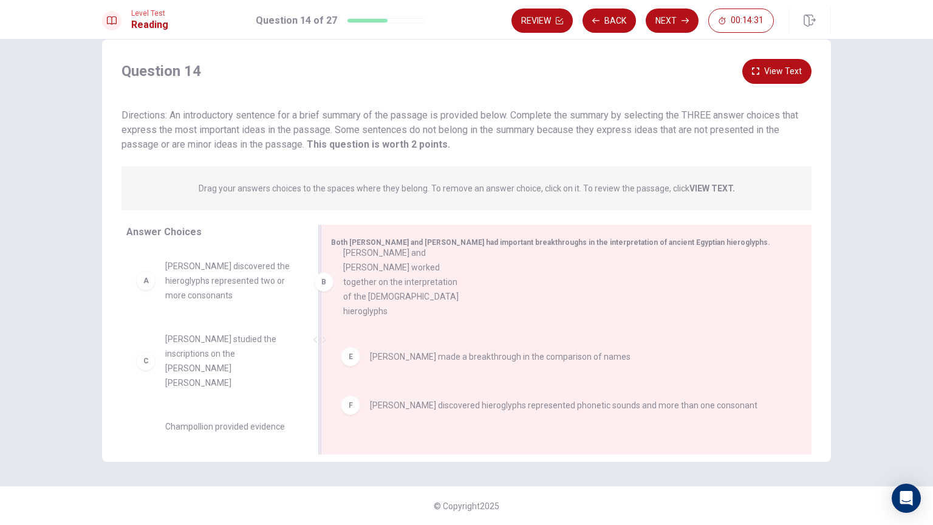
drag, startPoint x: 228, startPoint y: 377, endPoint x: 416, endPoint y: 292, distance: 206.4
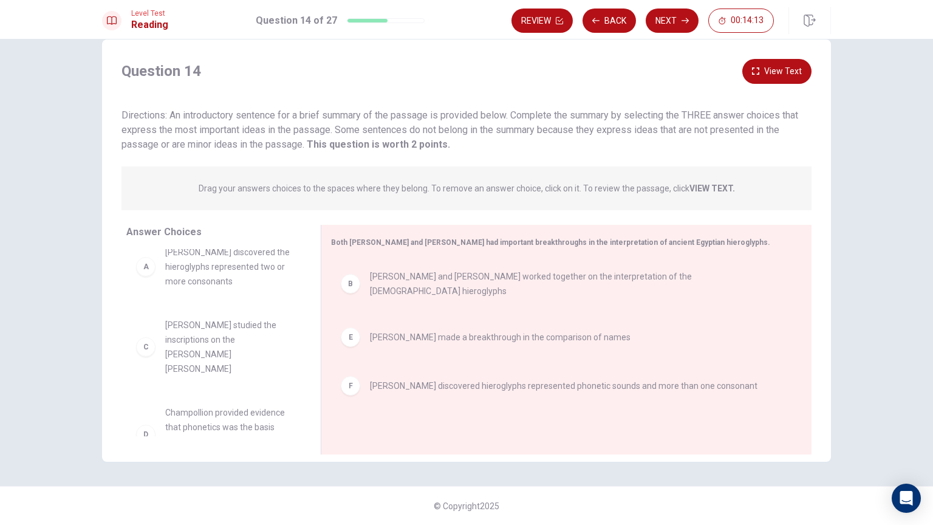
scroll to position [22, 0]
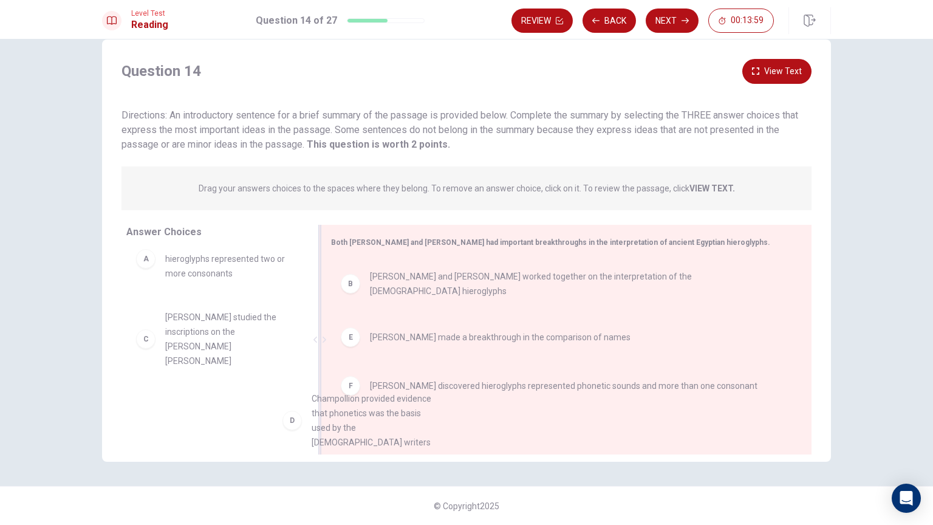
drag, startPoint x: 275, startPoint y: 413, endPoint x: 402, endPoint y: 420, distance: 127.2
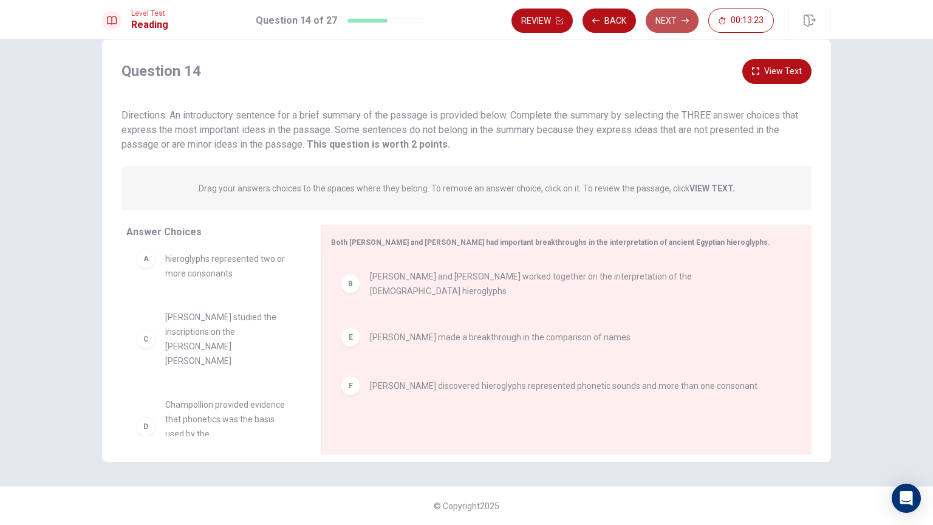
click at [680, 22] on button "Next" at bounding box center [672, 21] width 53 height 24
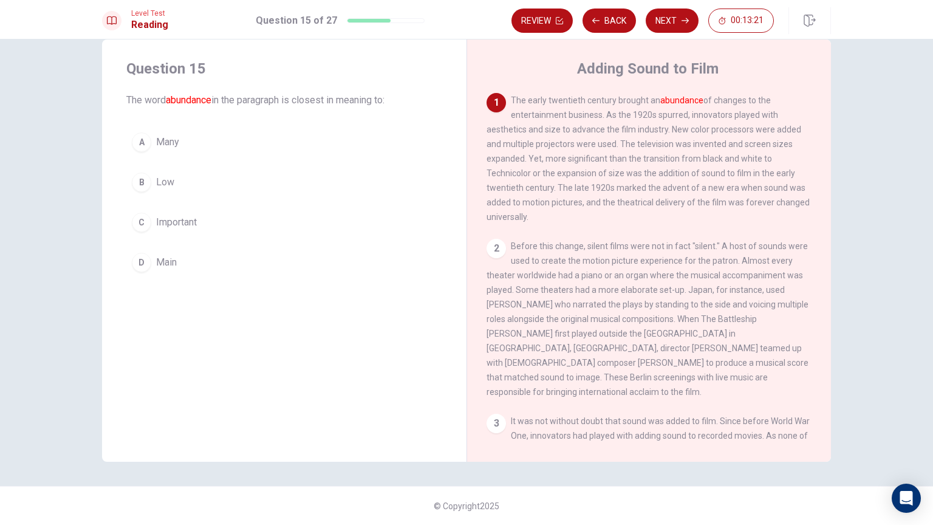
drag, startPoint x: 151, startPoint y: 104, endPoint x: 224, endPoint y: 103, distance: 72.9
click at [221, 103] on span "The word abundance in the paragraph is closest in meaning to:" at bounding box center [284, 100] width 316 height 15
drag, startPoint x: 261, startPoint y: 98, endPoint x: 316, endPoint y: 101, distance: 55.4
click at [312, 101] on span "The word abundance in the paragraph is closest in meaning to:" at bounding box center [284, 100] width 316 height 15
drag, startPoint x: 229, startPoint y: 98, endPoint x: 308, endPoint y: 101, distance: 79.0
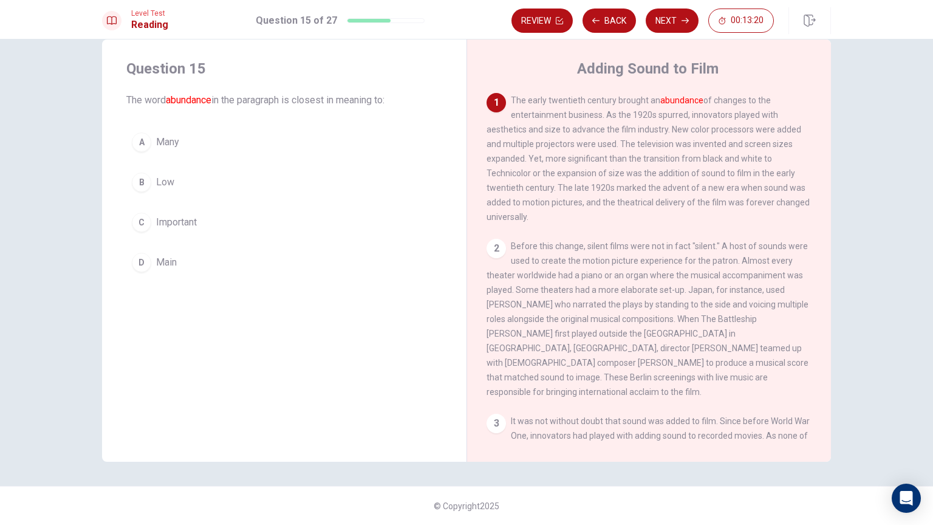
click at [292, 102] on span "The word abundance in the paragraph is closest in meaning to:" at bounding box center [284, 100] width 316 height 15
drag, startPoint x: 349, startPoint y: 101, endPoint x: 394, endPoint y: 104, distance: 45.0
click at [392, 104] on span "The word abundance in the paragraph is closest in meaning to:" at bounding box center [284, 100] width 316 height 15
drag, startPoint x: 362, startPoint y: 104, endPoint x: 235, endPoint y: 105, distance: 127.0
click at [275, 104] on span "The word abundance in the paragraph is closest in meaning to:" at bounding box center [284, 100] width 316 height 15
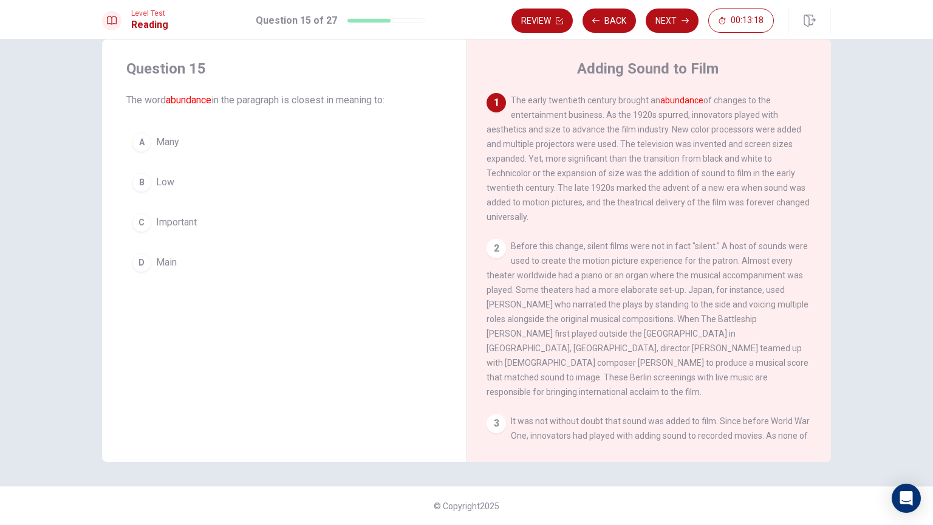
click at [202, 106] on span "The word abundance in the paragraph is closest in meaning to:" at bounding box center [284, 100] width 316 height 15
click at [182, 143] on button "A Many" at bounding box center [284, 142] width 316 height 30
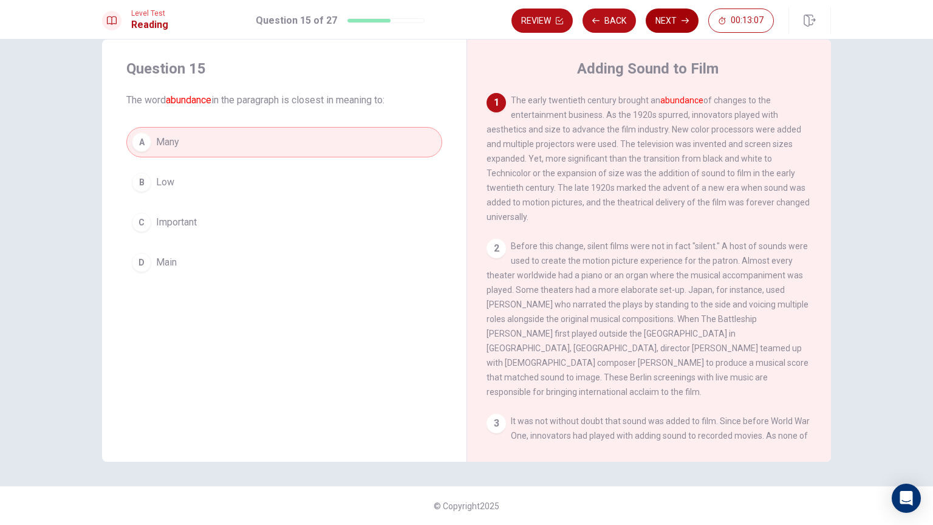
click at [668, 29] on button "Next" at bounding box center [672, 21] width 53 height 24
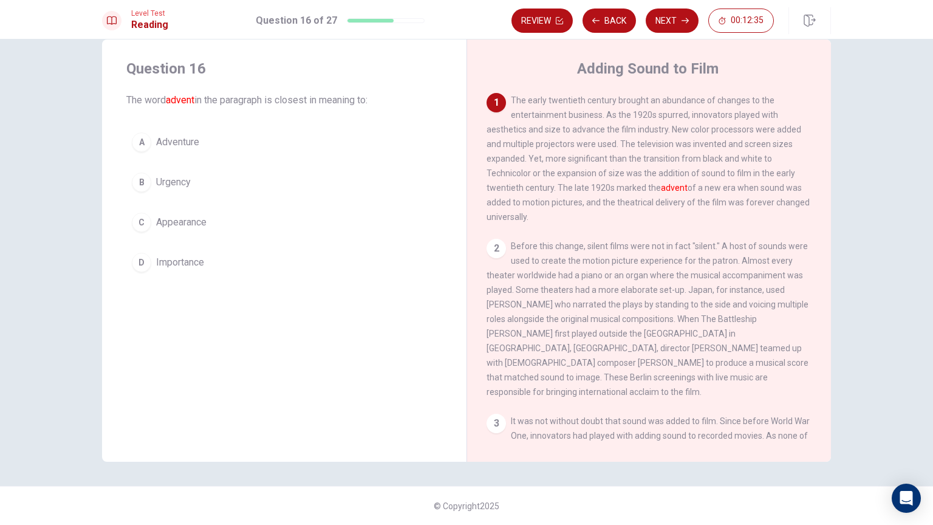
click at [261, 275] on button "D Importance" at bounding box center [284, 262] width 316 height 30
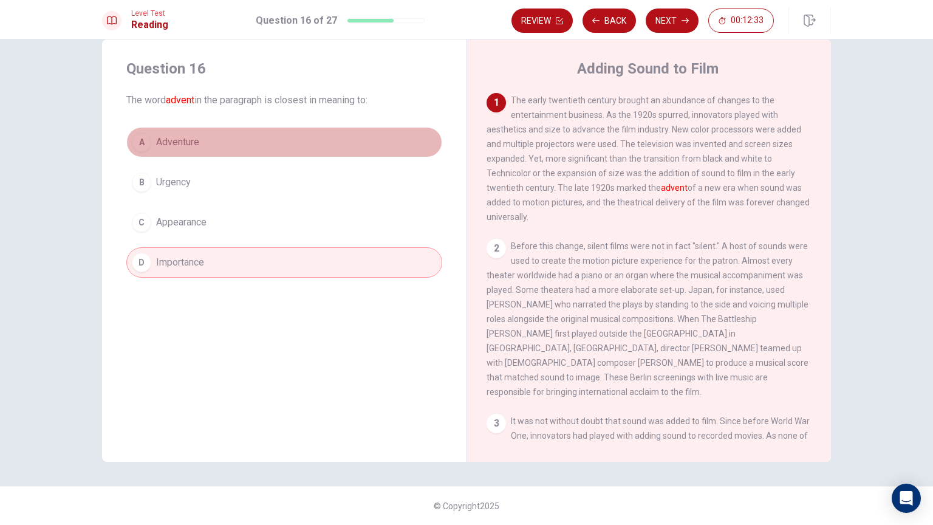
click at [208, 152] on button "A Adventure" at bounding box center [284, 142] width 316 height 30
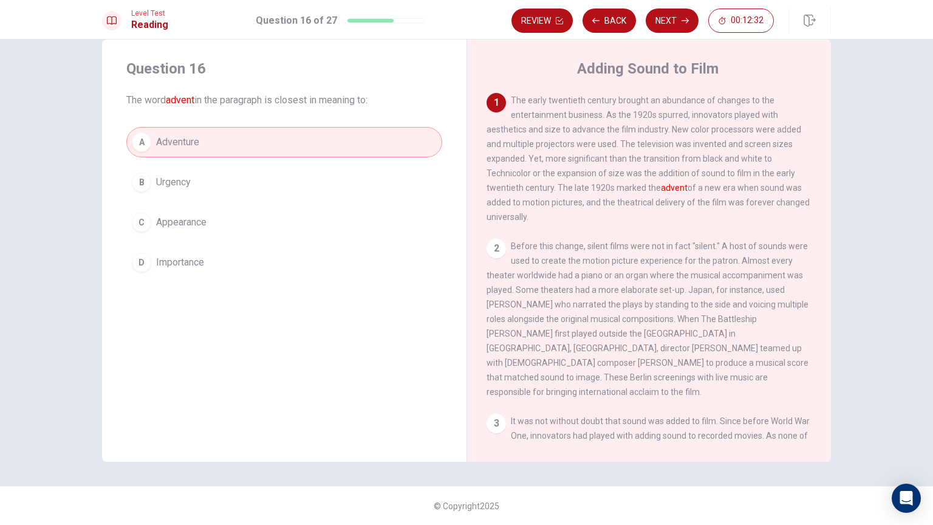
click at [225, 172] on button "B Urgency" at bounding box center [284, 182] width 316 height 30
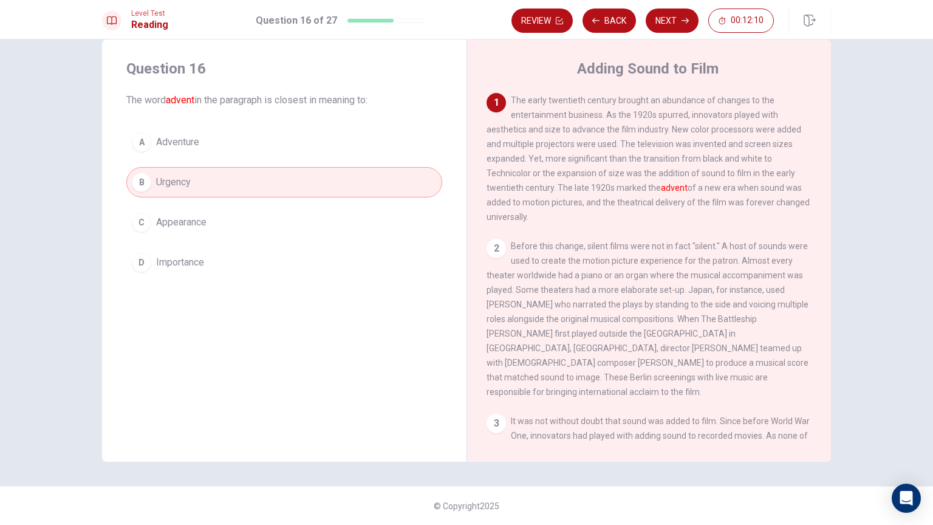
click at [288, 199] on div "A Adventure B Urgency C Appearance D Importance" at bounding box center [284, 202] width 316 height 151
click at [304, 224] on button "C Appearance" at bounding box center [284, 222] width 316 height 30
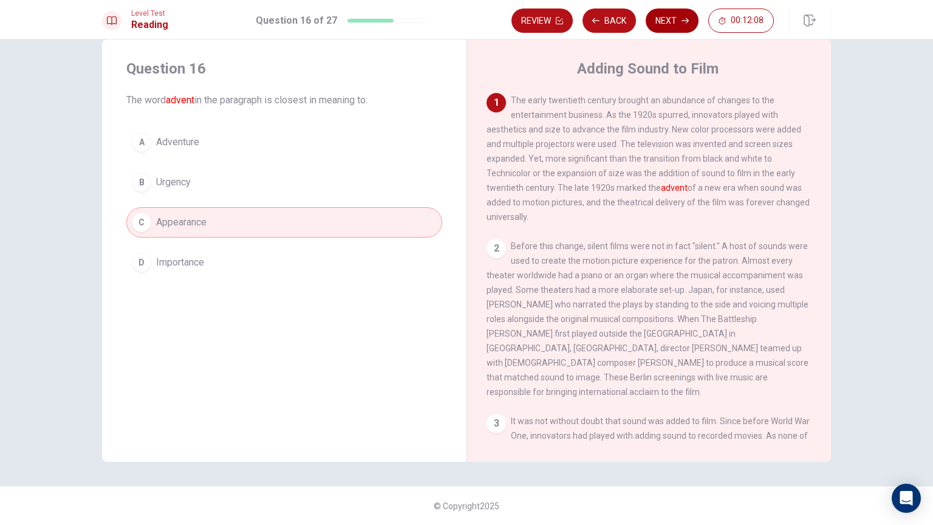
click at [678, 28] on button "Next" at bounding box center [672, 21] width 53 height 24
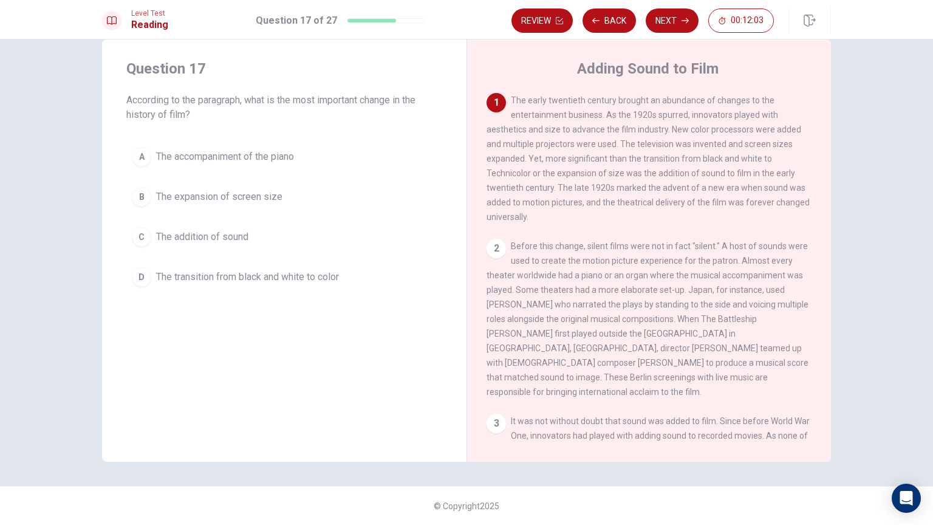
drag, startPoint x: 526, startPoint y: 113, endPoint x: 634, endPoint y: 123, distance: 108.6
click at [636, 119] on span "The early twentieth century brought an abundance of changes to the entertainmen…" at bounding box center [648, 158] width 323 height 126
drag, startPoint x: 544, startPoint y: 106, endPoint x: 704, endPoint y: 105, distance: 160.4
click at [684, 107] on div "1 The early twentieth century brought an abundance of changes to the entertainm…" at bounding box center [650, 158] width 326 height 131
drag, startPoint x: 628, startPoint y: 109, endPoint x: 703, endPoint y: 109, distance: 75.3
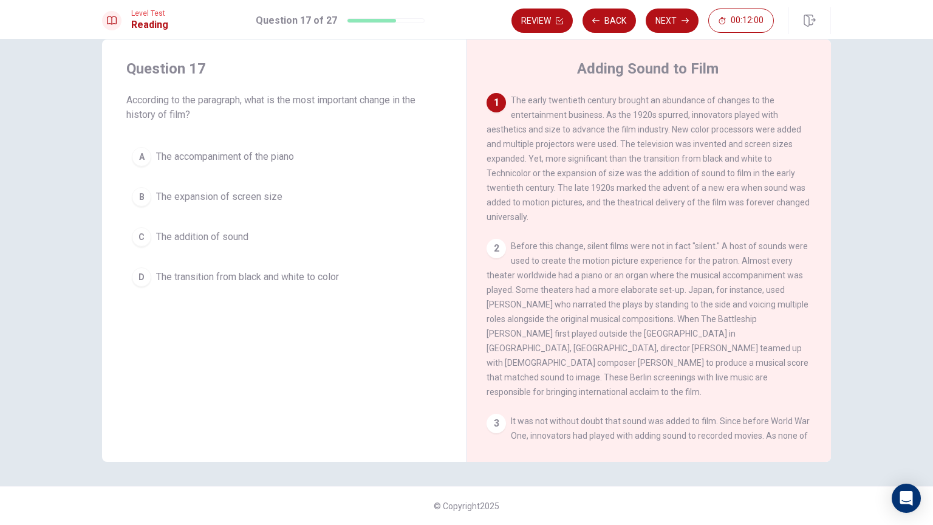
click at [702, 109] on div "1 The early twentieth century brought an abundance of changes to the entertainm…" at bounding box center [650, 158] width 326 height 131
click at [271, 197] on span "The expansion of screen size" at bounding box center [219, 197] width 126 height 15
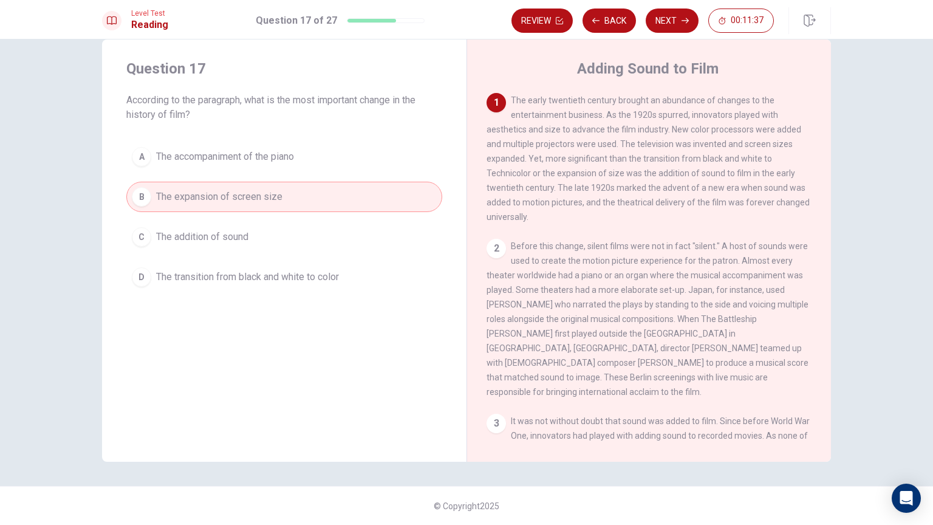
click at [329, 277] on span "The transition from black and white to color" at bounding box center [247, 277] width 183 height 15
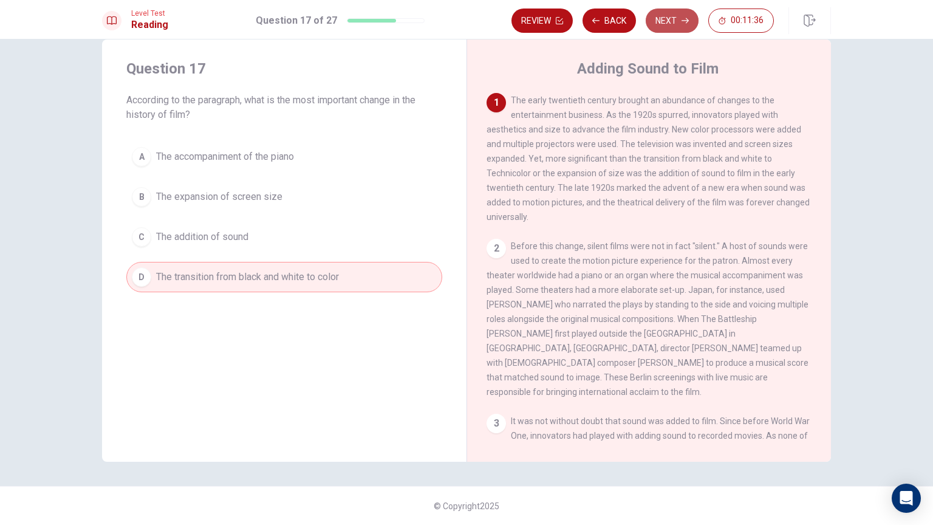
click at [682, 22] on icon "button" at bounding box center [685, 20] width 7 height 7
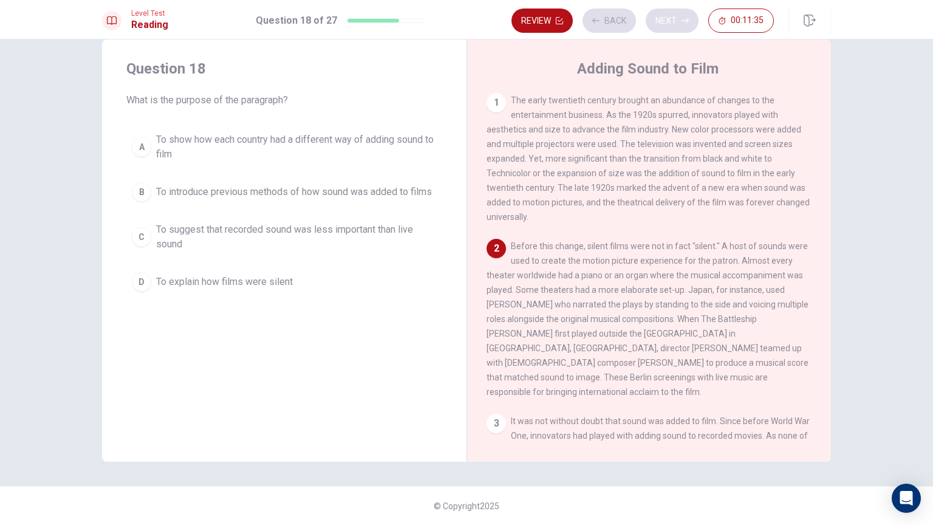
scroll to position [73, 0]
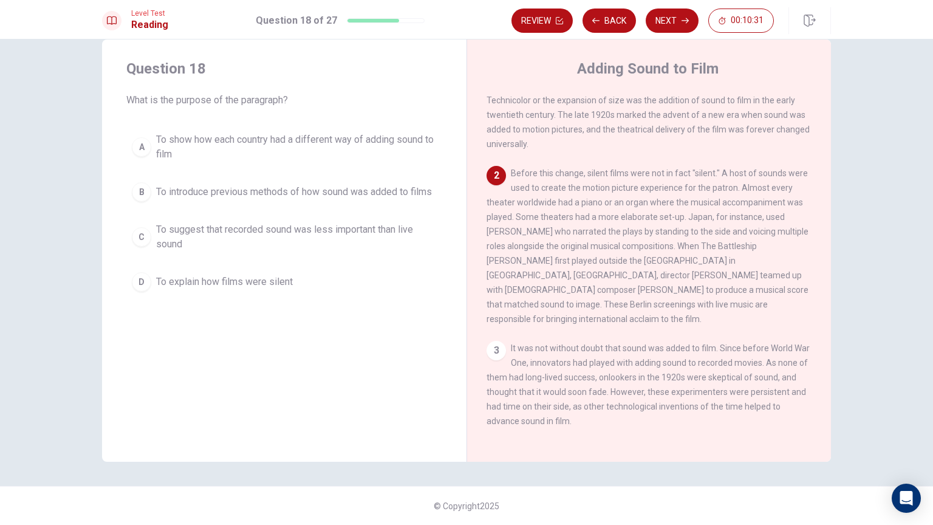
click at [245, 158] on span "To show how each country had a different way of adding sound to film" at bounding box center [296, 146] width 281 height 29
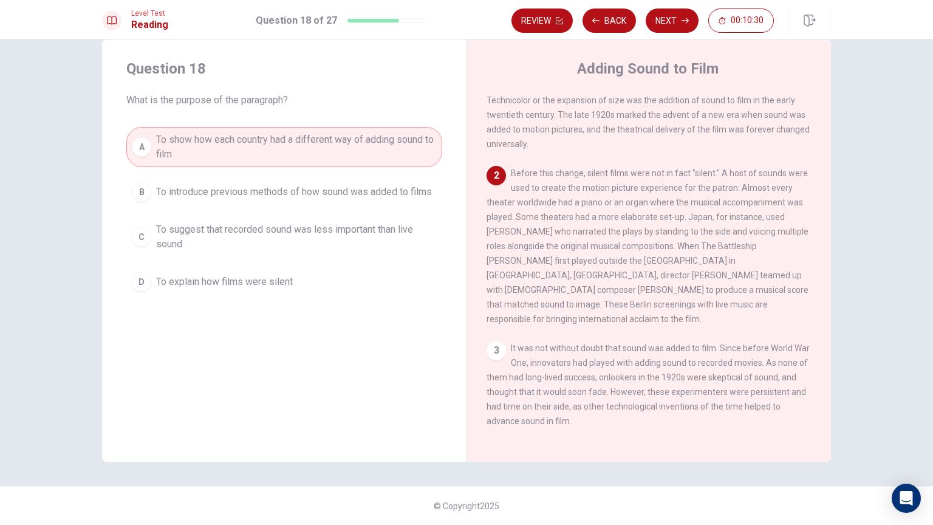
click at [254, 367] on div "Question 18 What is the purpose of the paragraph? A To show how each country ha…" at bounding box center [284, 250] width 365 height 422
click at [392, 202] on button "B To introduce previous methods of how sound was added to films" at bounding box center [284, 192] width 316 height 30
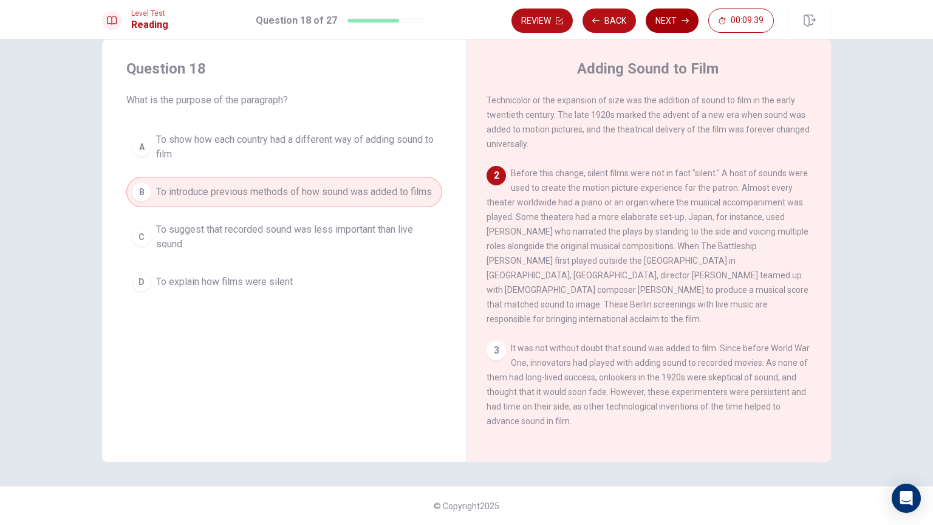
click at [670, 22] on button "Next" at bounding box center [672, 21] width 53 height 24
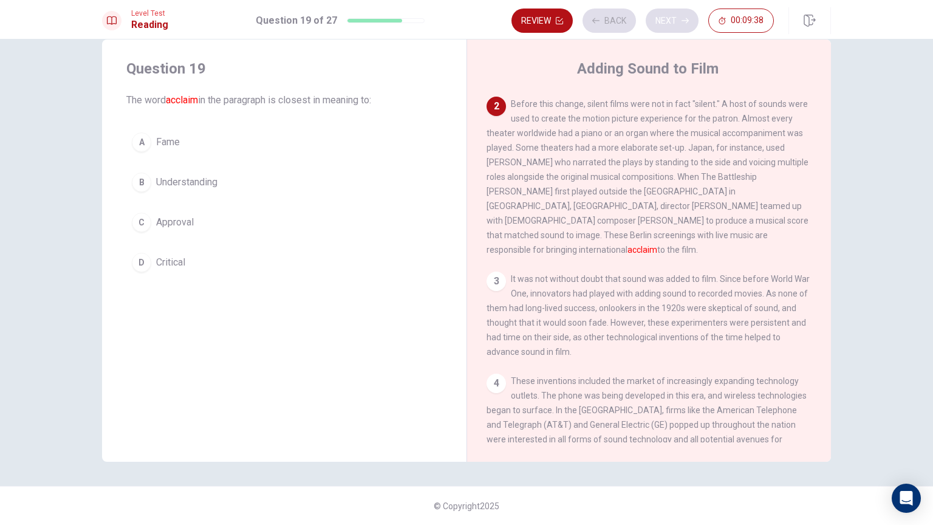
scroll to position [150, 0]
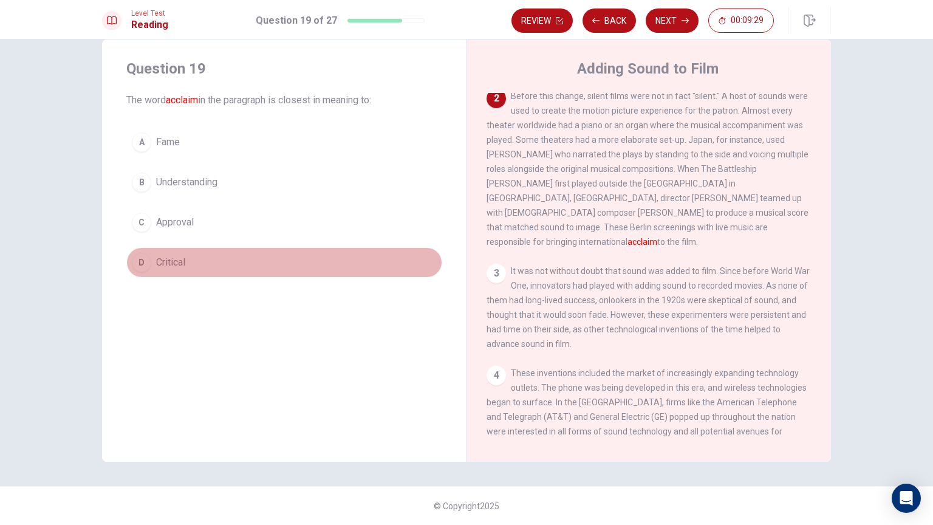
click at [237, 262] on button "D Critical" at bounding box center [284, 262] width 316 height 30
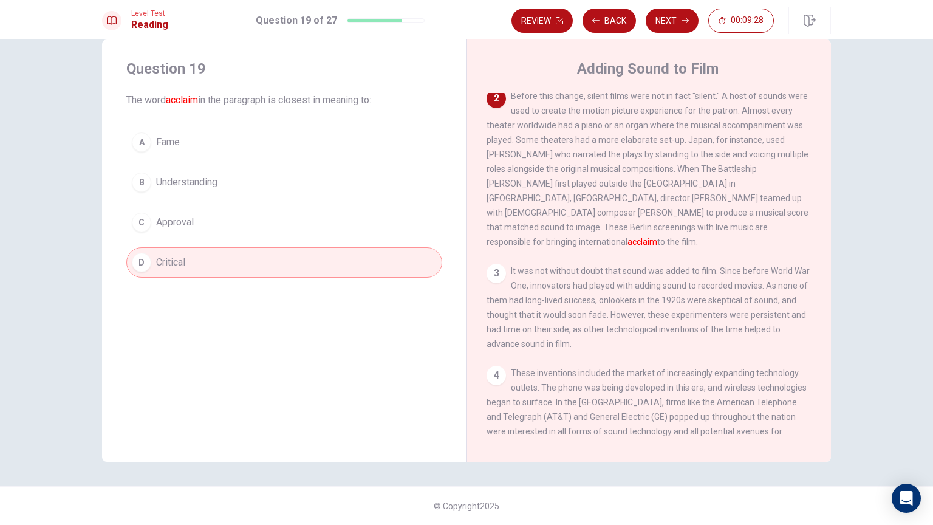
click at [237, 236] on button "C Approval" at bounding box center [284, 222] width 316 height 30
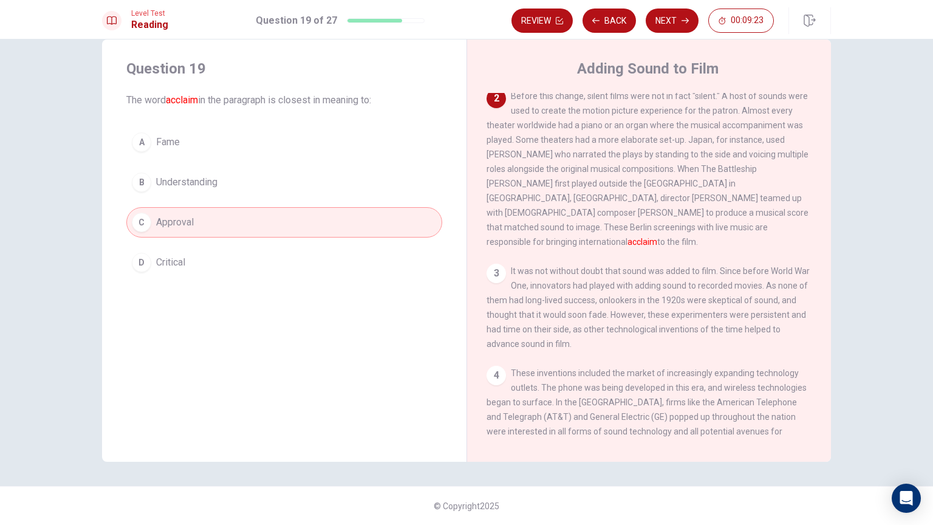
click at [278, 160] on div "A Fame B Understanding C Approval D Critical" at bounding box center [284, 202] width 316 height 151
click at [281, 176] on button "B Understanding" at bounding box center [284, 182] width 316 height 30
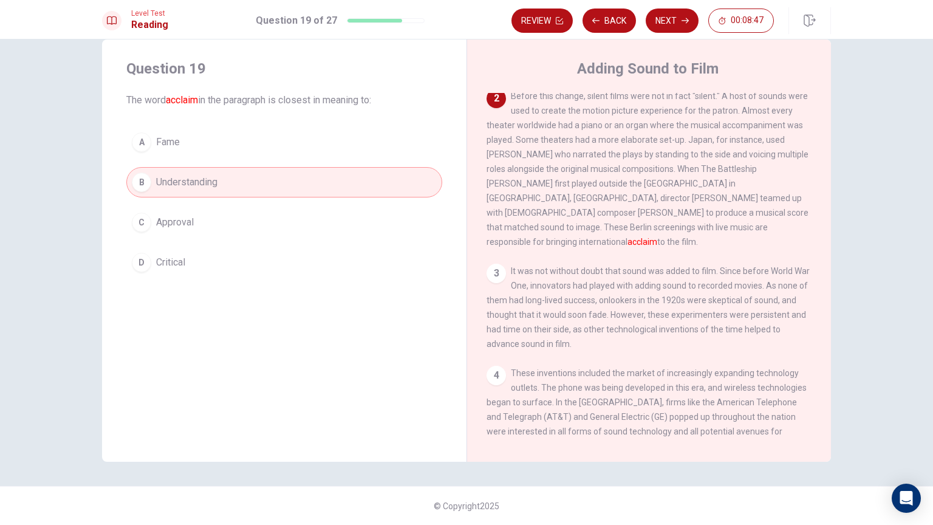
click at [301, 139] on button "A Fame" at bounding box center [284, 142] width 316 height 30
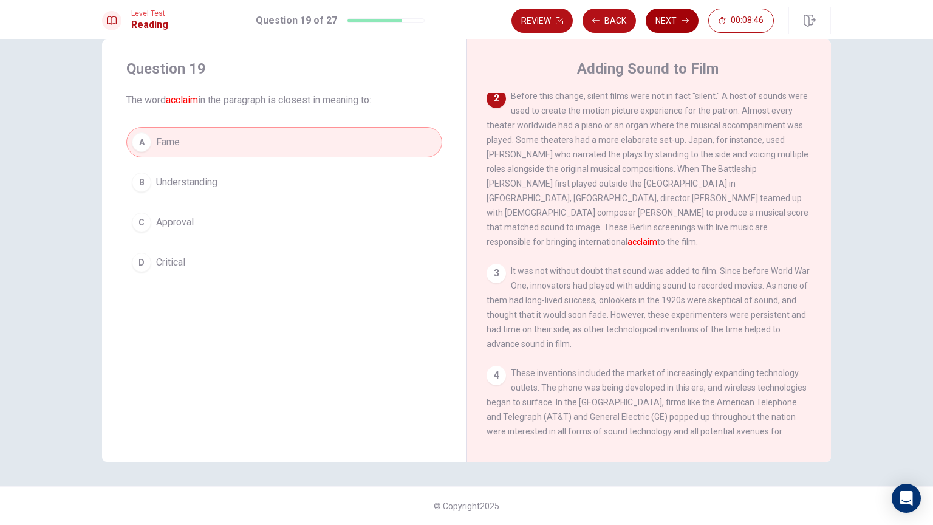
click at [653, 22] on button "Next" at bounding box center [672, 21] width 53 height 24
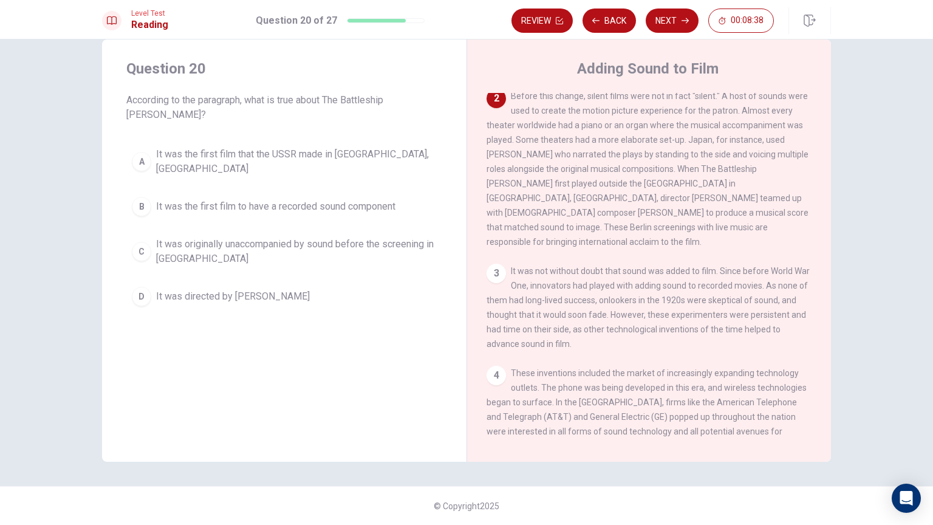
drag, startPoint x: 166, startPoint y: 101, endPoint x: 265, endPoint y: 106, distance: 98.5
click at [264, 106] on span "According to the paragraph, what is true about The Battleship [PERSON_NAME]?" at bounding box center [284, 107] width 316 height 29
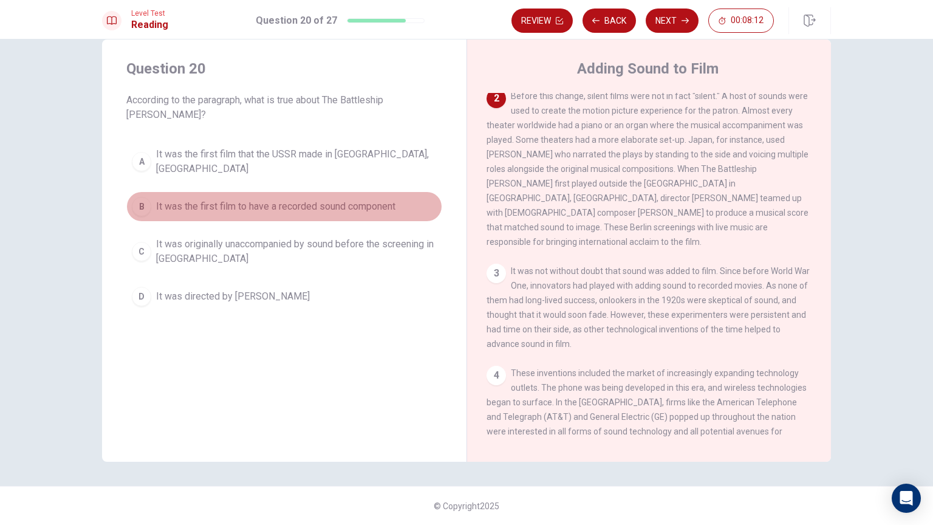
click at [341, 199] on span "It was the first film to have a recorded sound component" at bounding box center [275, 206] width 239 height 15
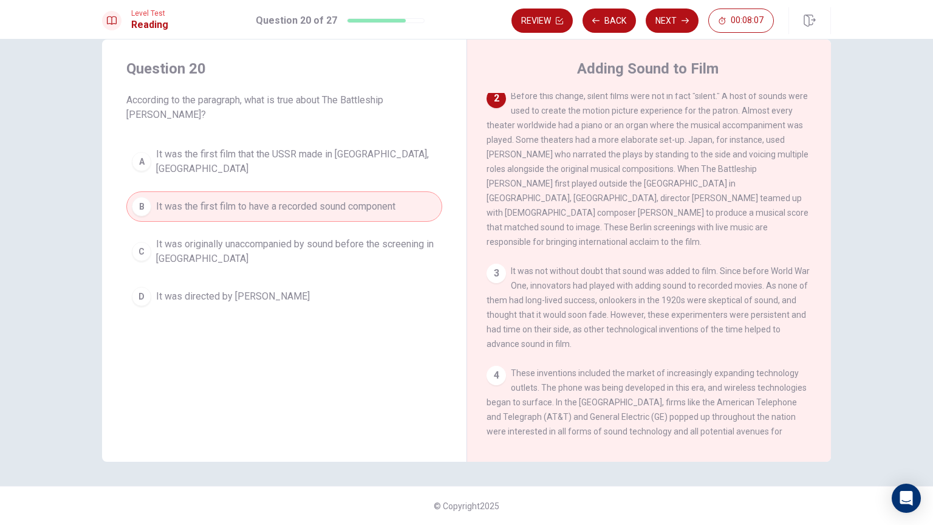
click at [292, 237] on span "It was originally unaccompanied by sound before the screening in [GEOGRAPHIC_DA…" at bounding box center [296, 251] width 281 height 29
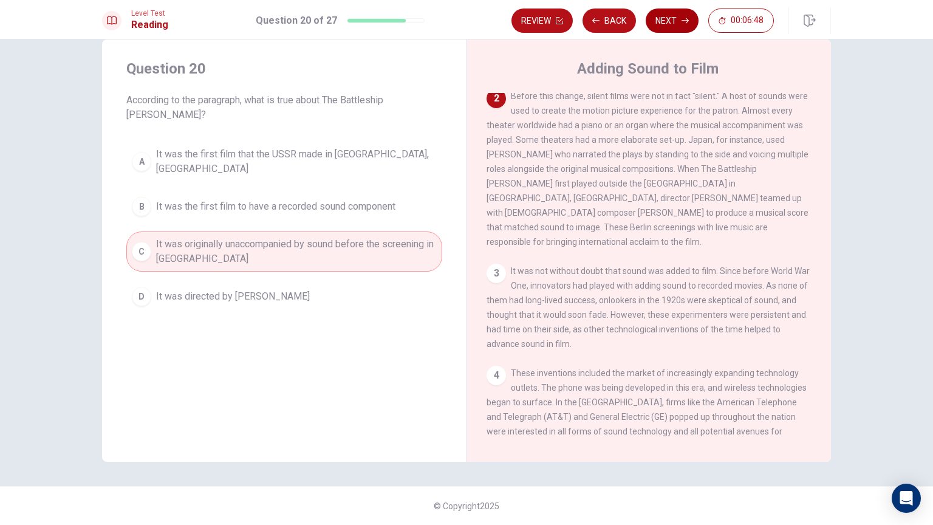
click at [673, 19] on button "Next" at bounding box center [672, 21] width 53 height 24
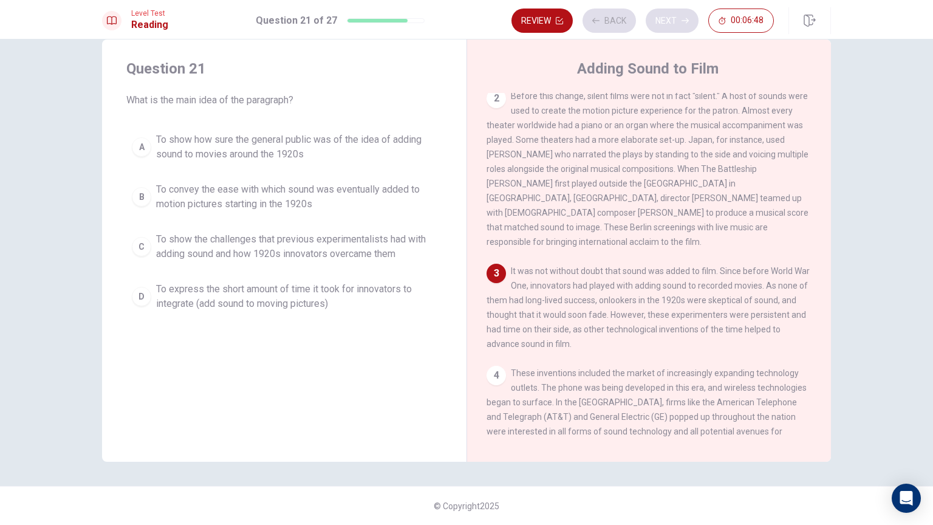
scroll to position [177, 0]
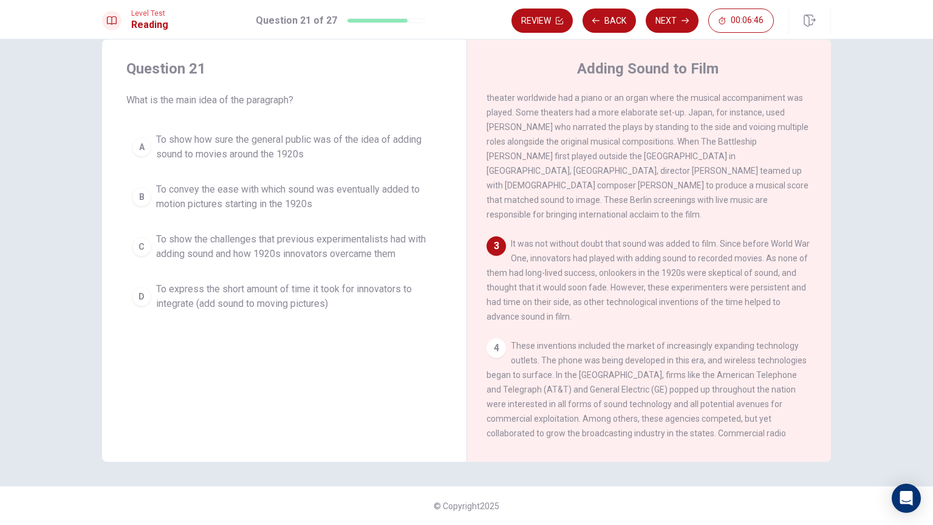
drag, startPoint x: 170, startPoint y: 105, endPoint x: 290, endPoint y: 95, distance: 120.6
click at [277, 97] on span "What is the main idea of the paragraph?" at bounding box center [284, 100] width 316 height 15
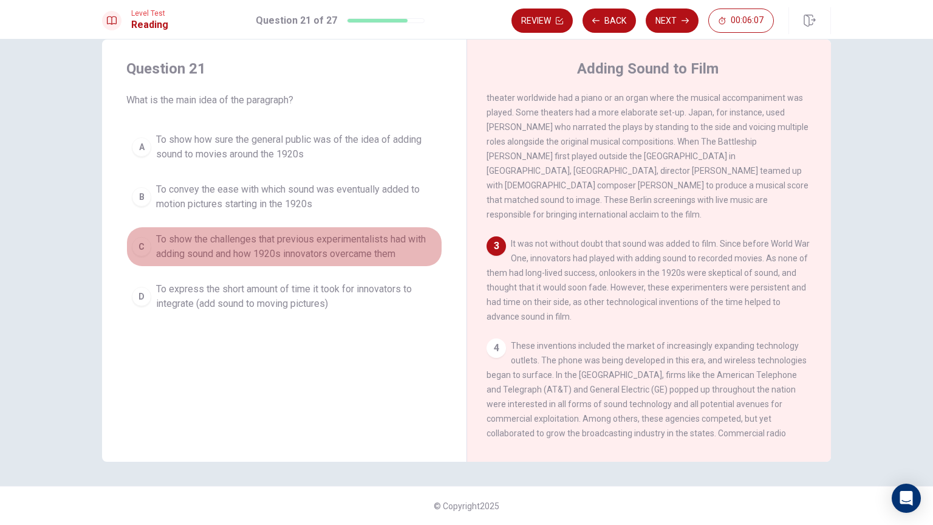
click at [328, 254] on span "To show the challenges that previous experimentalists had with adding sound and…" at bounding box center [296, 246] width 281 height 29
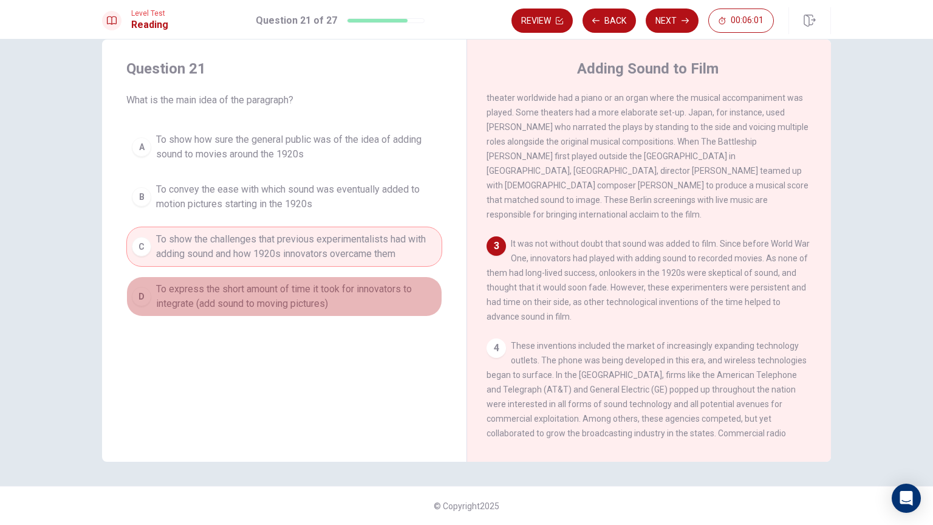
click at [248, 309] on span "To express the short amount of time it took for innovators to integrate (add so…" at bounding box center [296, 296] width 281 height 29
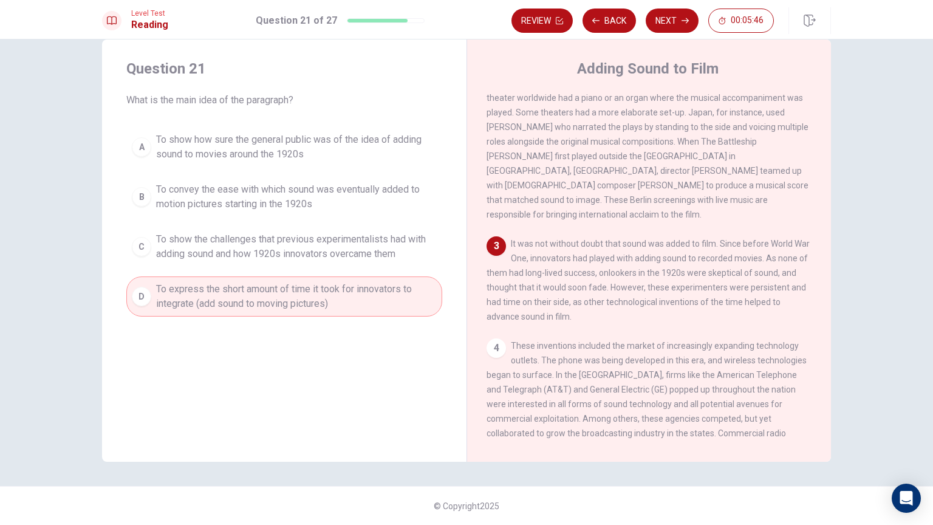
click at [332, 140] on span "To show how sure the general public was of the idea of adding sound to movies a…" at bounding box center [296, 146] width 281 height 29
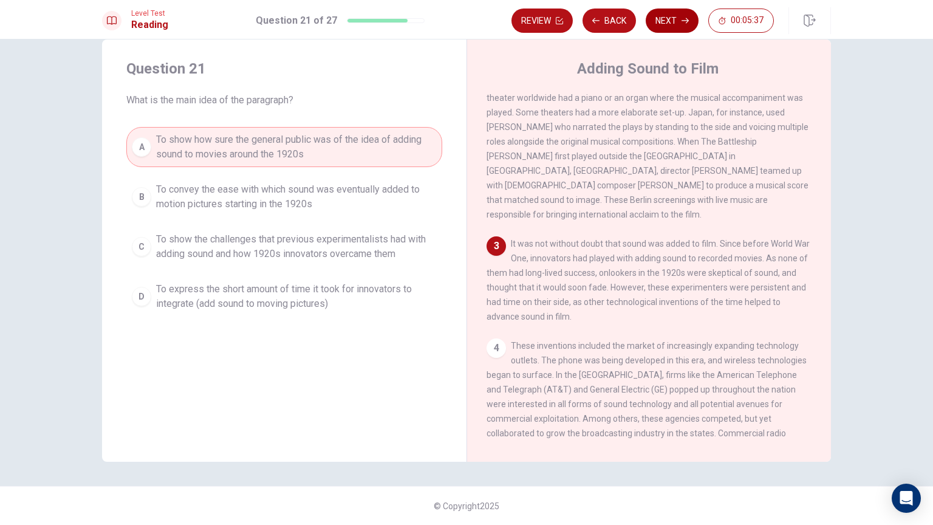
click at [684, 27] on button "Next" at bounding box center [672, 21] width 53 height 24
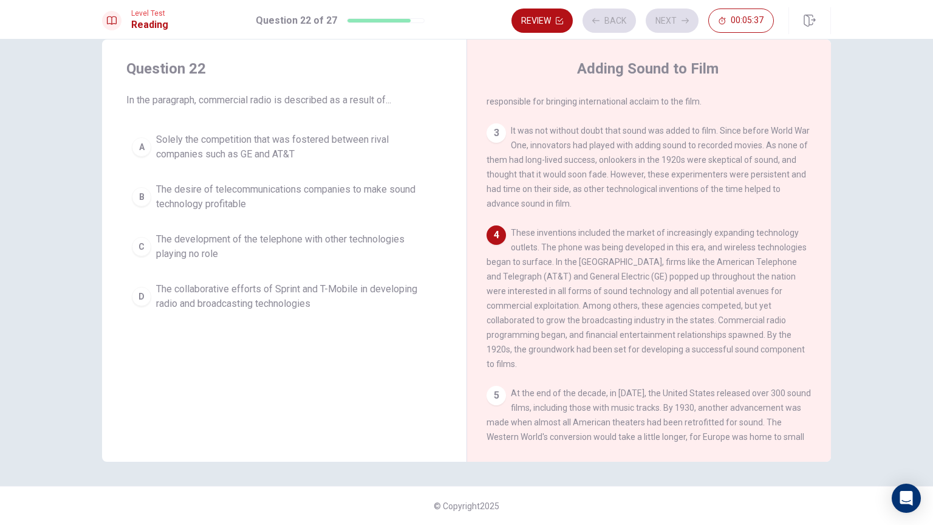
scroll to position [326, 0]
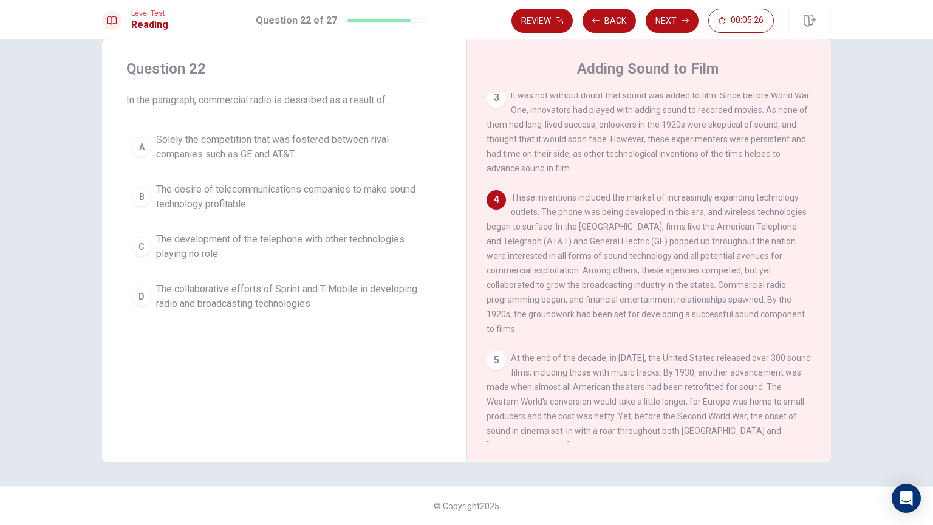
drag, startPoint x: 520, startPoint y: 197, endPoint x: 700, endPoint y: 209, distance: 180.3
click at [699, 209] on span "These inventions included the market of increasingly expanding technology outle…" at bounding box center [647, 263] width 320 height 141
drag, startPoint x: 685, startPoint y: 289, endPoint x: 743, endPoint y: 291, distance: 57.7
click at [733, 287] on span "These inventions included the market of increasingly expanding technology outle…" at bounding box center [647, 263] width 320 height 141
drag, startPoint x: 755, startPoint y: 293, endPoint x: 784, endPoint y: 293, distance: 29.2
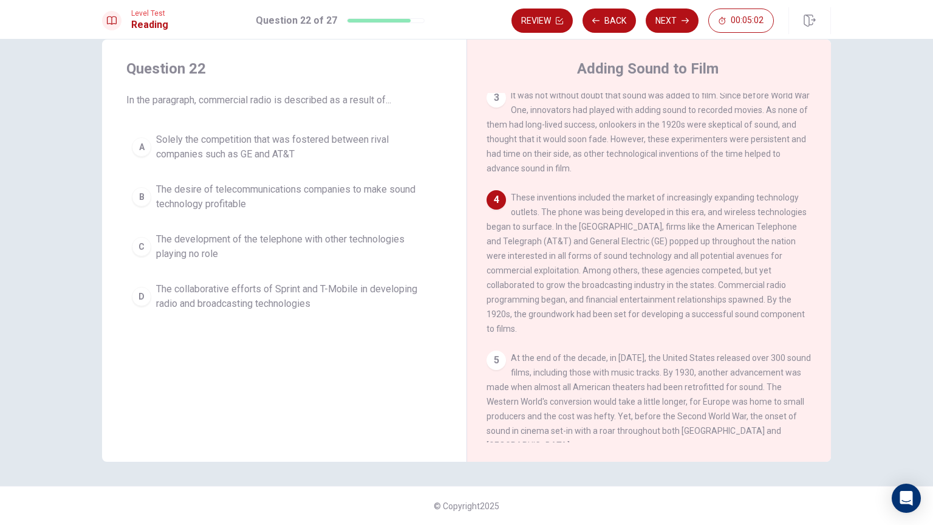
click at [769, 293] on div "4 These inventions included the market of increasingly expanding technology out…" at bounding box center [650, 263] width 326 height 146
drag, startPoint x: 501, startPoint y: 302, endPoint x: 593, endPoint y: 300, distance: 91.8
click at [591, 300] on span "These inventions included the market of increasingly expanding technology outle…" at bounding box center [647, 263] width 320 height 141
drag, startPoint x: 625, startPoint y: 301, endPoint x: 673, endPoint y: 304, distance: 48.7
click at [670, 304] on span "These inventions included the market of increasingly expanding technology outle…" at bounding box center [647, 263] width 320 height 141
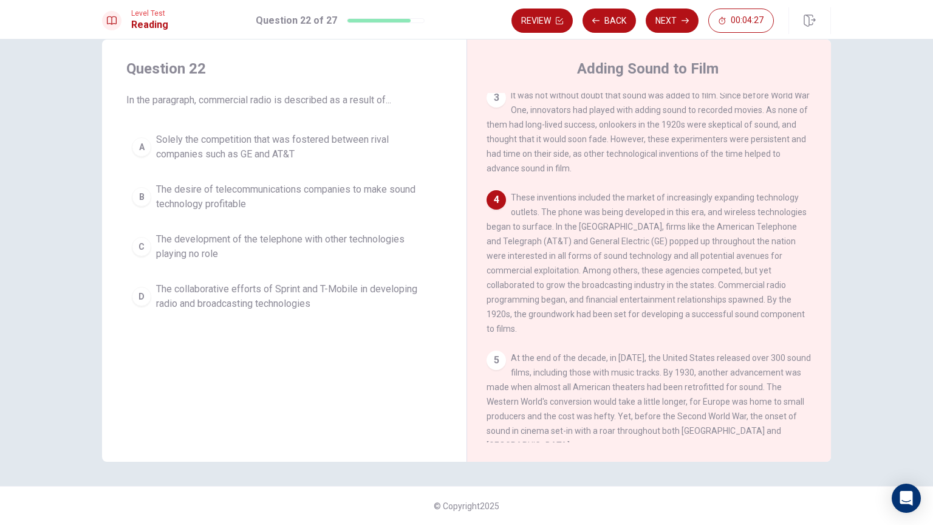
click at [343, 192] on span "The desire of telecommunications companies to make sound technology profitable" at bounding box center [296, 196] width 281 height 29
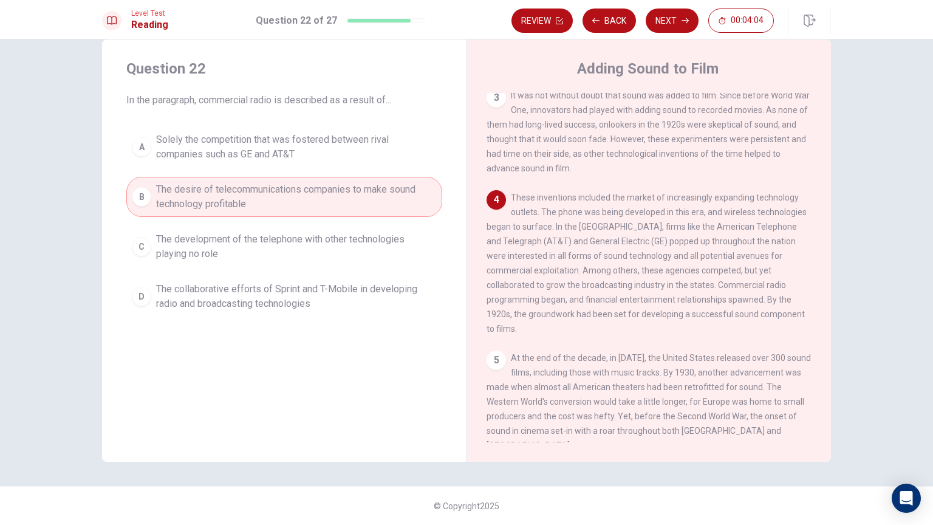
drag, startPoint x: 503, startPoint y: 228, endPoint x: 583, endPoint y: 228, distance: 80.2
click at [580, 228] on span "These inventions included the market of increasingly expanding technology outle…" at bounding box center [647, 263] width 320 height 141
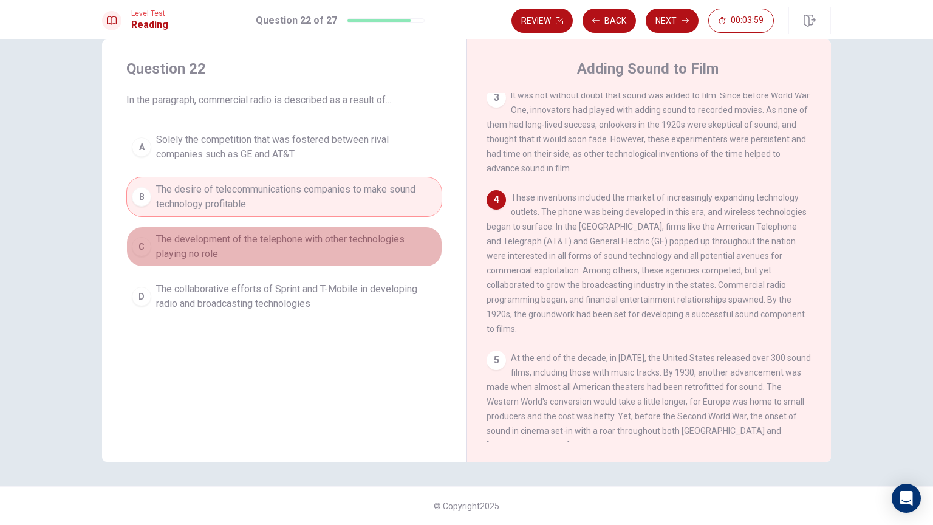
click at [251, 239] on span "The development of the telephone with other technologies playing no role" at bounding box center [296, 246] width 281 height 29
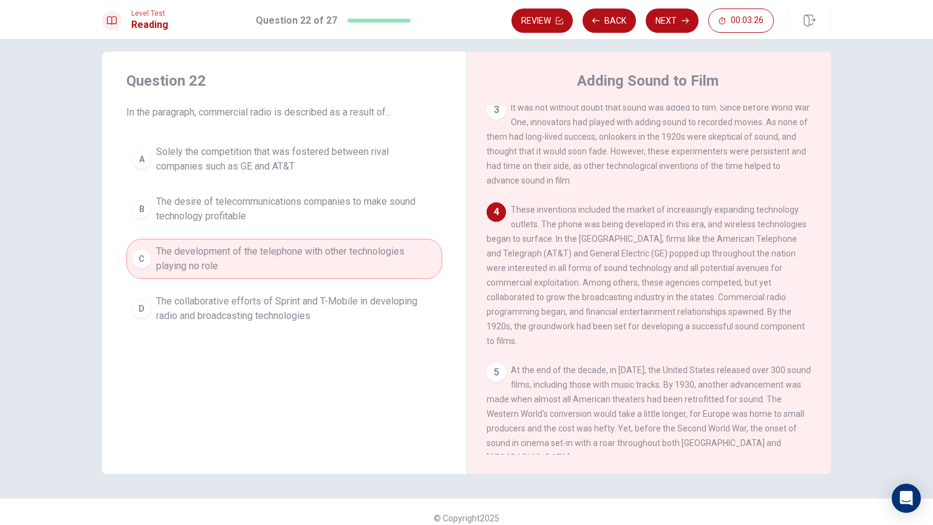
scroll to position [0, 0]
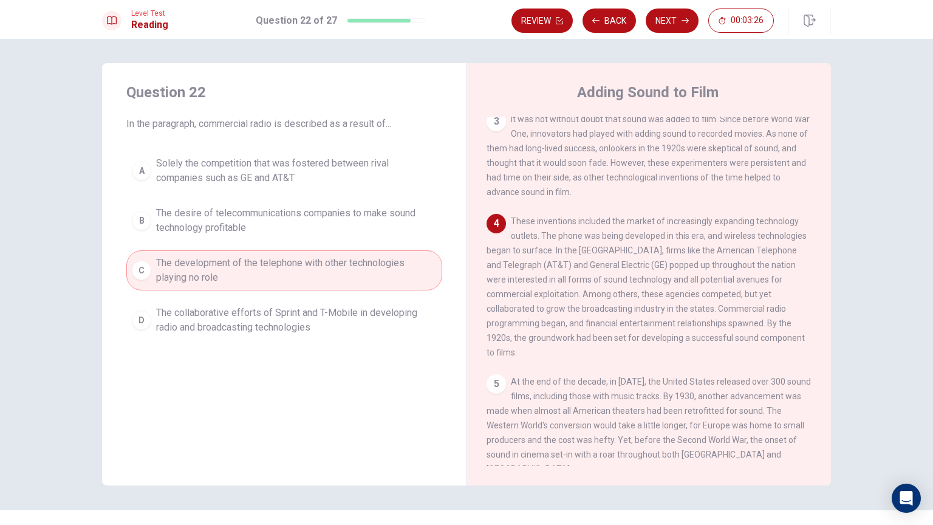
click at [211, 243] on div "A Solely the competition that was fostered between rival companies such as GE a…" at bounding box center [284, 246] width 316 height 190
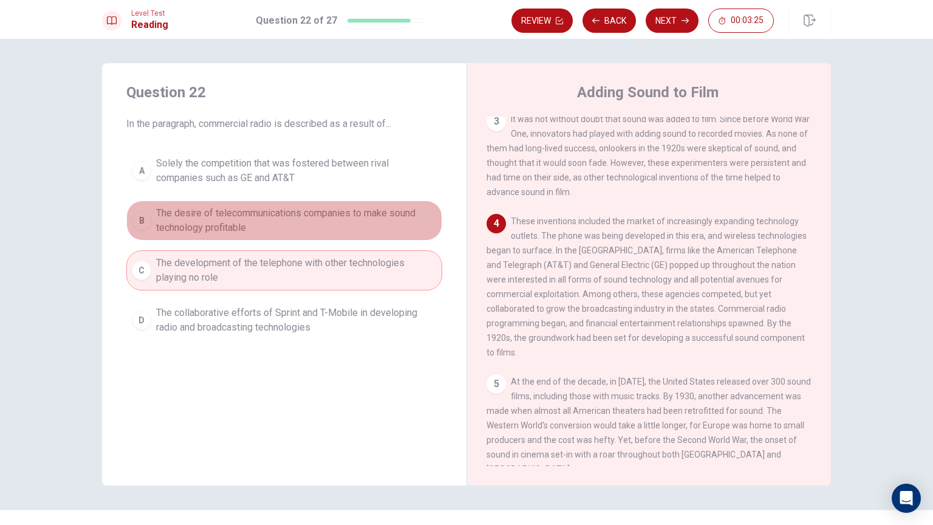
click at [218, 230] on span "The desire of telecommunications companies to make sound technology profitable" at bounding box center [296, 220] width 281 height 29
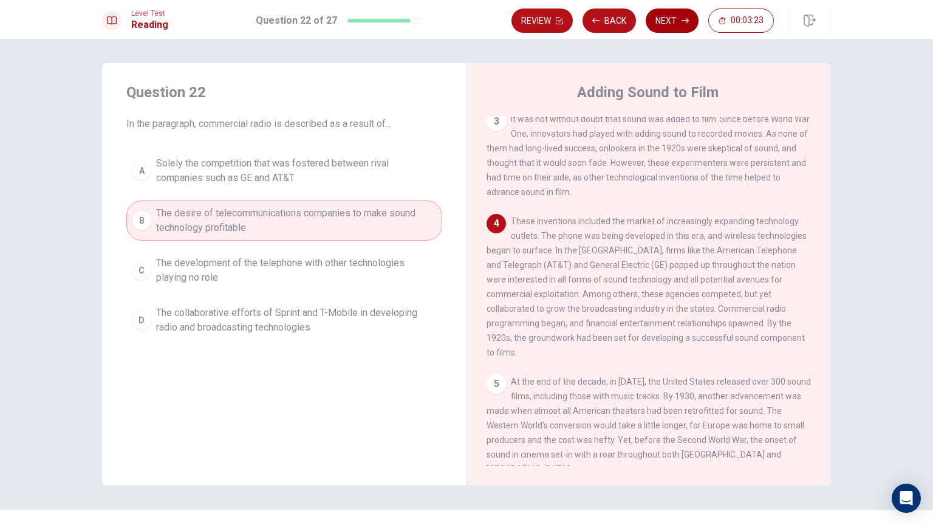
click at [665, 15] on button "Next" at bounding box center [672, 21] width 53 height 24
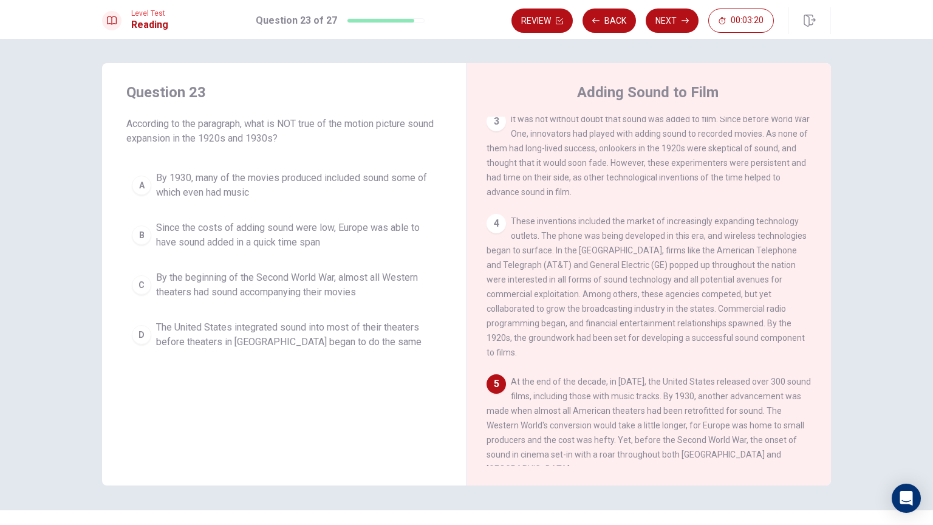
drag, startPoint x: 154, startPoint y: 134, endPoint x: 216, endPoint y: 136, distance: 62.0
click at [216, 136] on span "According to the paragraph, what is NOT true of the motion picture sound expans…" at bounding box center [284, 131] width 316 height 29
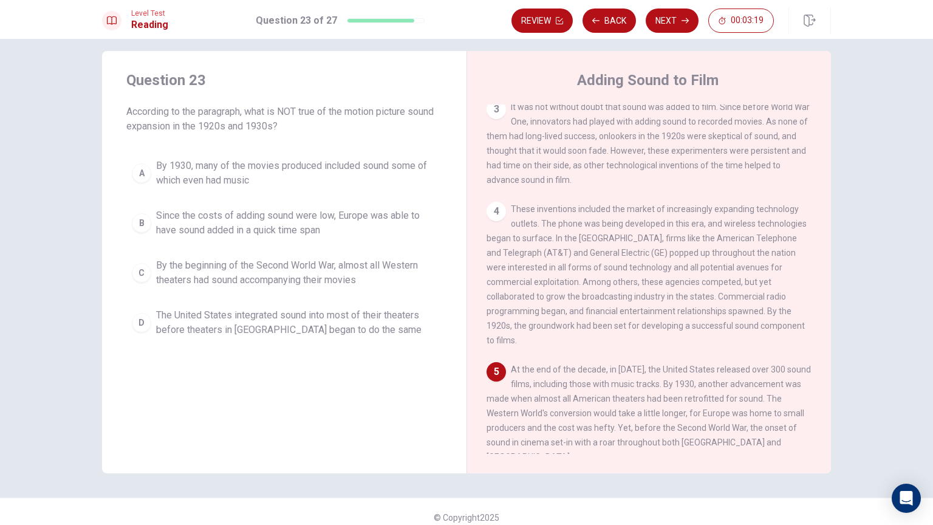
scroll to position [24, 0]
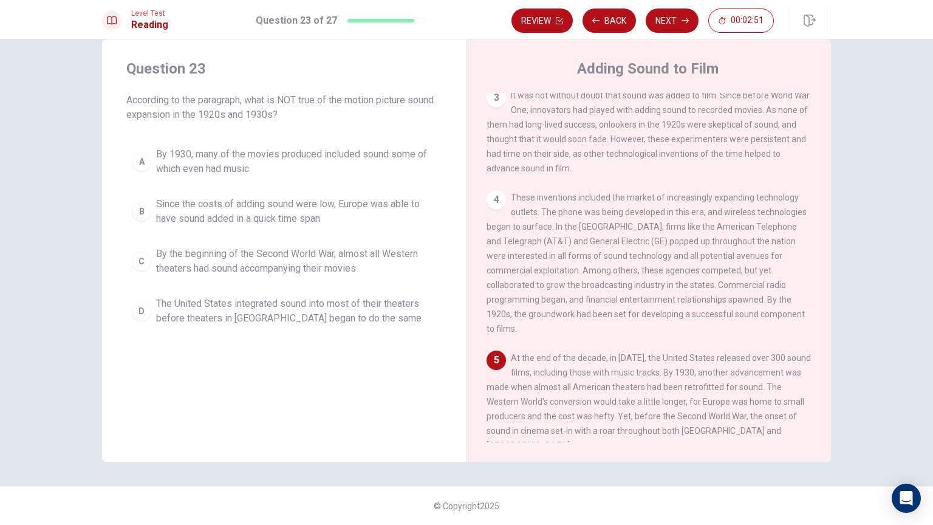
drag, startPoint x: 602, startPoint y: 425, endPoint x: 625, endPoint y: 425, distance: 23.7
click at [625, 425] on div "5 At the end of the decade, in [DATE], the United States released over 300 soun…" at bounding box center [650, 402] width 326 height 102
drag, startPoint x: 504, startPoint y: 422, endPoint x: 561, endPoint y: 413, distance: 58.4
click at [552, 414] on div "5 At the end of the decade, in [DATE], the United States released over 300 soun…" at bounding box center [650, 402] width 326 height 102
drag, startPoint x: 586, startPoint y: 414, endPoint x: 615, endPoint y: 415, distance: 28.6
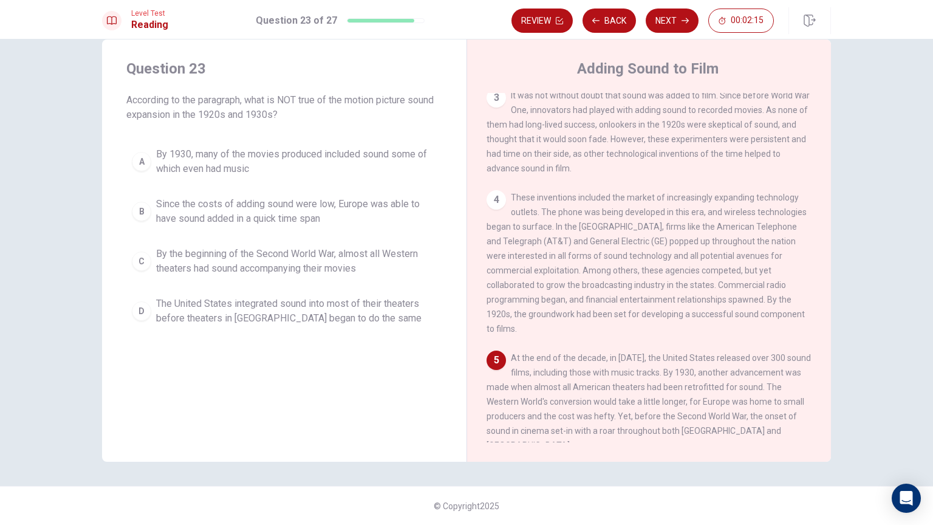
click at [596, 414] on div "5 At the end of the decade, in [DATE], the United States released over 300 soun…" at bounding box center [650, 402] width 326 height 102
drag, startPoint x: 642, startPoint y: 416, endPoint x: 667, endPoint y: 416, distance: 25.5
click at [663, 416] on span "At the end of the decade, in [DATE], the United States released over 300 sound …" at bounding box center [649, 401] width 324 height 97
click at [386, 309] on span "The United States integrated sound into most of their theaters before theaters …" at bounding box center [296, 310] width 281 height 29
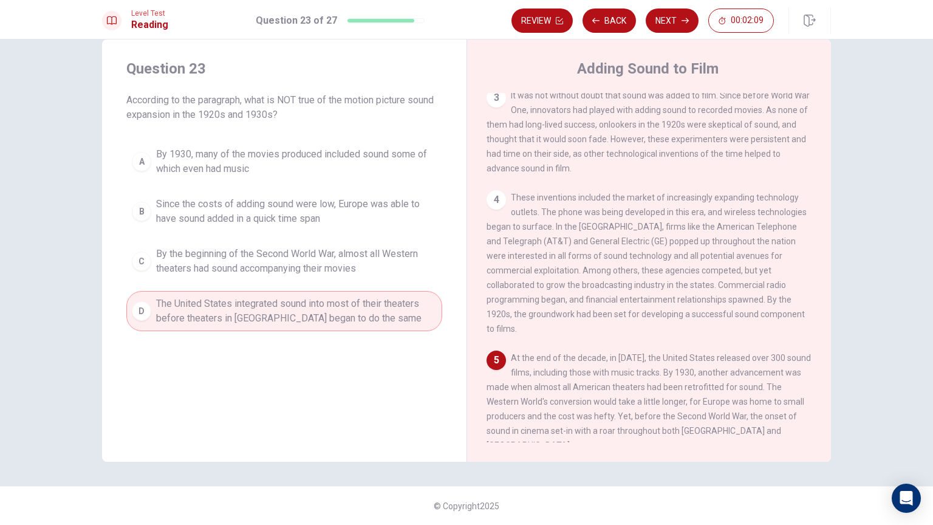
click at [340, 345] on div "Question 23 According to the paragraph, what is NOT true of the motion picture …" at bounding box center [284, 194] width 365 height 311
drag, startPoint x: 287, startPoint y: 355, endPoint x: 210, endPoint y: 388, distance: 83.1
click at [207, 388] on div "Question 23 According to the paragraph, what is NOT true of the motion picture …" at bounding box center [284, 250] width 365 height 422
click at [250, 252] on span "By the beginning of the Second World War, almost all Western theaters had sound…" at bounding box center [296, 261] width 281 height 29
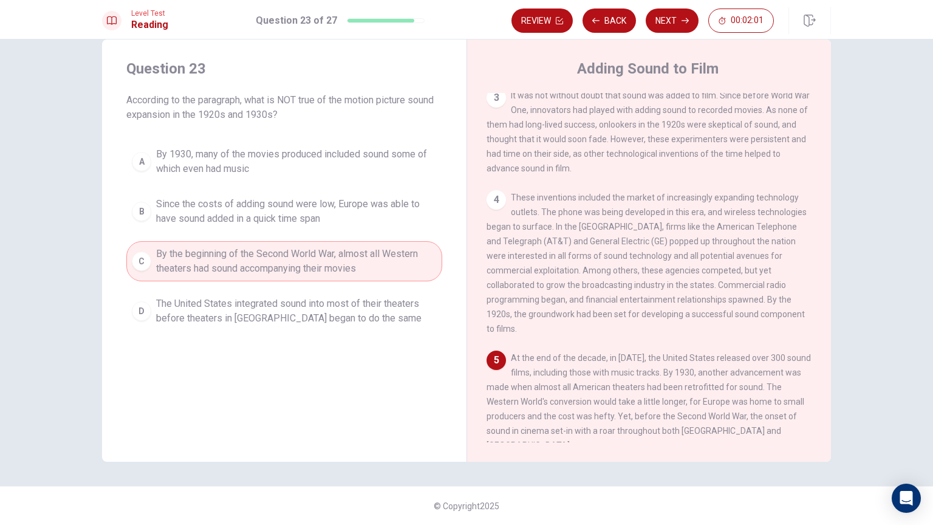
click at [278, 215] on span "Since the costs of adding sound were low, Europe was able to have sound added i…" at bounding box center [296, 211] width 281 height 29
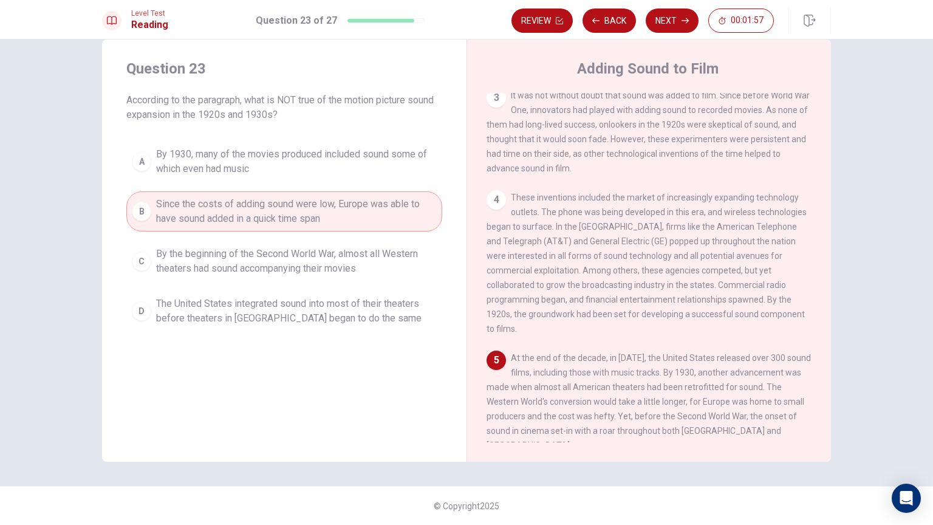
click at [273, 271] on span "By the beginning of the Second World War, almost all Western theaters had sound…" at bounding box center [296, 261] width 281 height 29
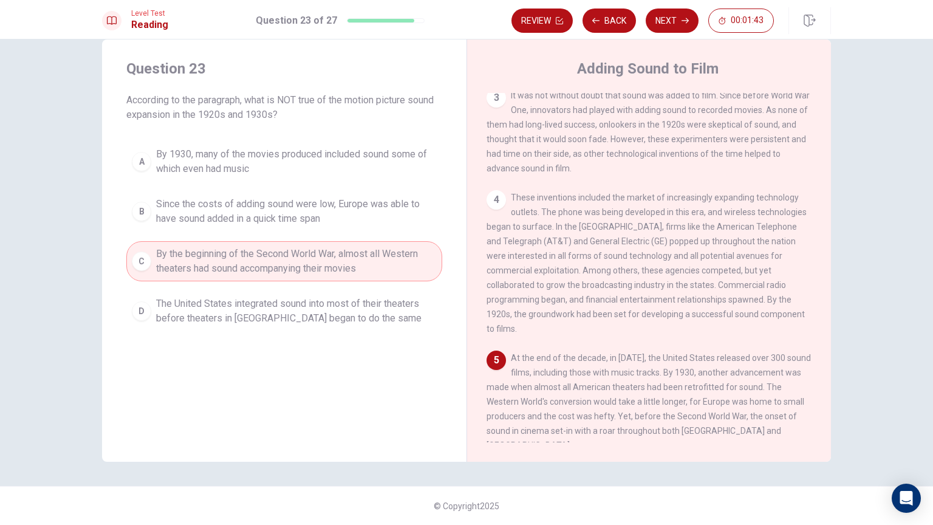
click at [354, 236] on div "A By 1930, many of the movies produced included sound some of which even had mu…" at bounding box center [284, 237] width 316 height 190
click at [349, 222] on span "Since the costs of adding sound were low, Europe was able to have sound added i…" at bounding box center [296, 211] width 281 height 29
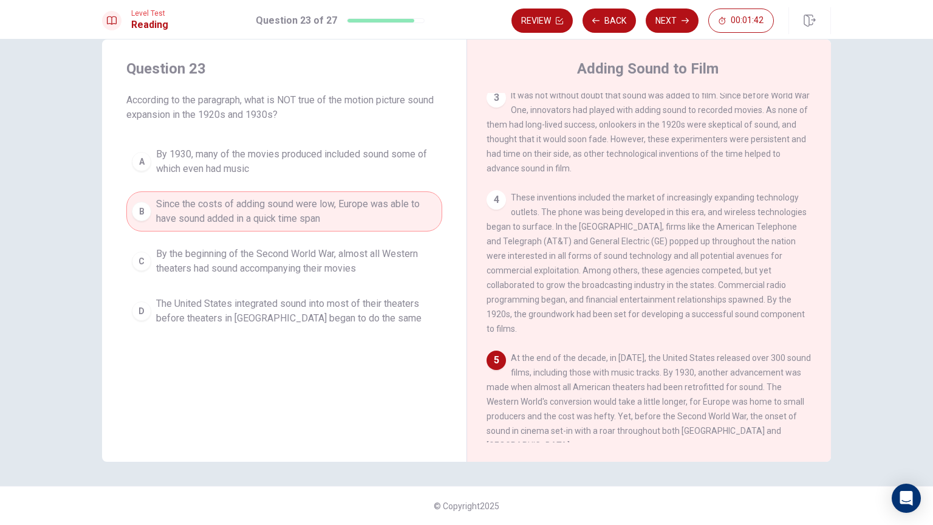
click at [315, 296] on span "The United States integrated sound into most of their theaters before theaters …" at bounding box center [296, 310] width 281 height 29
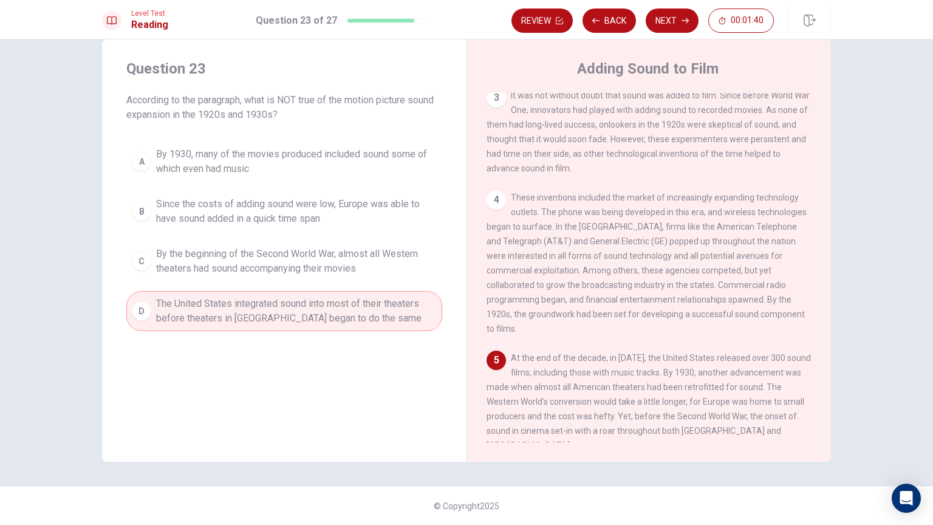
click at [209, 402] on div "Question 23 According to the paragraph, what is NOT true of the motion picture …" at bounding box center [284, 250] width 365 height 422
click at [673, 19] on button "Next" at bounding box center [672, 21] width 53 height 24
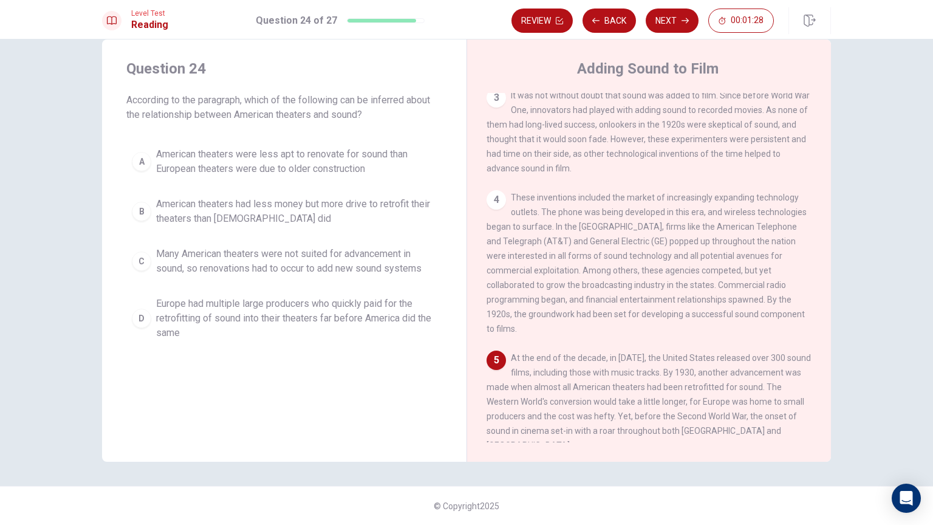
drag, startPoint x: 204, startPoint y: 112, endPoint x: 326, endPoint y: 111, distance: 122.1
click at [286, 111] on span "According to the paragraph, which of the following can be inferred about the re…" at bounding box center [284, 107] width 316 height 29
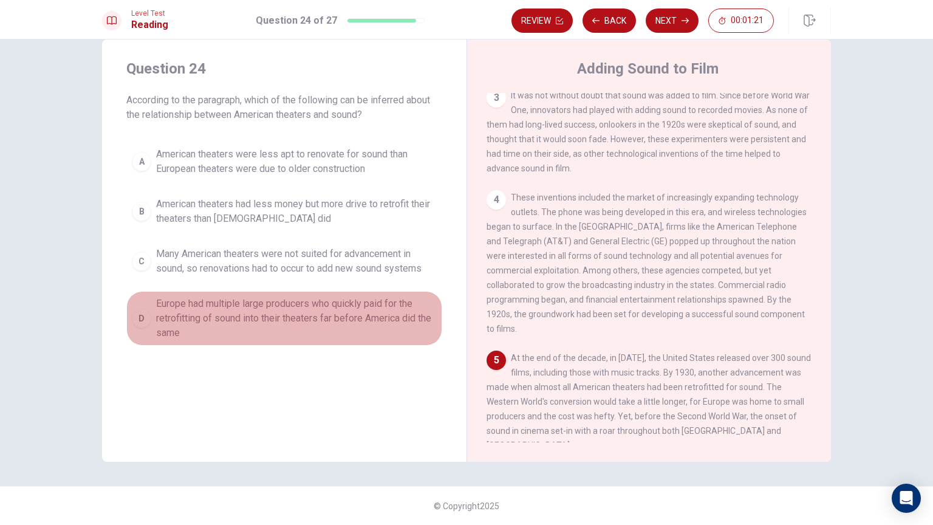
click at [231, 318] on span "Europe had multiple large producers who quickly paid for the retrofitting of so…" at bounding box center [296, 318] width 281 height 44
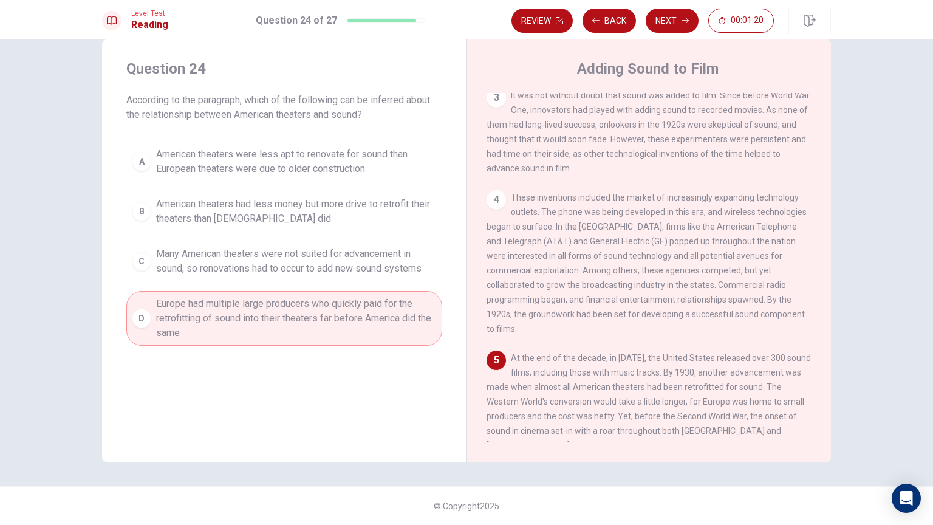
click at [215, 380] on div "Question 24 According to the paragraph, which of the following can be inferred …" at bounding box center [284, 250] width 365 height 422
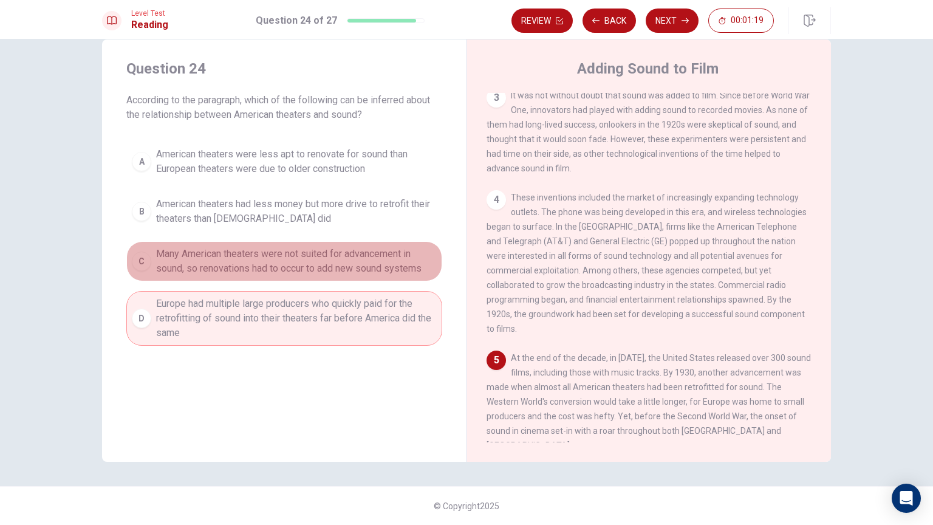
click at [306, 277] on button "C Many American theaters were not suited for advancement in sound, so renovatio…" at bounding box center [284, 261] width 316 height 40
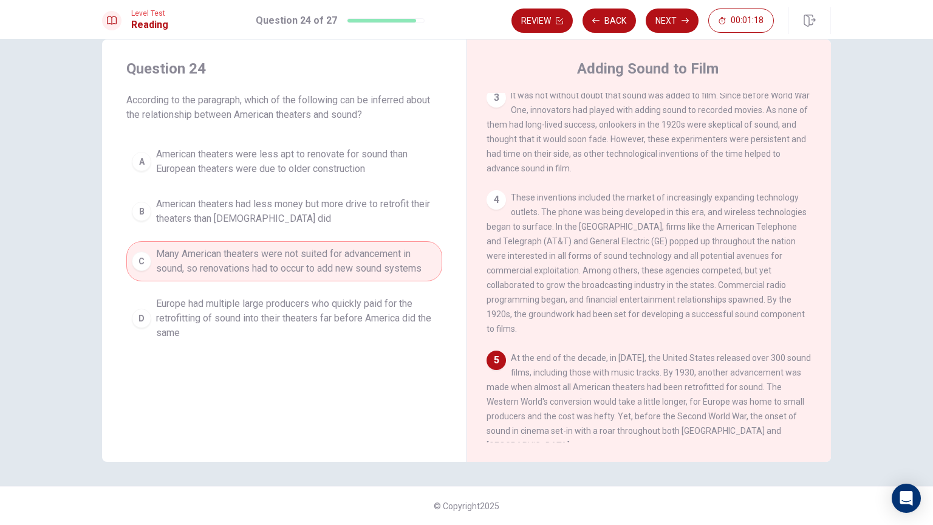
click at [206, 216] on span "American theaters had less money but more drive to retrofit their theaters than…" at bounding box center [296, 211] width 281 height 29
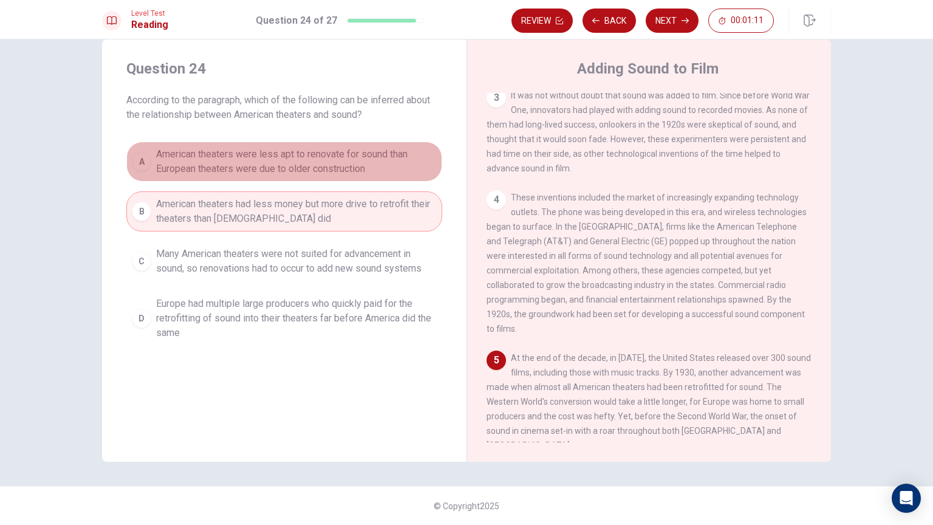
click at [236, 159] on span "American theaters were less apt to renovate for sound than European theaters we…" at bounding box center [296, 161] width 281 height 29
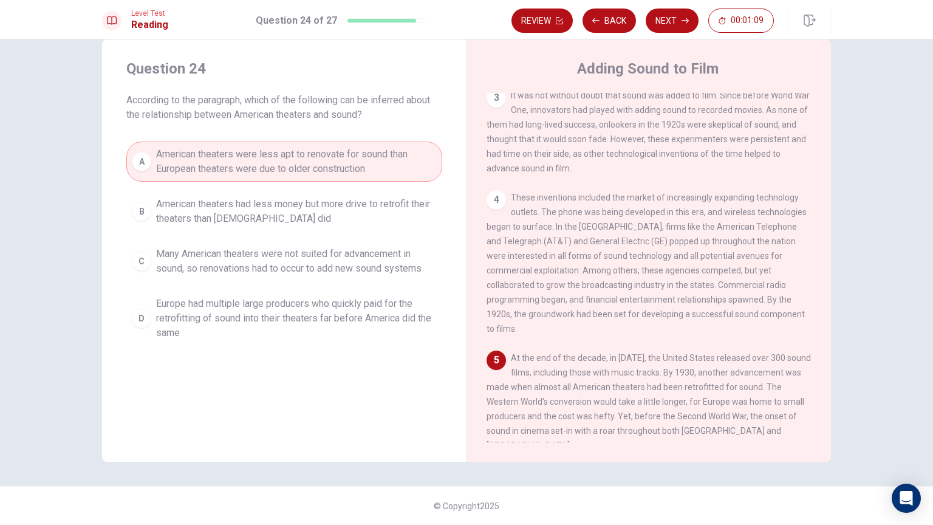
click at [331, 171] on span "American theaters were less apt to renovate for sound than European theaters we…" at bounding box center [296, 161] width 281 height 29
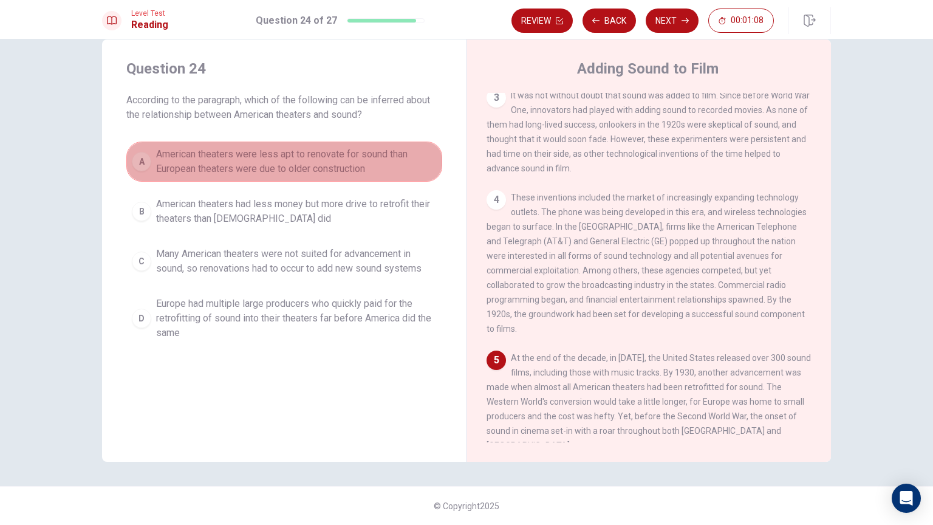
click at [287, 170] on span "American theaters were less apt to renovate for sound than European theaters we…" at bounding box center [296, 161] width 281 height 29
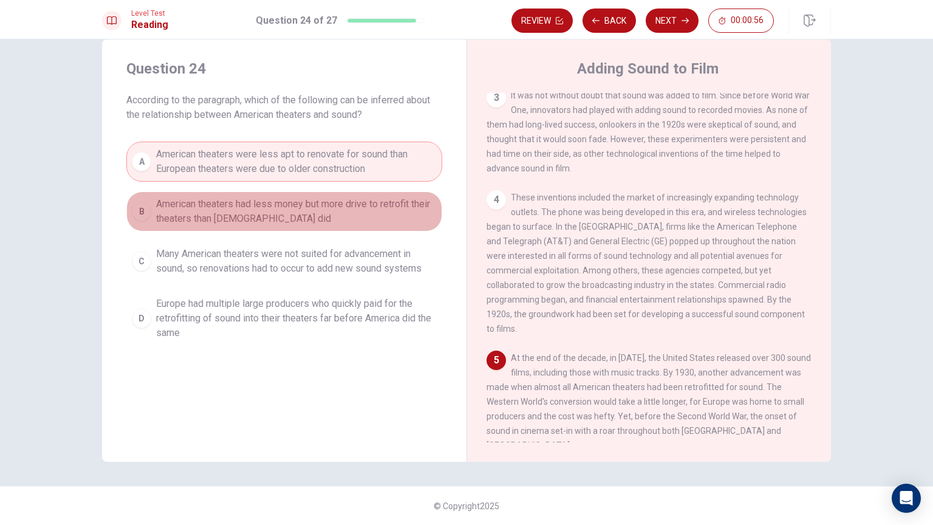
click at [294, 211] on span "American theaters had less money but more drive to retrofit their theaters than…" at bounding box center [296, 211] width 281 height 29
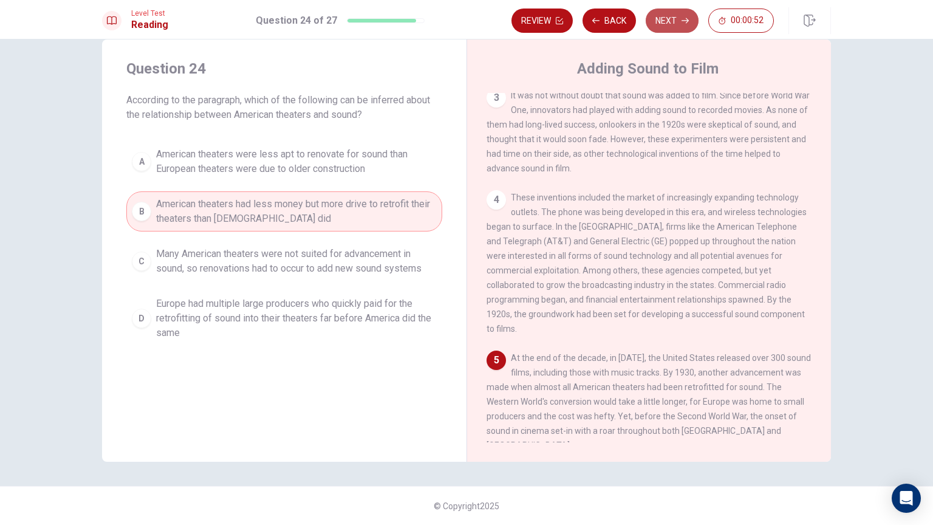
click at [683, 13] on button "Next" at bounding box center [672, 21] width 53 height 24
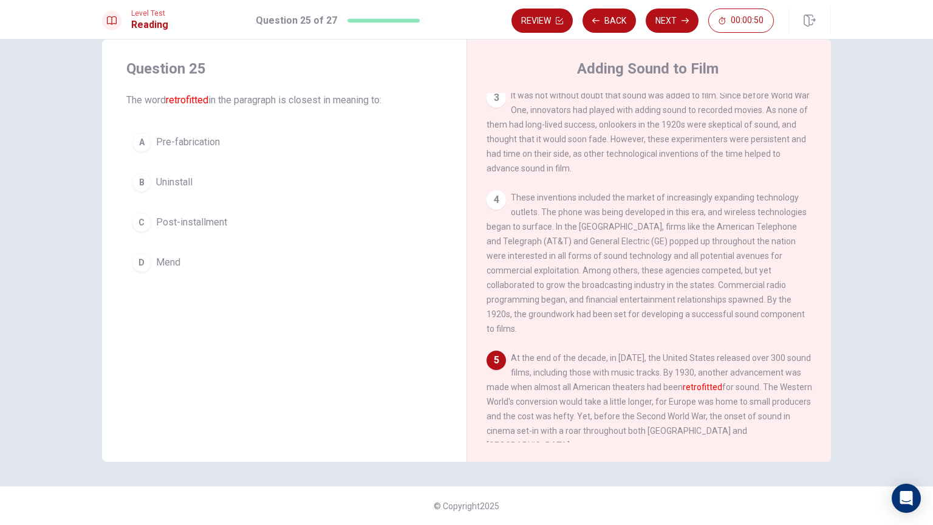
drag, startPoint x: 173, startPoint y: 103, endPoint x: 220, endPoint y: 100, distance: 47.5
click at [214, 100] on span "The word retrofitted in the paragraph is closest in meaning to:" at bounding box center [284, 100] width 316 height 15
click at [254, 228] on button "C Post-installment" at bounding box center [284, 222] width 316 height 30
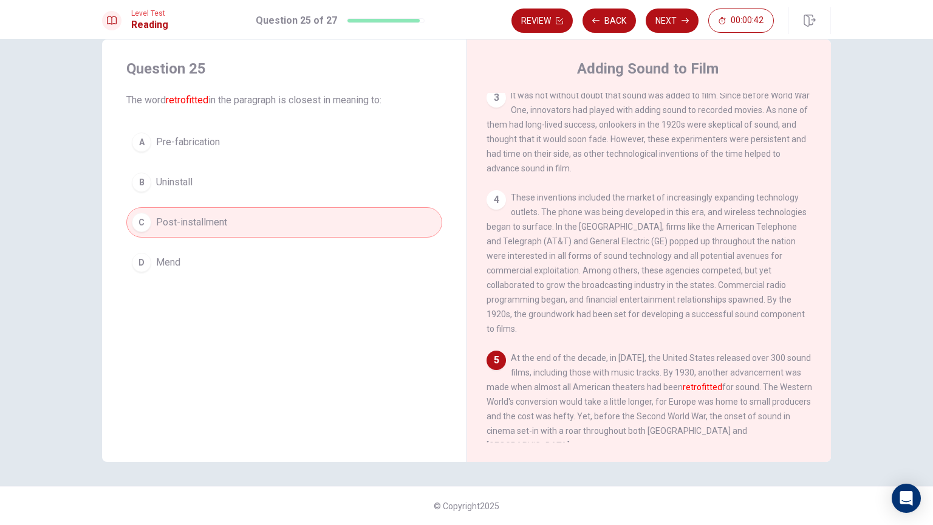
click at [224, 179] on button "B Uninstall" at bounding box center [284, 182] width 316 height 30
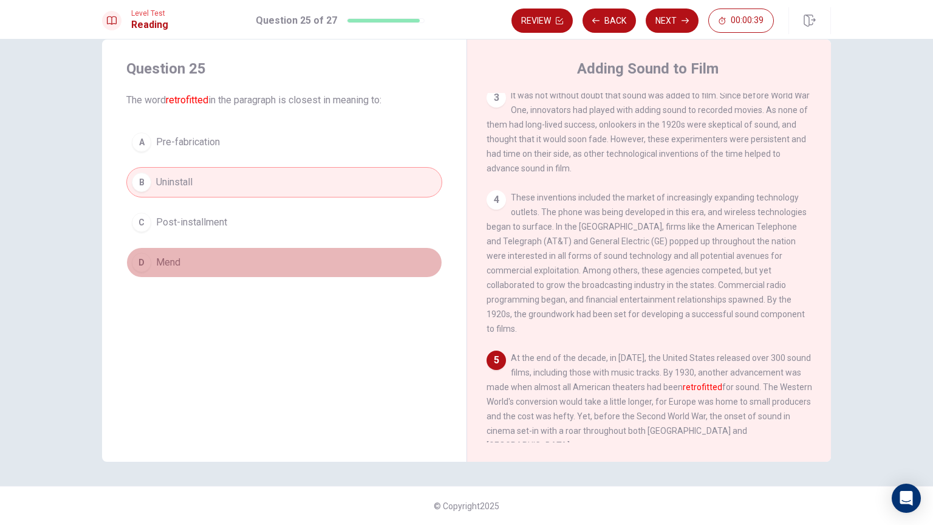
click at [231, 251] on button "D Mend" at bounding box center [284, 262] width 316 height 30
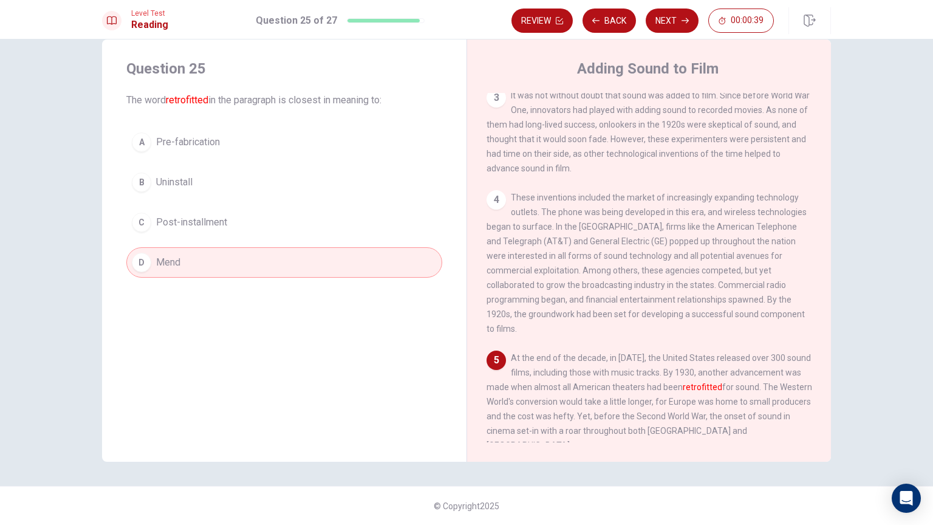
click at [231, 232] on button "C Post-installment" at bounding box center [284, 222] width 316 height 30
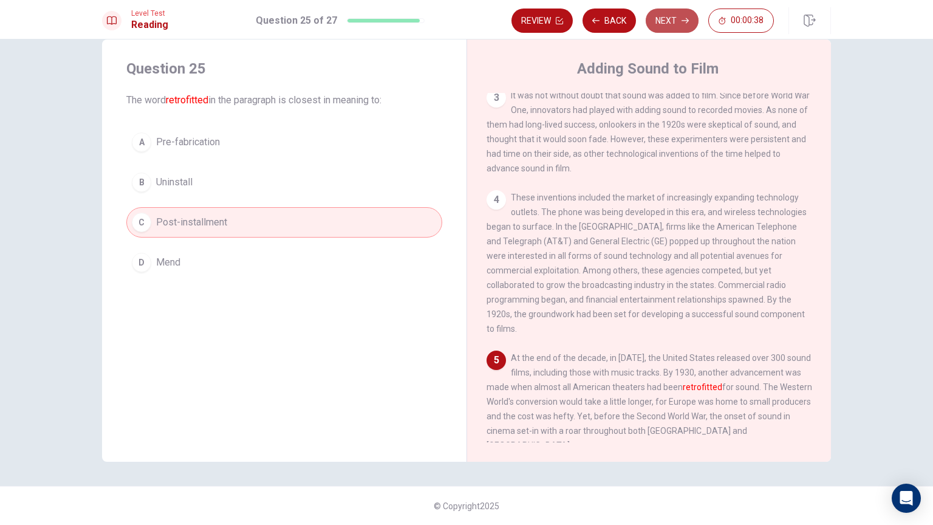
click at [674, 22] on button "Next" at bounding box center [672, 21] width 53 height 24
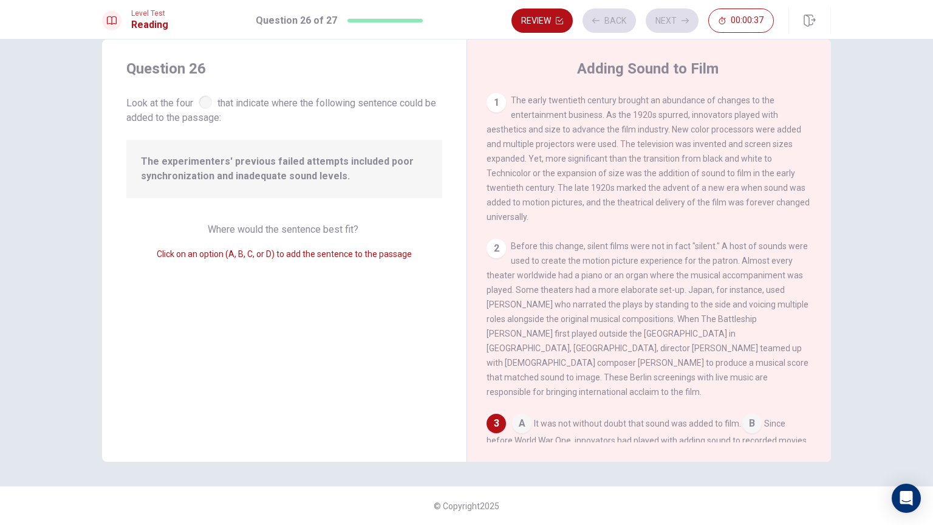
scroll to position [190, 0]
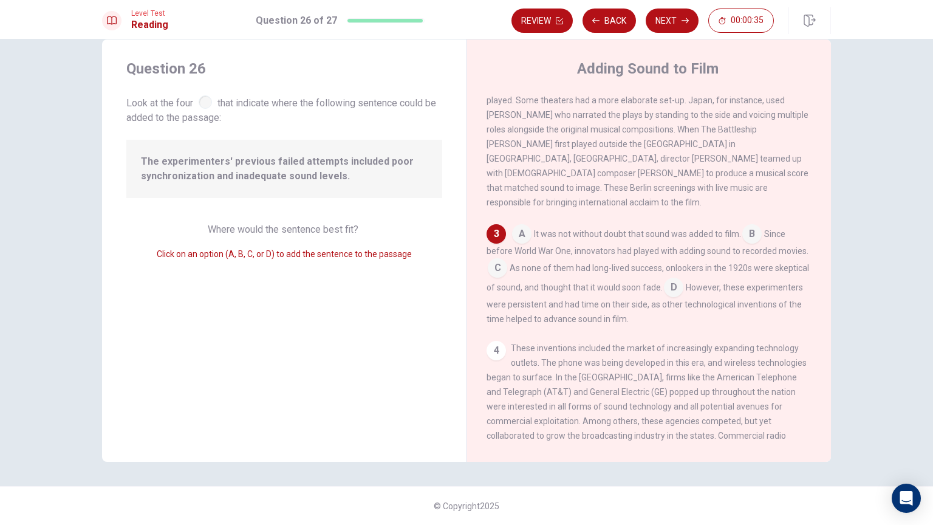
drag, startPoint x: 187, startPoint y: 96, endPoint x: 309, endPoint y: 98, distance: 122.1
click at [300, 97] on span "Look at the four that indicate where the following sentence could be added to t…" at bounding box center [284, 109] width 316 height 32
drag, startPoint x: 184, startPoint y: 158, endPoint x: 297, endPoint y: 162, distance: 113.1
click at [265, 158] on span "The experimenters' previous failed attempts included poor synchronization and i…" at bounding box center [284, 168] width 287 height 29
click at [520, 227] on input at bounding box center [521, 234] width 19 height 19
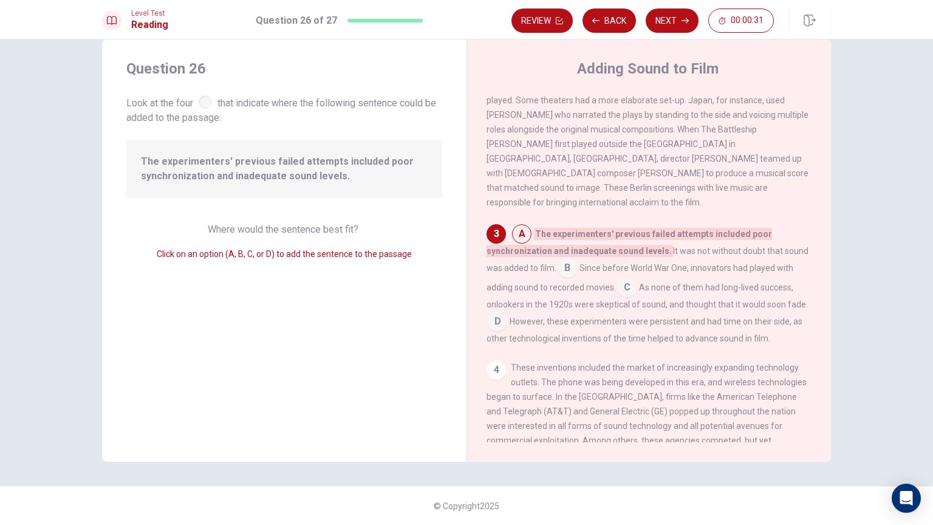
drag, startPoint x: 157, startPoint y: 174, endPoint x: 272, endPoint y: 174, distance: 114.8
click at [267, 174] on span "The experimenters' previous failed attempts included poor synchronization and i…" at bounding box center [284, 168] width 287 height 29
drag, startPoint x: 283, startPoint y: 175, endPoint x: 323, endPoint y: 177, distance: 40.7
click at [318, 177] on span "The experimenters' previous failed attempts included poor synchronization and i…" at bounding box center [284, 168] width 287 height 29
click at [564, 267] on input at bounding box center [567, 268] width 19 height 19
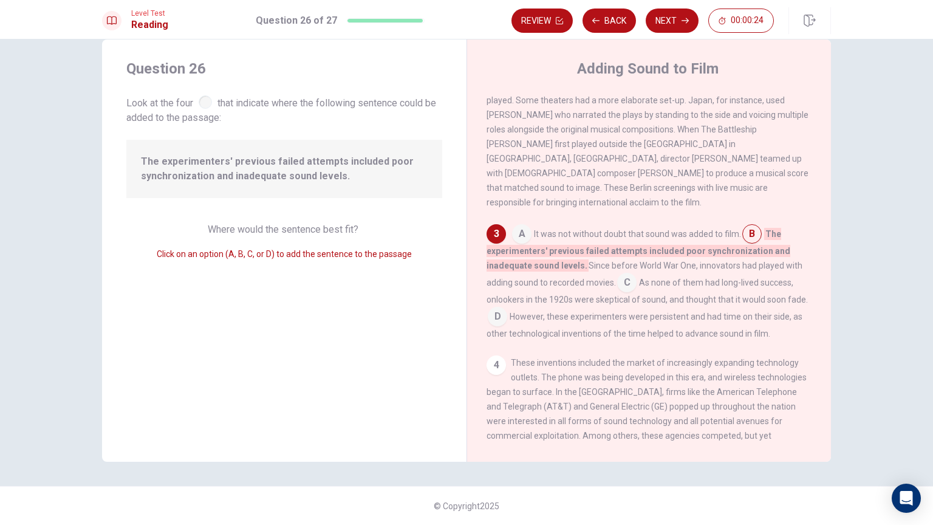
drag, startPoint x: 574, startPoint y: 245, endPoint x: 633, endPoint y: 247, distance: 59.6
click at [629, 246] on span "The experimenters' previous failed attempts included poor synchronization and i…" at bounding box center [639, 250] width 304 height 44
click at [622, 277] on input at bounding box center [626, 283] width 19 height 19
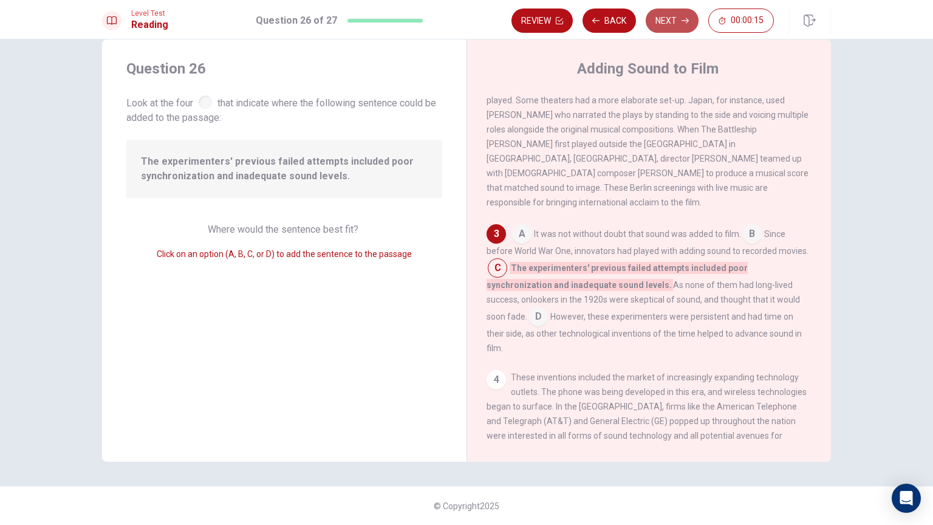
click at [693, 30] on button "Next" at bounding box center [672, 21] width 53 height 24
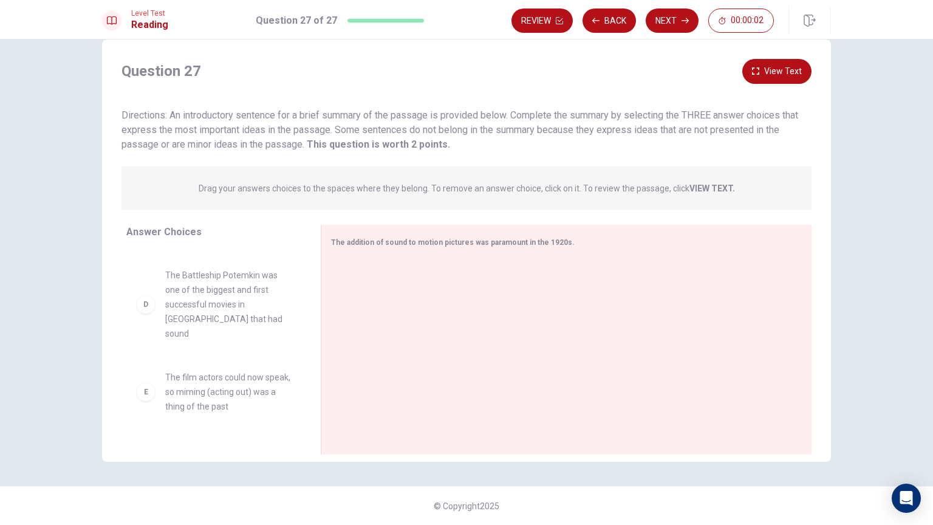
scroll to position [328, 0]
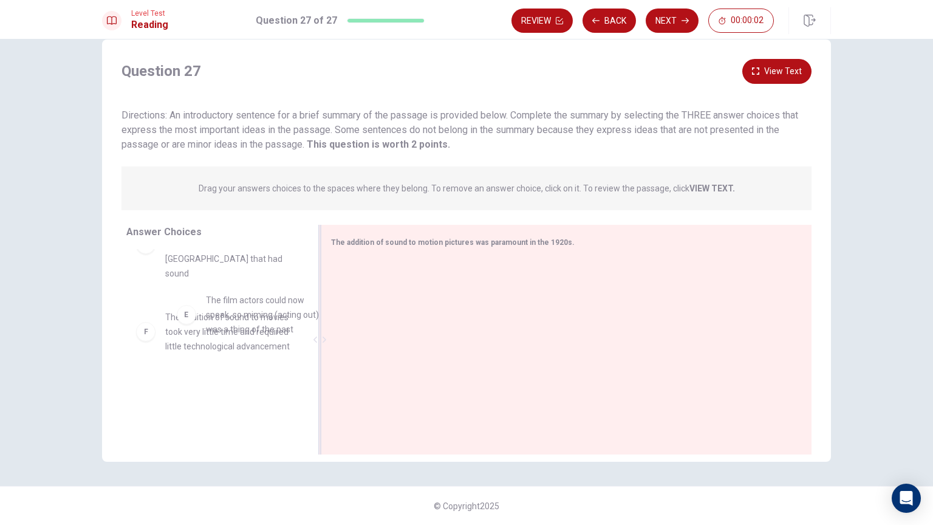
drag, startPoint x: 205, startPoint y: 323, endPoint x: 439, endPoint y: 309, distance: 234.9
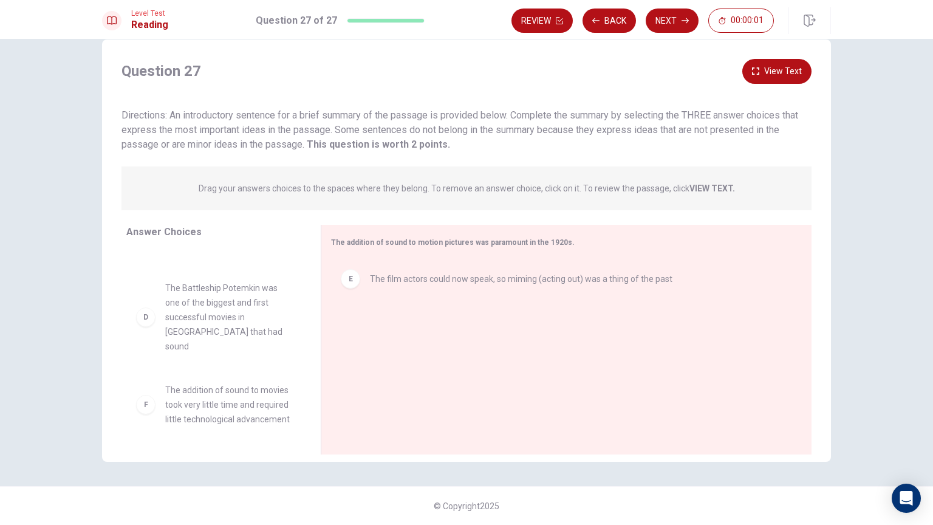
scroll to position [255, 0]
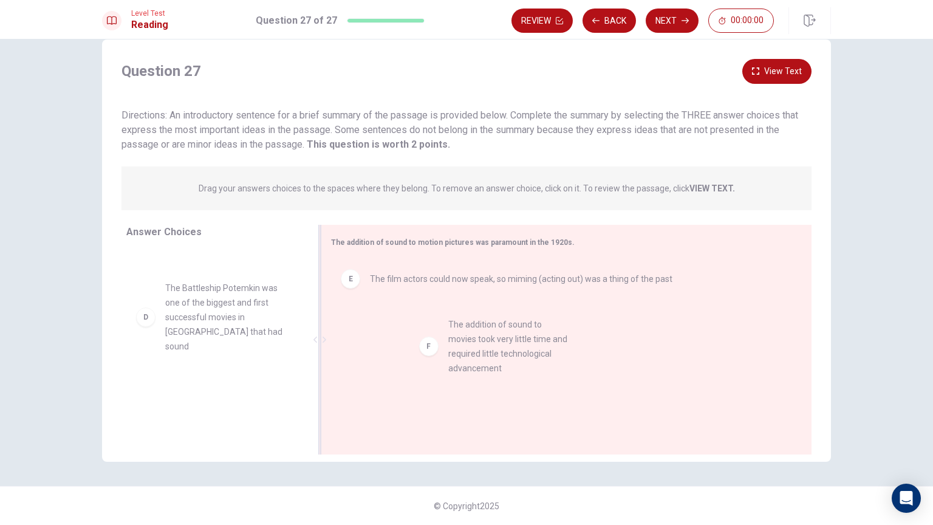
drag, startPoint x: 221, startPoint y: 408, endPoint x: 564, endPoint y: 353, distance: 348.3
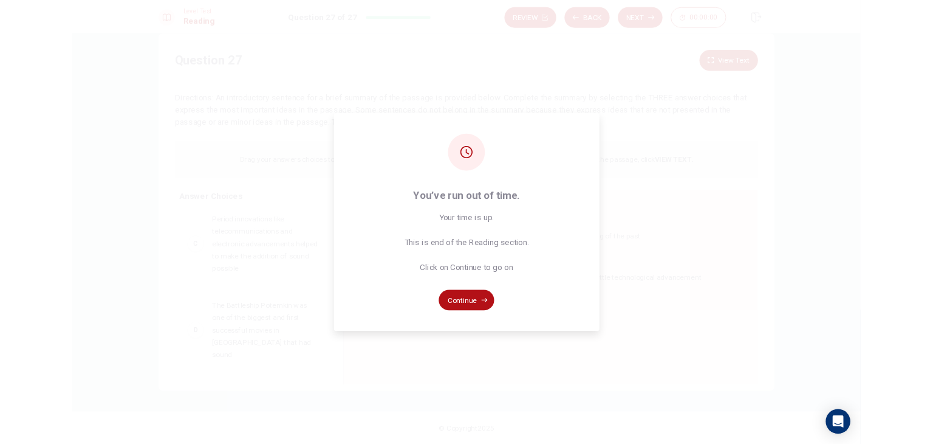
scroll to position [168, 0]
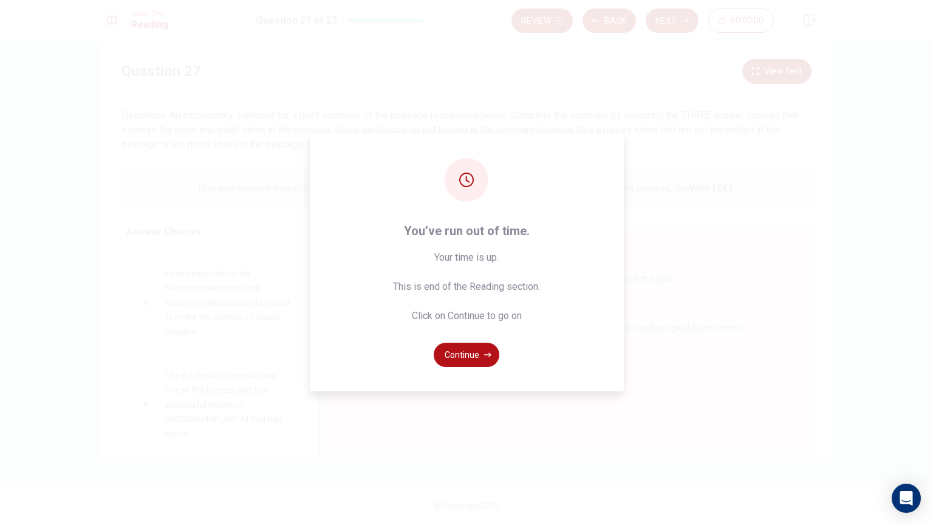
click at [456, 353] on button "Continue" at bounding box center [467, 355] width 66 height 24
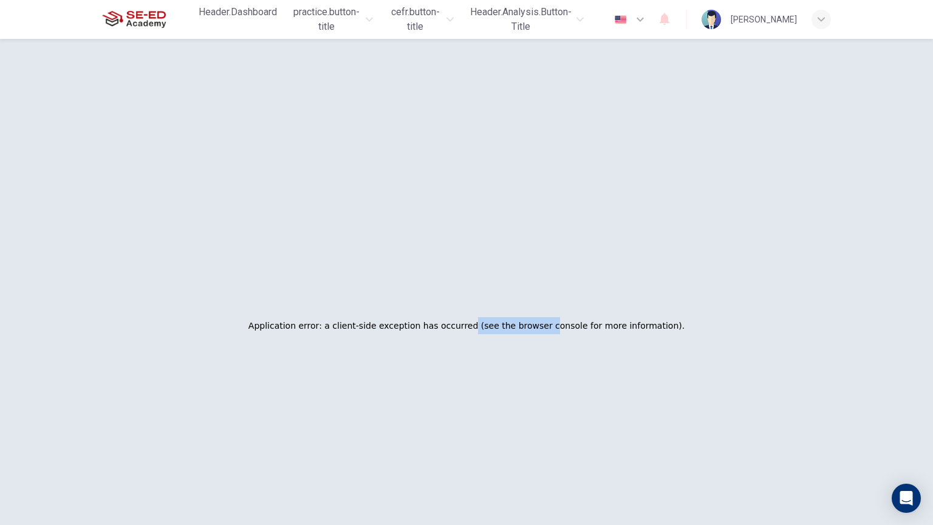
drag, startPoint x: 471, startPoint y: 330, endPoint x: 554, endPoint y: 325, distance: 82.8
click at [546, 326] on h2 "Application error: a client-side exception has occurred (see the browser consol…" at bounding box center [467, 325] width 436 height 17
click at [669, 313] on div "Application error: a client-side exception has occurred (see the browser consol…" at bounding box center [466, 325] width 739 height 525
drag, startPoint x: 532, startPoint y: 325, endPoint x: 386, endPoint y: 325, distance: 145.2
click at [395, 325] on h2 "Application error: a client-side exception has occurred (see the browser consol…" at bounding box center [467, 325] width 436 height 17
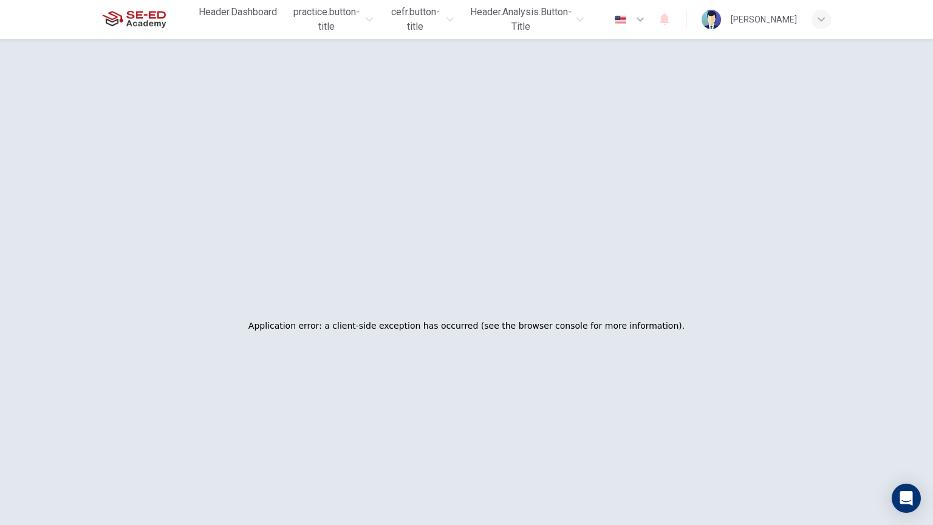
click at [371, 325] on h2 "Application error: a client-side exception has occurred (see the browser consol…" at bounding box center [467, 325] width 436 height 17
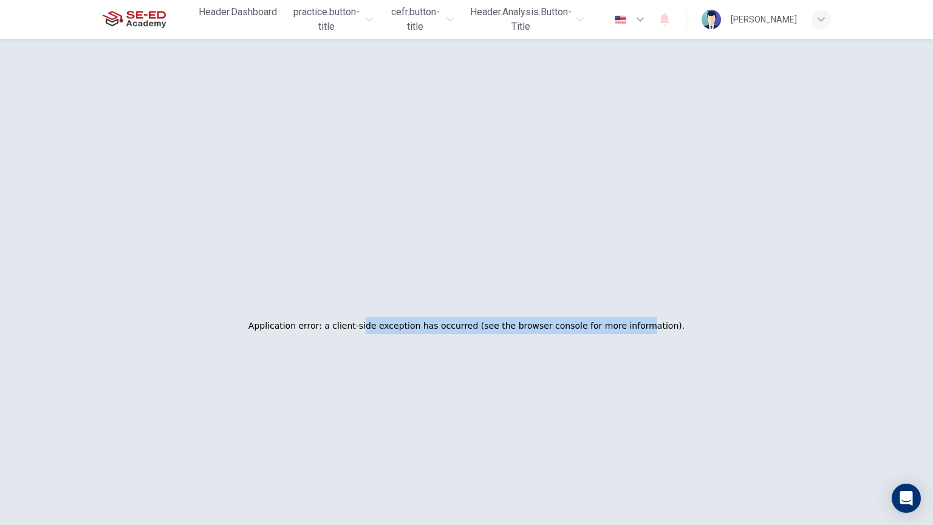
drag, startPoint x: 501, startPoint y: 325, endPoint x: 688, endPoint y: 329, distance: 186.6
click at [680, 329] on div "Application error: a client-side exception has occurred (see the browser consol…" at bounding box center [466, 325] width 739 height 525
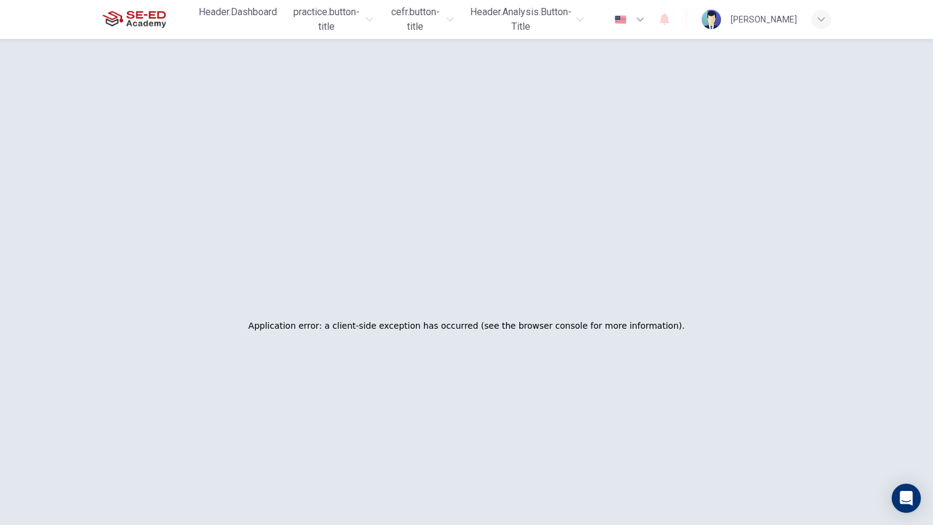
click at [704, 331] on div "Application error: a client-side exception has occurred (see the browser consol…" at bounding box center [466, 325] width 739 height 525
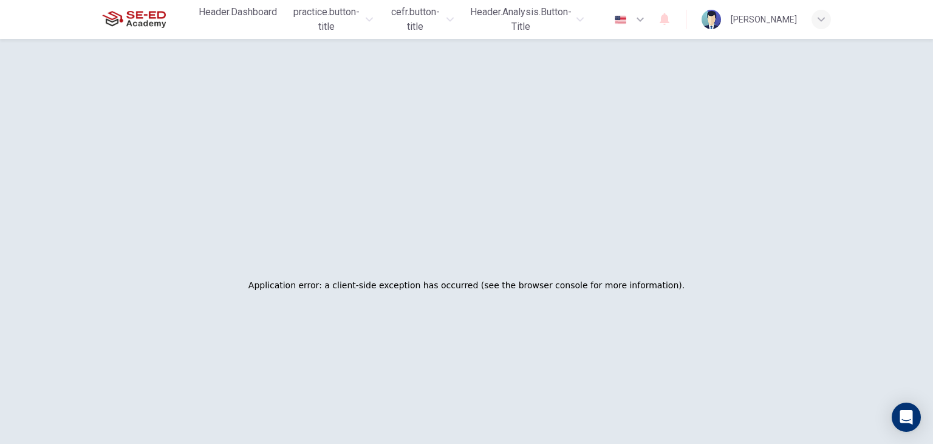
click at [525, 366] on div "Application error: a client-side exception has occurred (see the browser consol…" at bounding box center [466, 285] width 739 height 444
drag, startPoint x: 557, startPoint y: 286, endPoint x: 644, endPoint y: 285, distance: 87.5
click at [642, 285] on h2 "Application error: a client-side exception has occurred (see the browser consol…" at bounding box center [467, 284] width 436 height 17
click at [644, 285] on h2 "Application error: a client-side exception has occurred (see the browser consol…" at bounding box center [467, 284] width 436 height 17
click at [763, 24] on div "[PERSON_NAME]" at bounding box center [764, 19] width 66 height 15
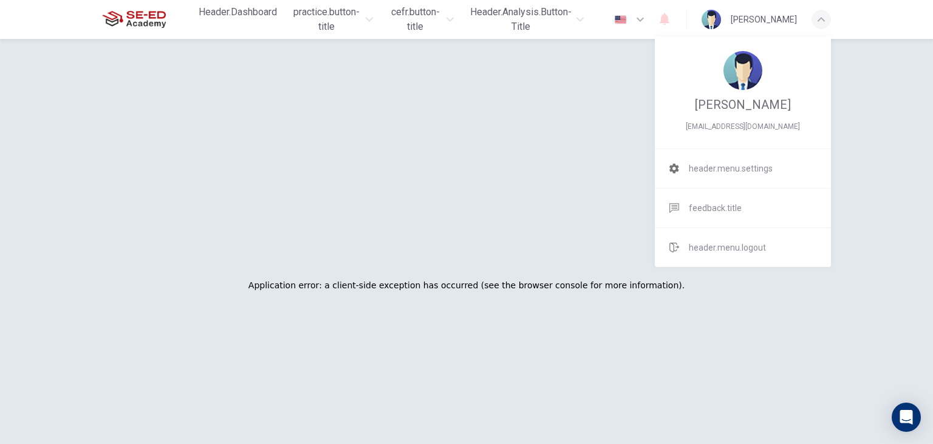
drag, startPoint x: 577, startPoint y: 172, endPoint x: 557, endPoint y: 174, distance: 20.7
click at [578, 173] on div at bounding box center [466, 222] width 933 height 444
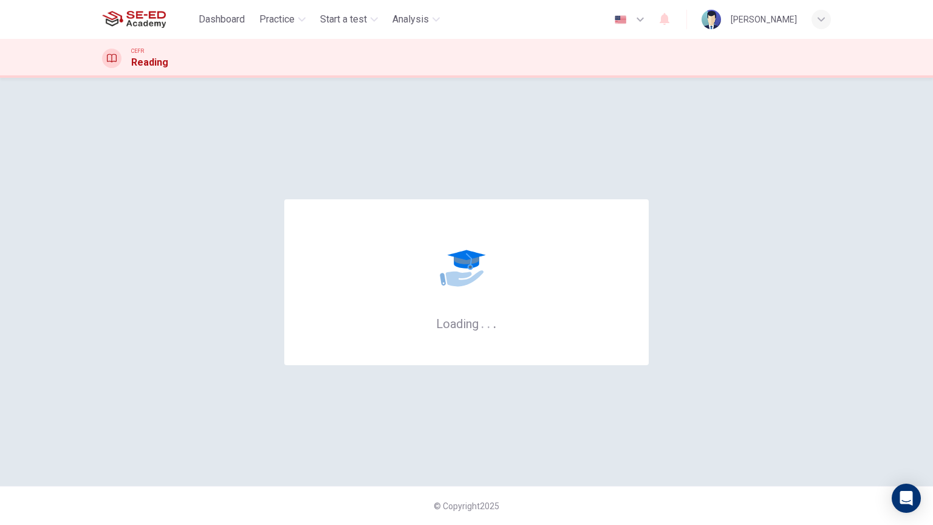
click at [510, 214] on div "Loading . . ." at bounding box center [466, 282] width 365 height 166
click at [214, 32] on div "Dashboard Practice Start a test Analysis English en ​ Sugul Rodphon" at bounding box center [466, 19] width 729 height 39
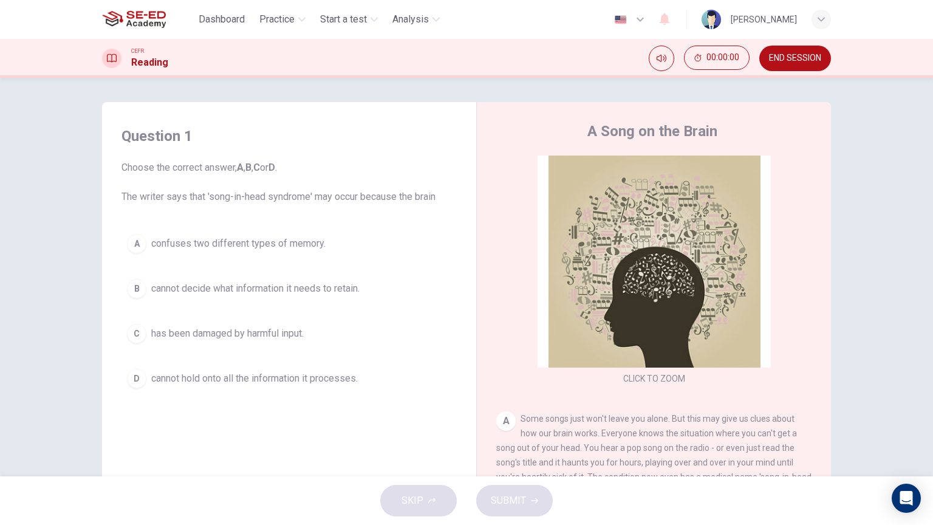
drag, startPoint x: 227, startPoint y: 24, endPoint x: 529, endPoint y: 100, distance: 311.2
click at [227, 24] on span "Dashboard" at bounding box center [222, 19] width 46 height 15
